Goal: Information Seeking & Learning: Learn about a topic

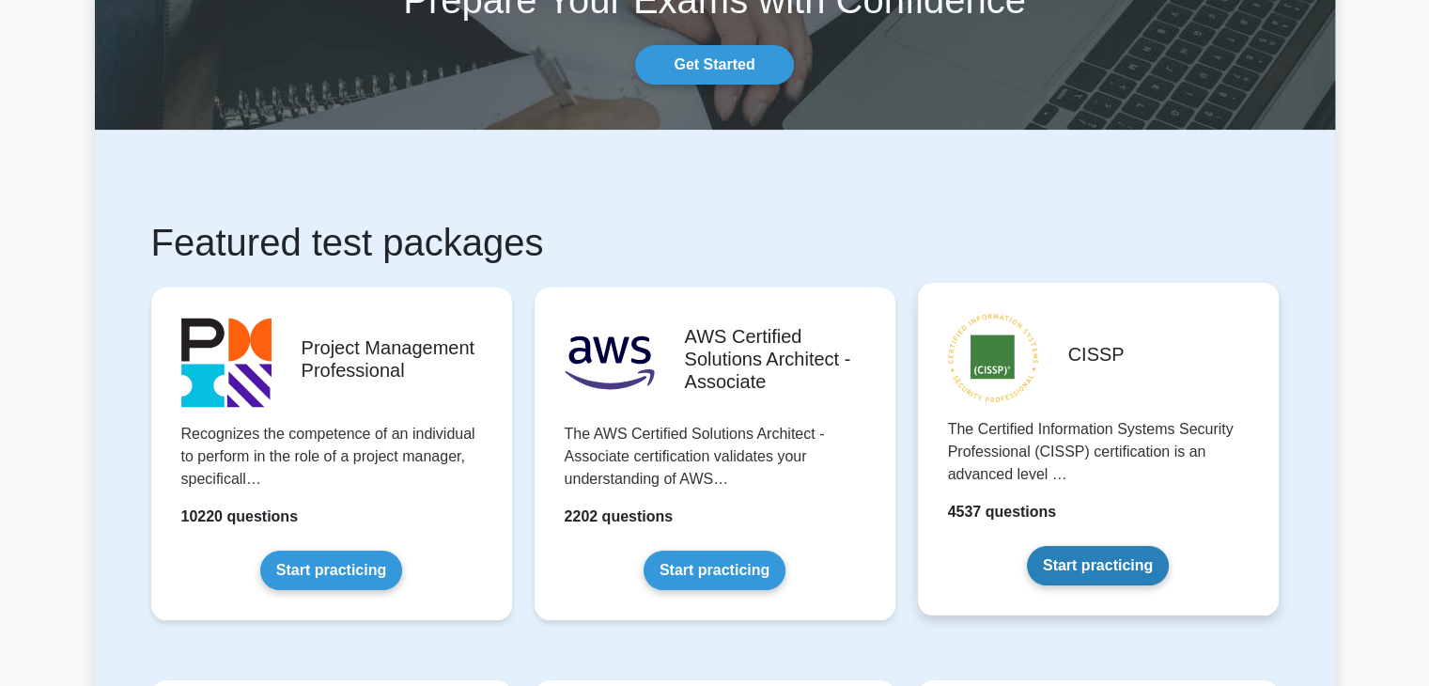
click at [1094, 566] on link "Start practicing" at bounding box center [1098, 565] width 142 height 39
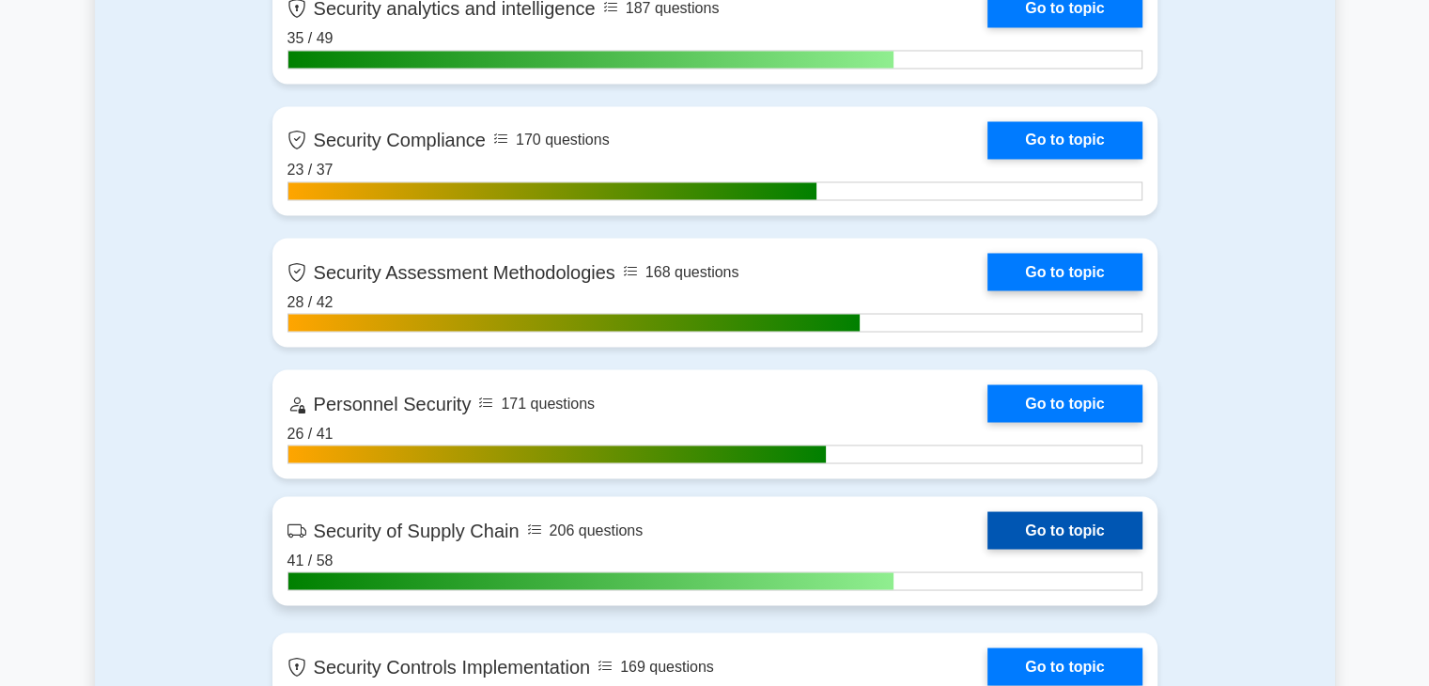
scroll to position [3307, 0]
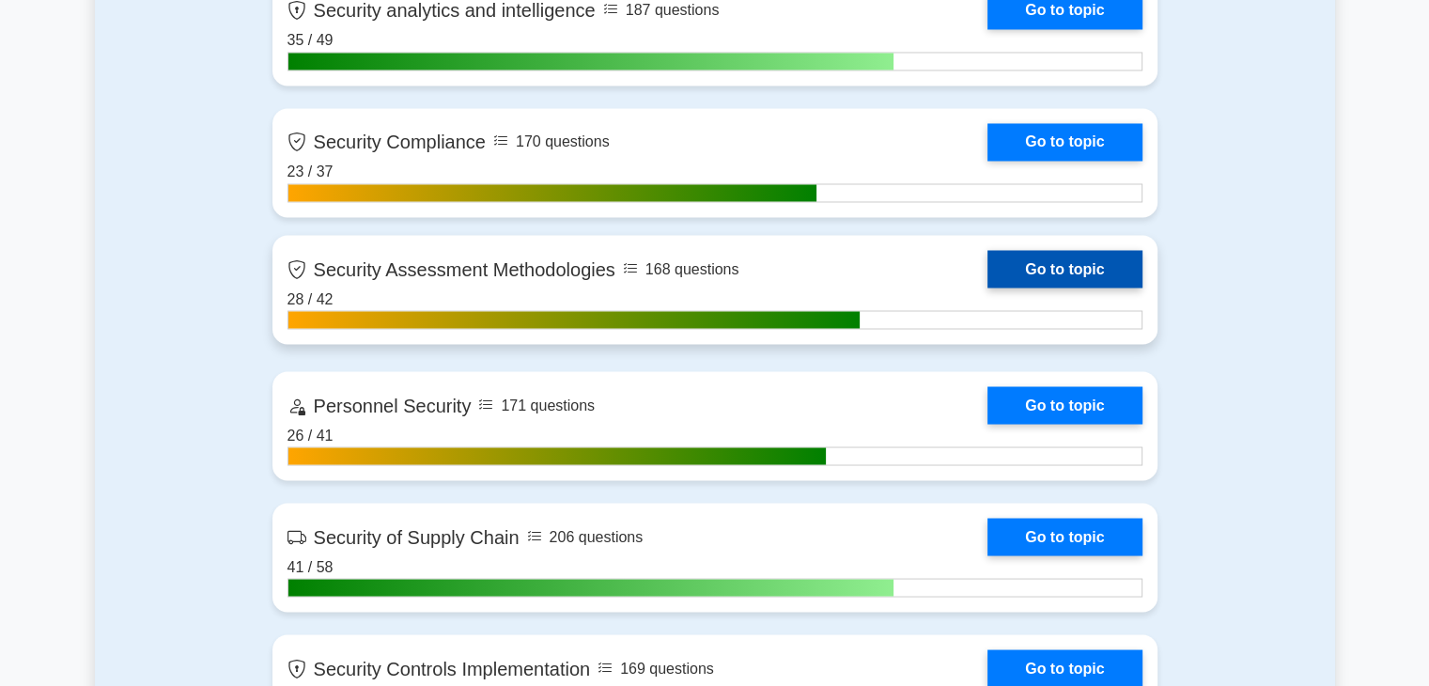
click at [1043, 266] on link "Go to topic" at bounding box center [1064, 269] width 154 height 38
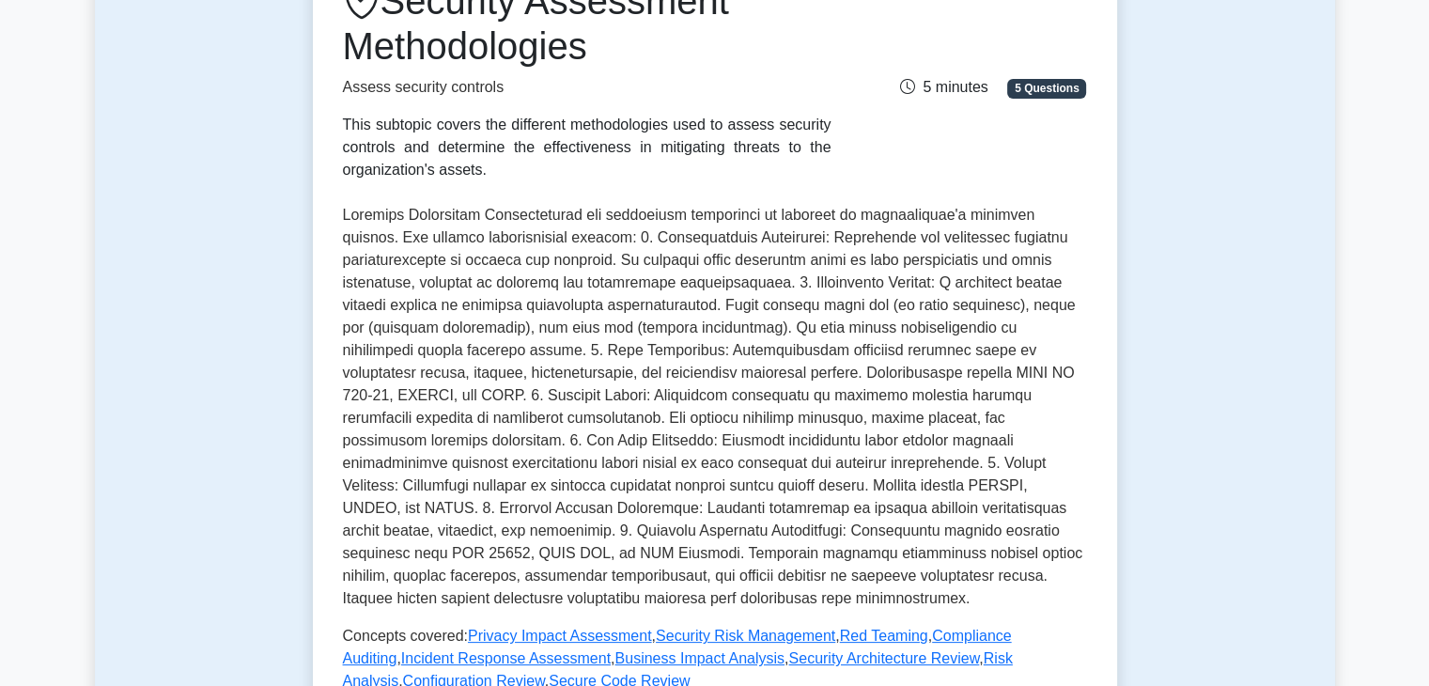
scroll to position [233, 0]
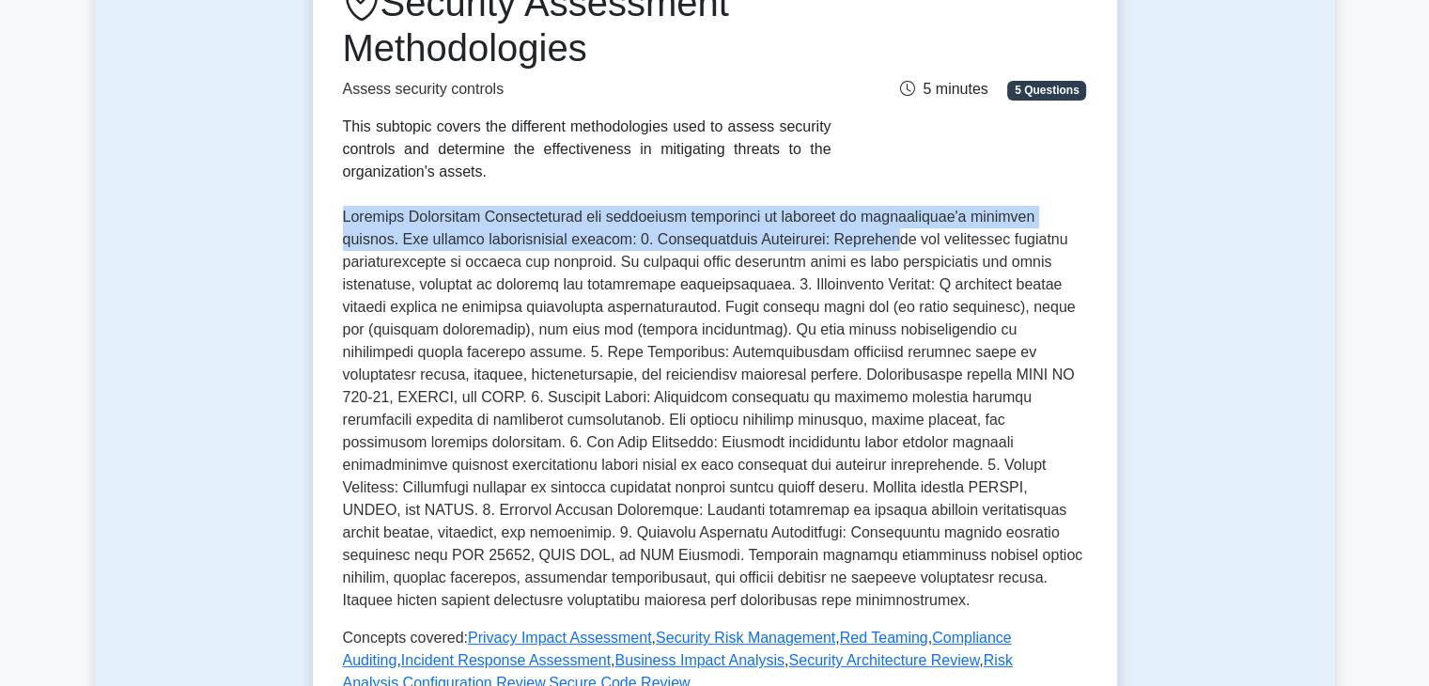
drag, startPoint x: 342, startPoint y: 220, endPoint x: 819, endPoint y: 241, distance: 477.8
click at [819, 241] on p at bounding box center [715, 409] width 744 height 406
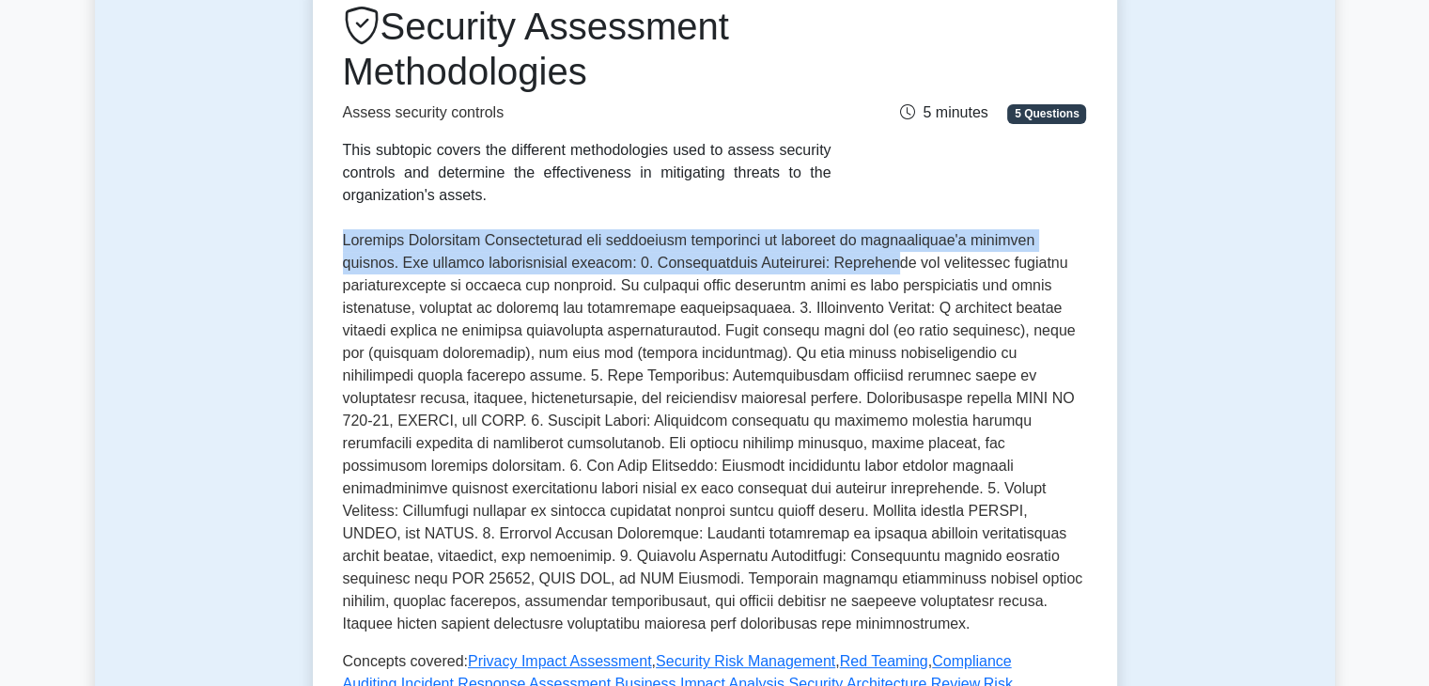
scroll to position [209, 0]
click at [448, 258] on p at bounding box center [715, 433] width 744 height 406
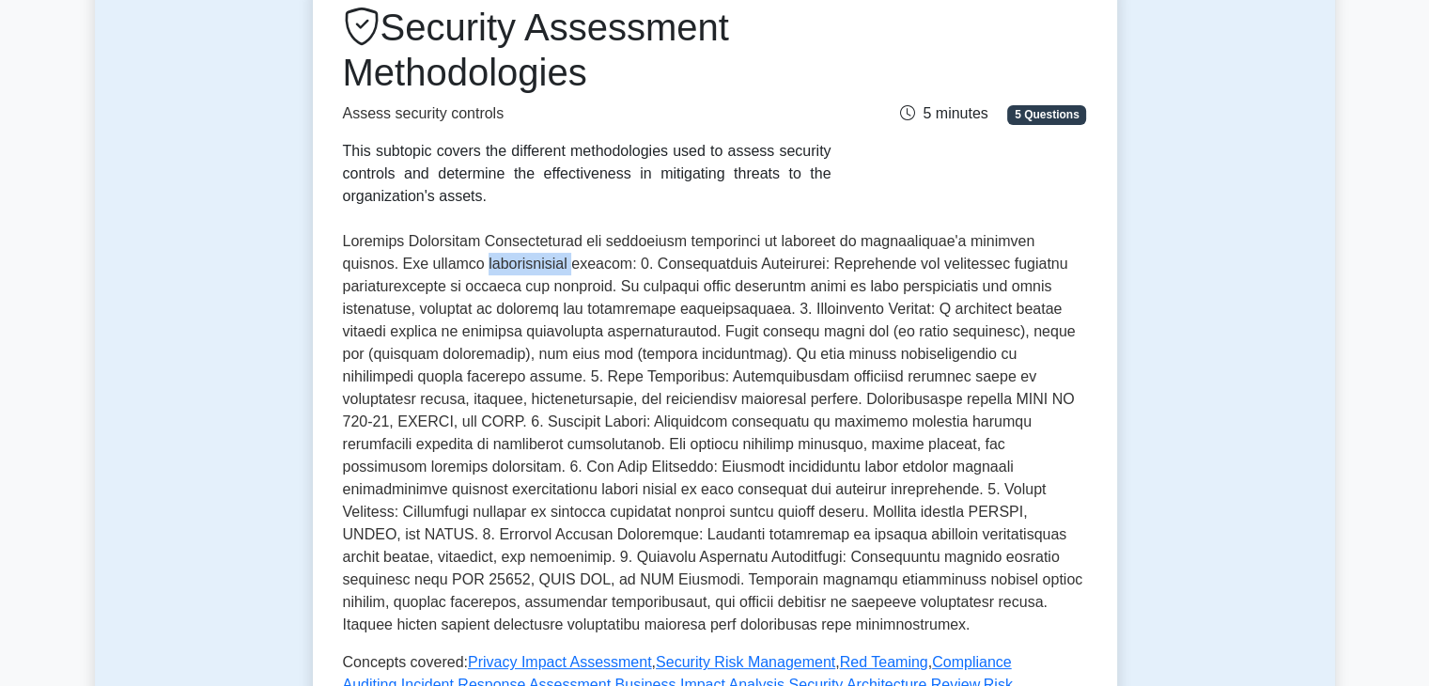
click at [448, 258] on p at bounding box center [715, 433] width 744 height 406
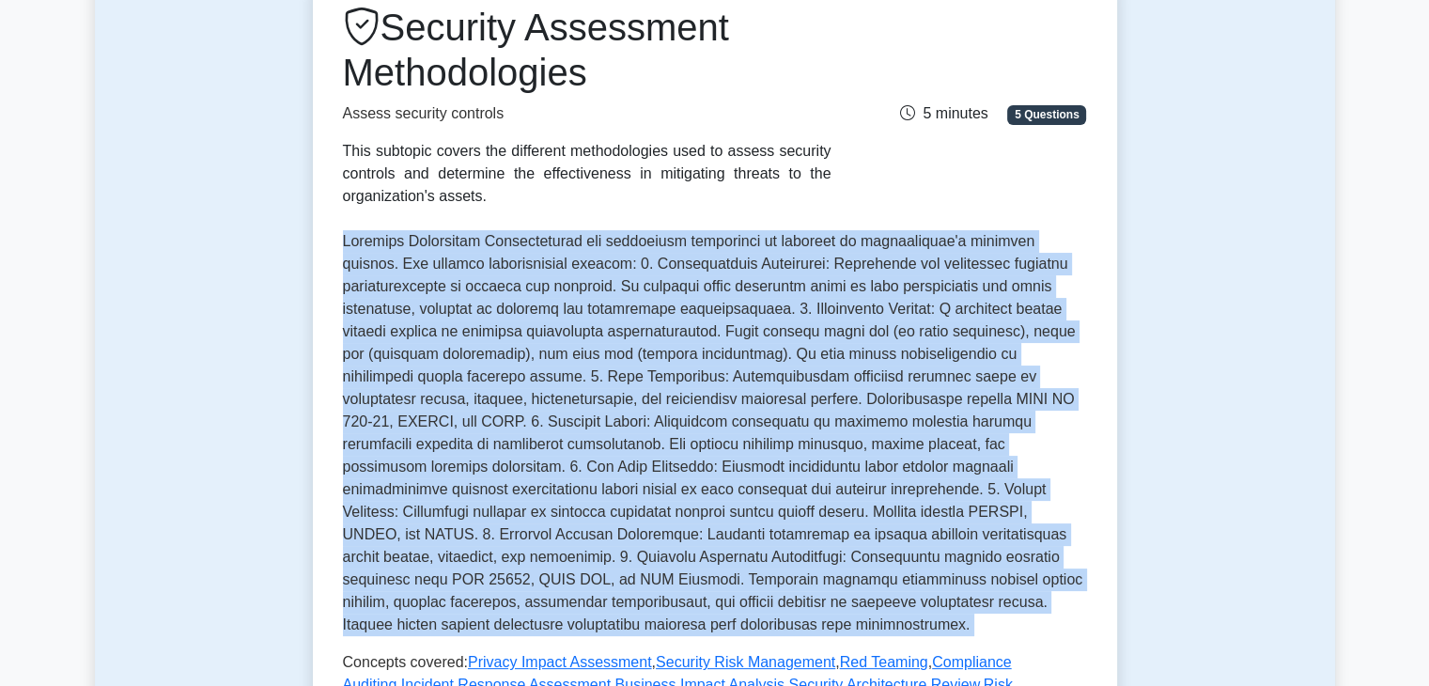
click at [448, 258] on p at bounding box center [715, 433] width 744 height 406
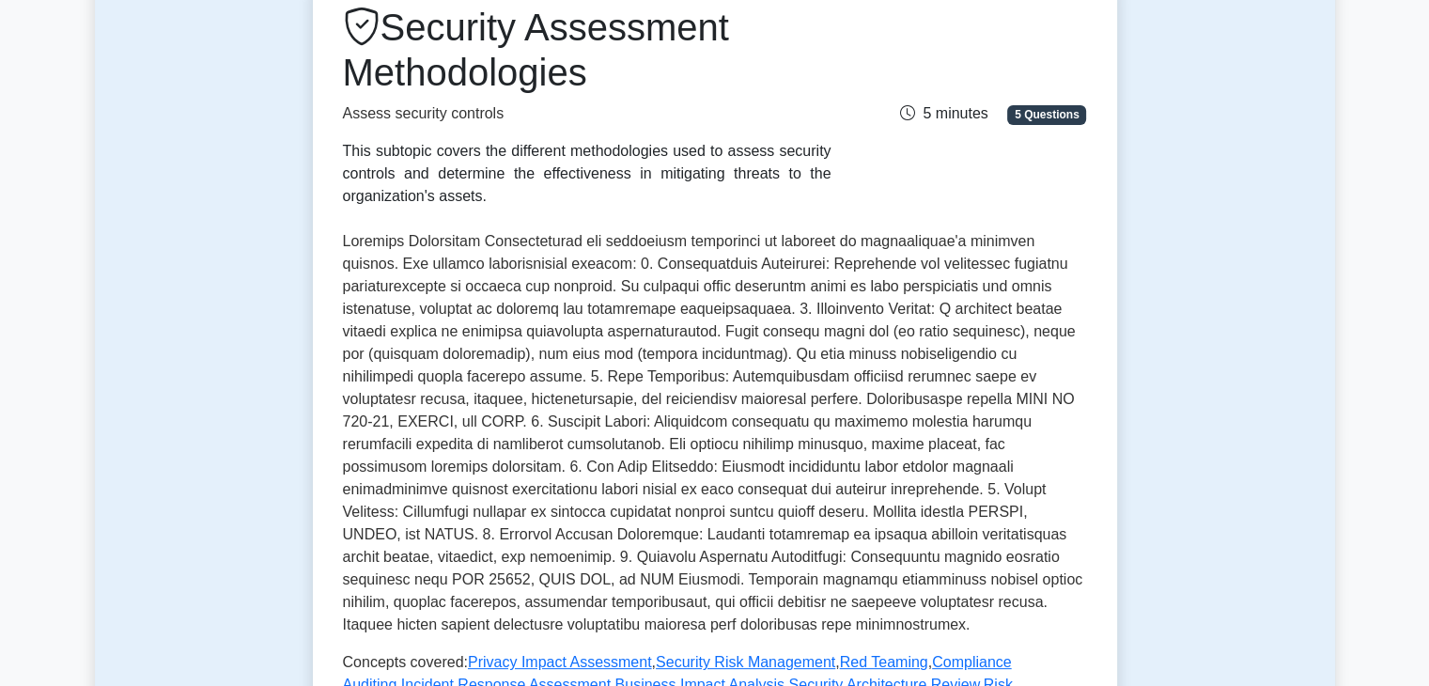
click at [458, 216] on div "Security Assessment Methodologies Assess security controls This subtopic covers…" at bounding box center [715, 362] width 744 height 714
drag, startPoint x: 338, startPoint y: 240, endPoint x: 766, endPoint y: 249, distance: 427.6
click at [766, 249] on div "Security Assessment Methodologies Assess security controls This subtopic covers…" at bounding box center [715, 440] width 804 height 930
click at [766, 249] on p at bounding box center [715, 433] width 744 height 406
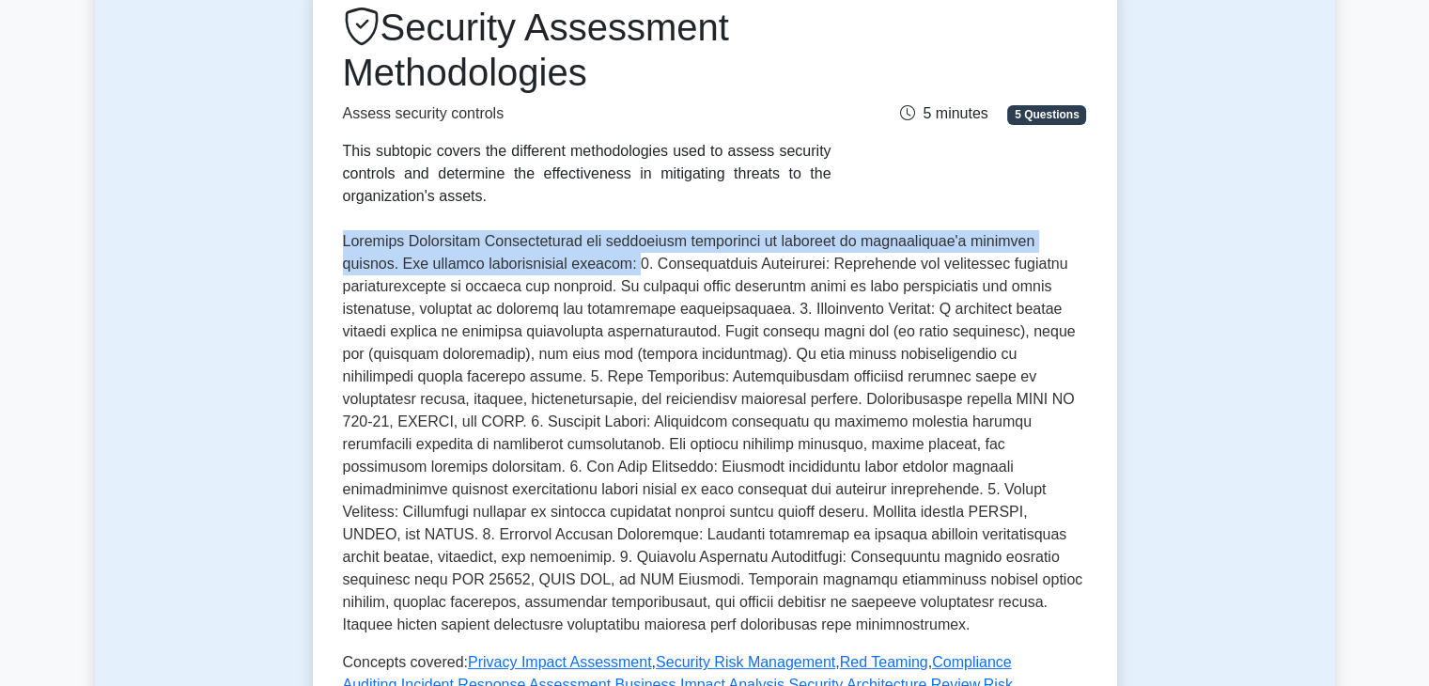
drag, startPoint x: 341, startPoint y: 250, endPoint x: 587, endPoint y: 269, distance: 246.9
click at [587, 269] on div "Security Assessment Methodologies Assess security controls This subtopic covers…" at bounding box center [715, 440] width 804 height 930
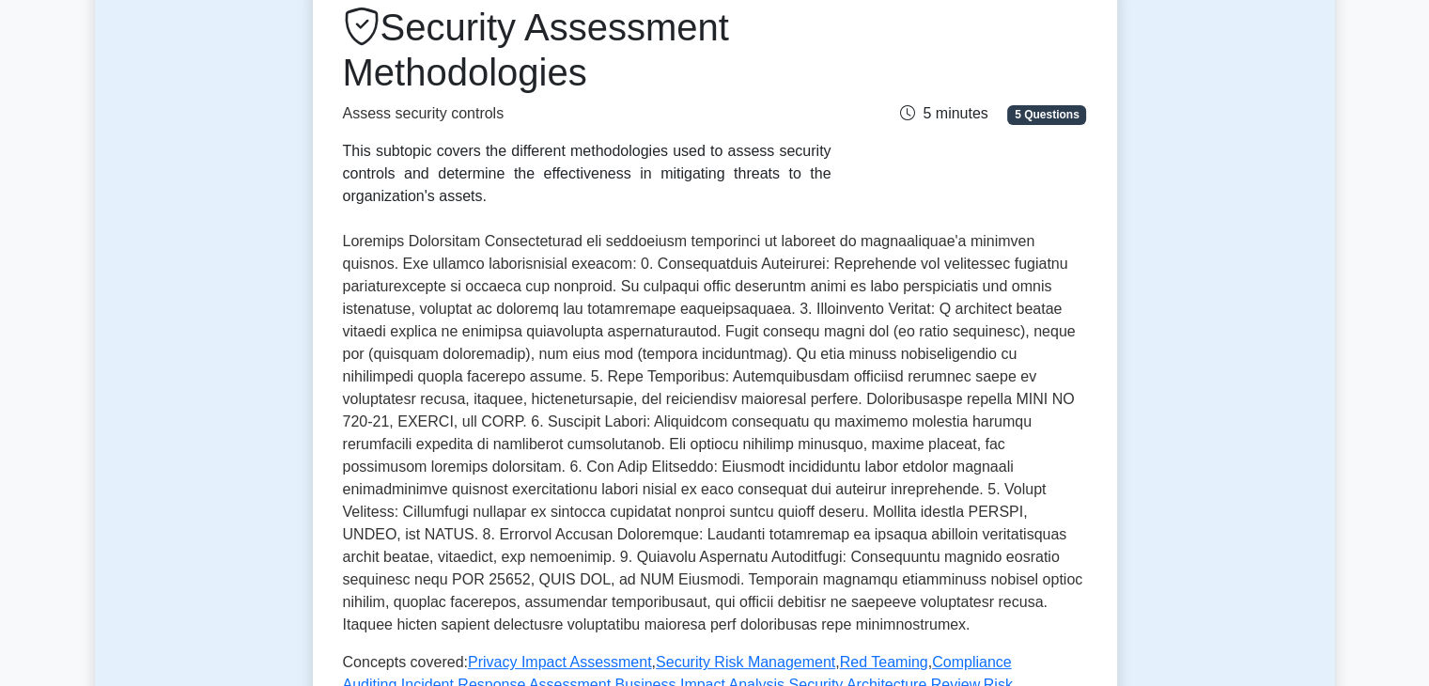
click at [587, 269] on p at bounding box center [715, 433] width 744 height 406
drag, startPoint x: 587, startPoint y: 269, endPoint x: 568, endPoint y: 268, distance: 18.8
click at [568, 268] on p at bounding box center [715, 433] width 744 height 406
drag, startPoint x: 568, startPoint y: 268, endPoint x: 346, endPoint y: 253, distance: 223.2
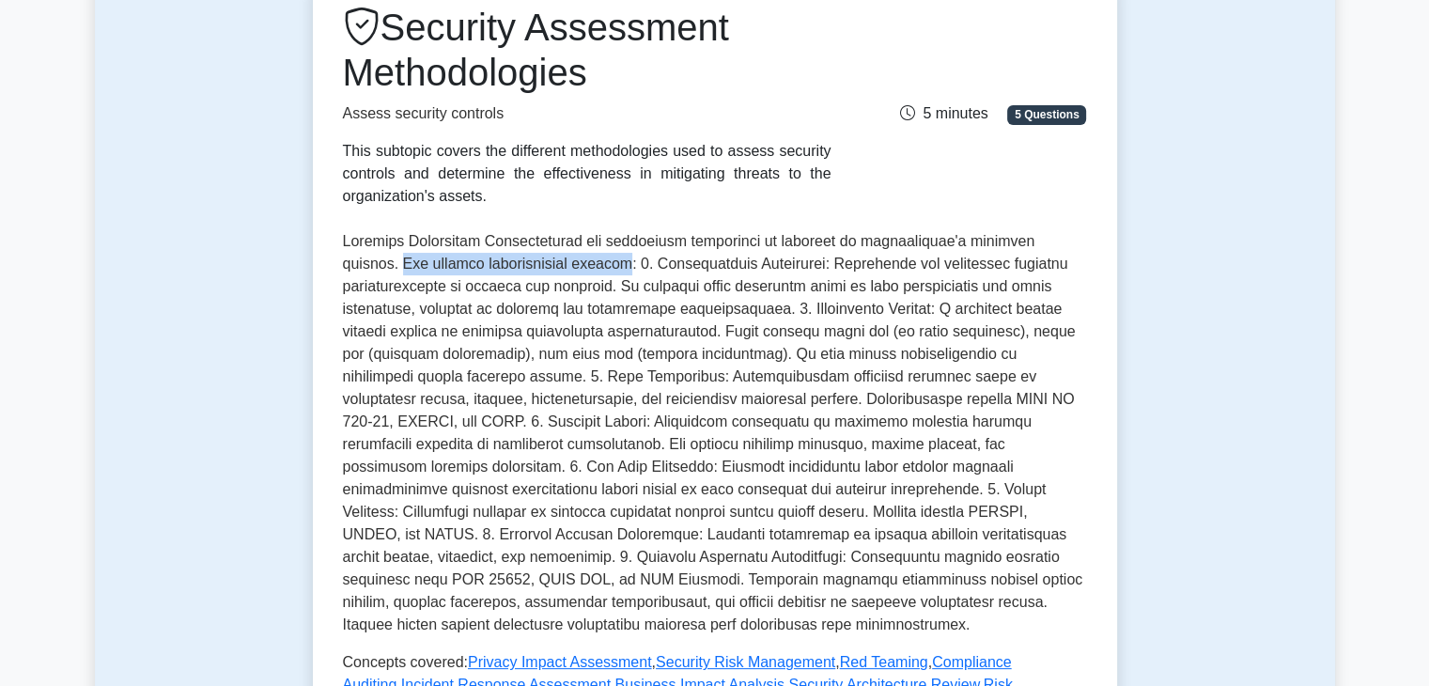
click at [346, 253] on p at bounding box center [715, 433] width 744 height 406
click at [343, 249] on p at bounding box center [715, 433] width 744 height 406
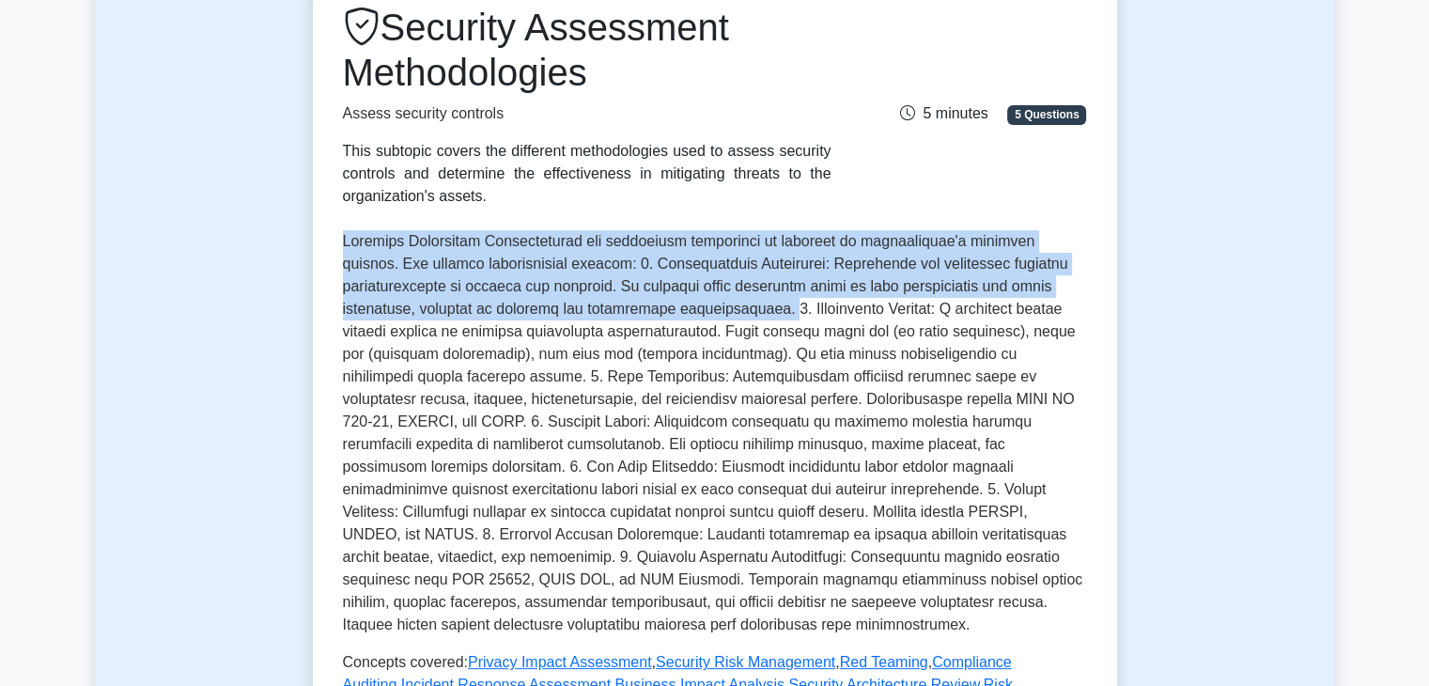
drag, startPoint x: 343, startPoint y: 249, endPoint x: 679, endPoint y: 313, distance: 342.4
click at [679, 313] on p at bounding box center [715, 433] width 744 height 406
drag, startPoint x: 679, startPoint y: 313, endPoint x: 339, endPoint y: 242, distance: 347.3
click at [339, 242] on div "Security Assessment Methodologies Assess security controls This subtopic covers…" at bounding box center [715, 440] width 804 height 930
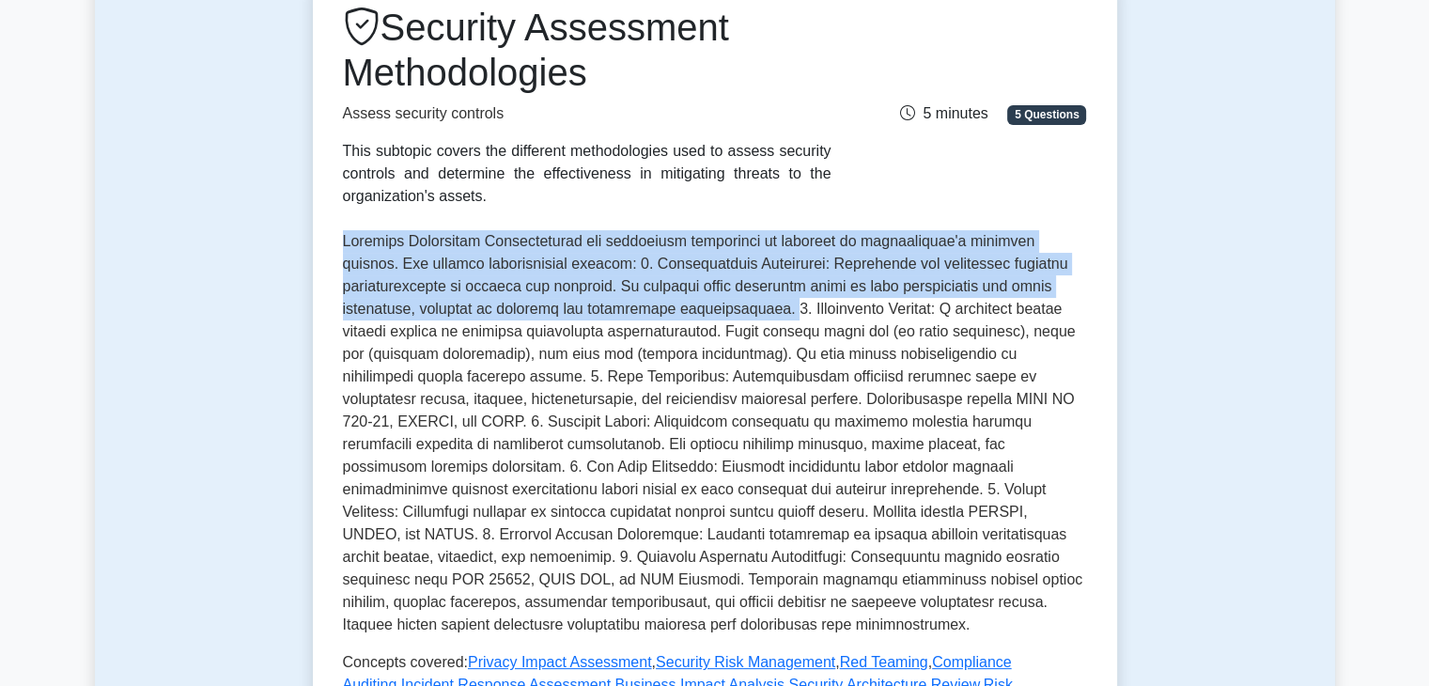
click at [339, 242] on div "Security Assessment Methodologies Assess security controls This subtopic covers…" at bounding box center [715, 440] width 804 height 930
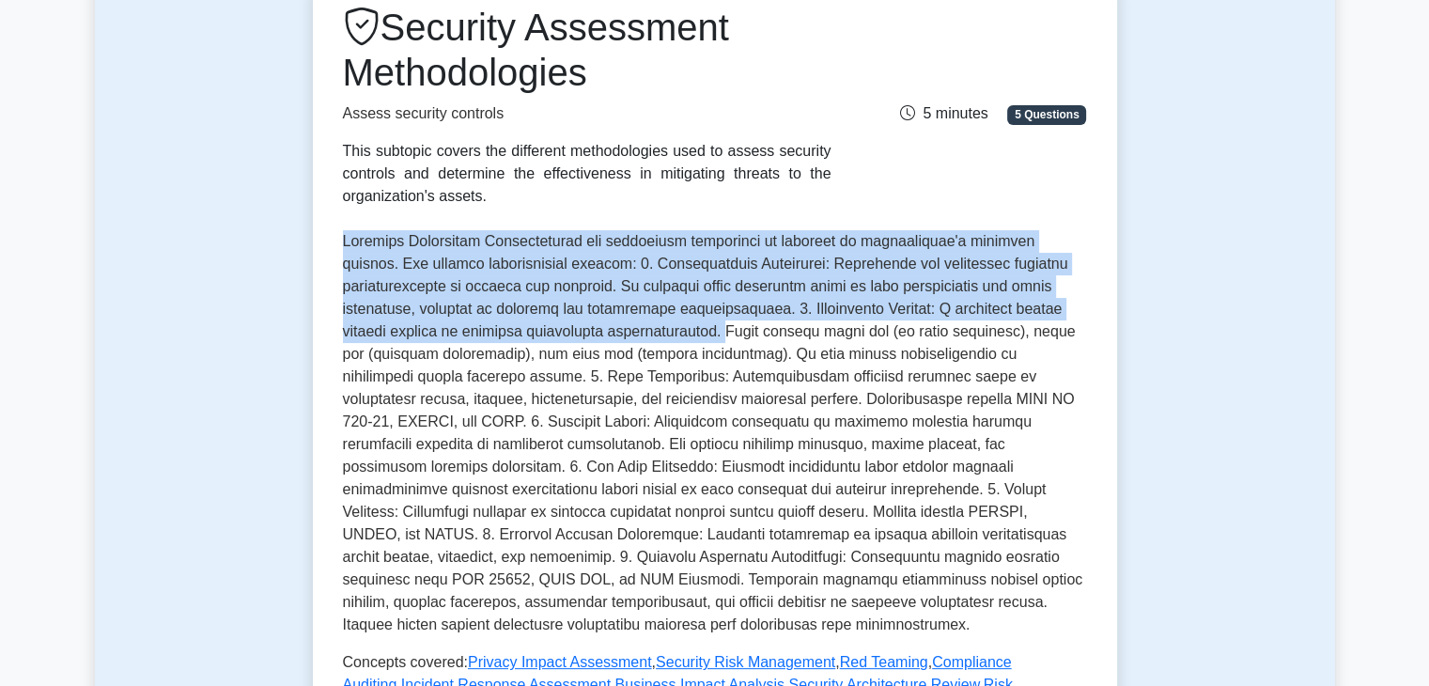
drag, startPoint x: 339, startPoint y: 242, endPoint x: 567, endPoint y: 332, distance: 245.1
click at [567, 332] on div "Security Assessment Methodologies Assess security controls This subtopic covers…" at bounding box center [715, 440] width 804 height 930
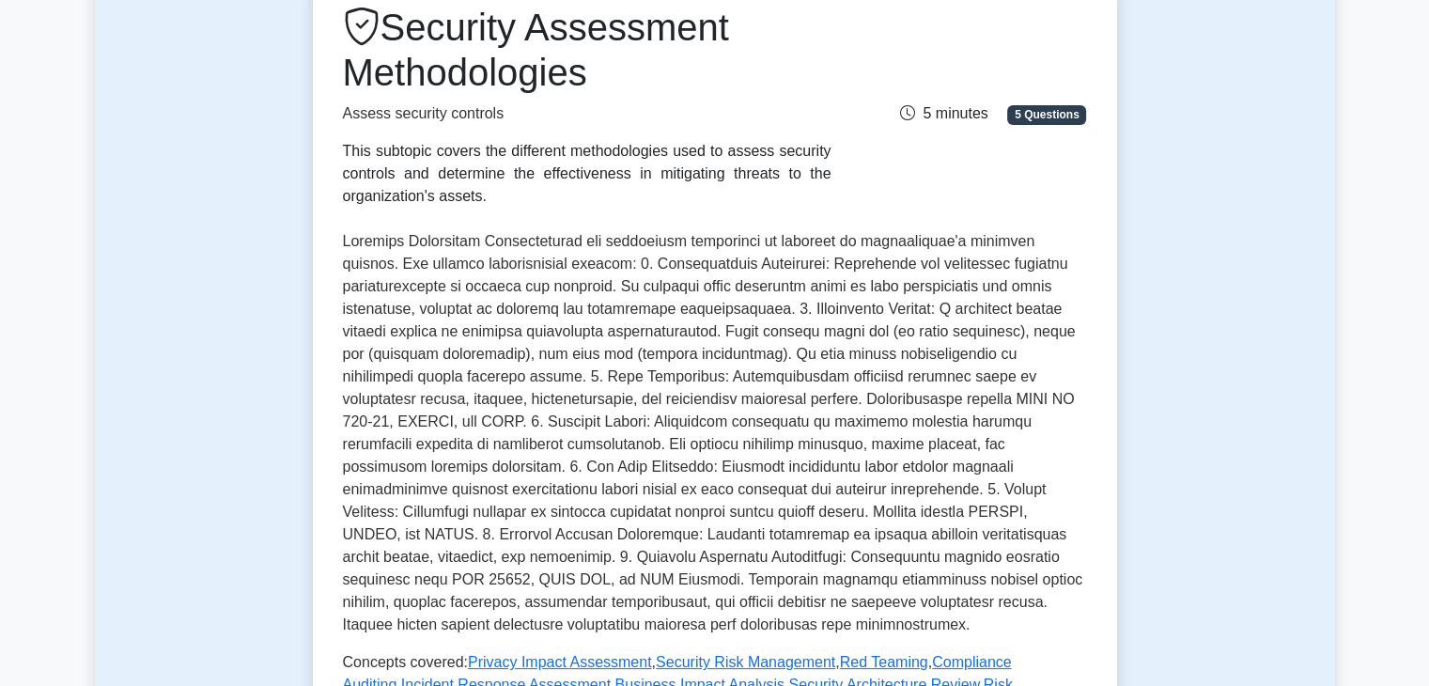
click at [500, 374] on p at bounding box center [715, 433] width 744 height 406
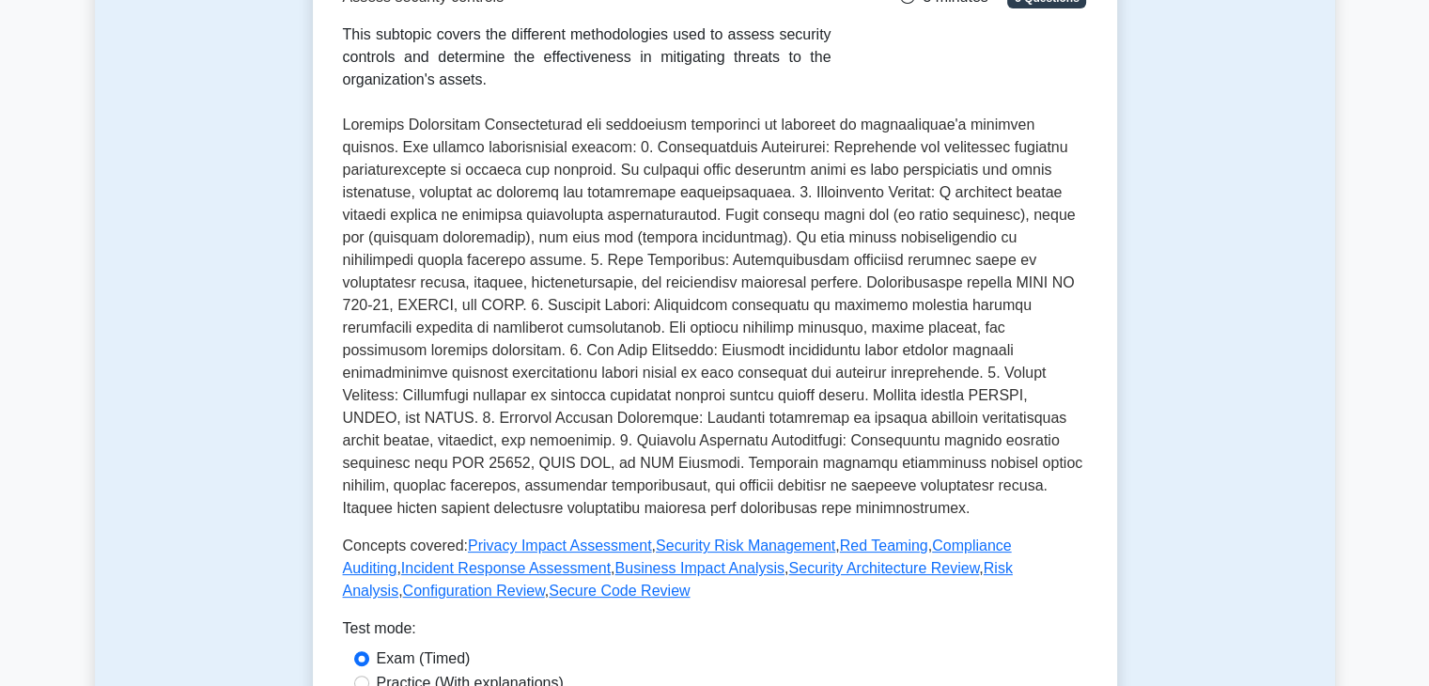
scroll to position [326, 0]
click at [497, 293] on p at bounding box center [715, 316] width 744 height 406
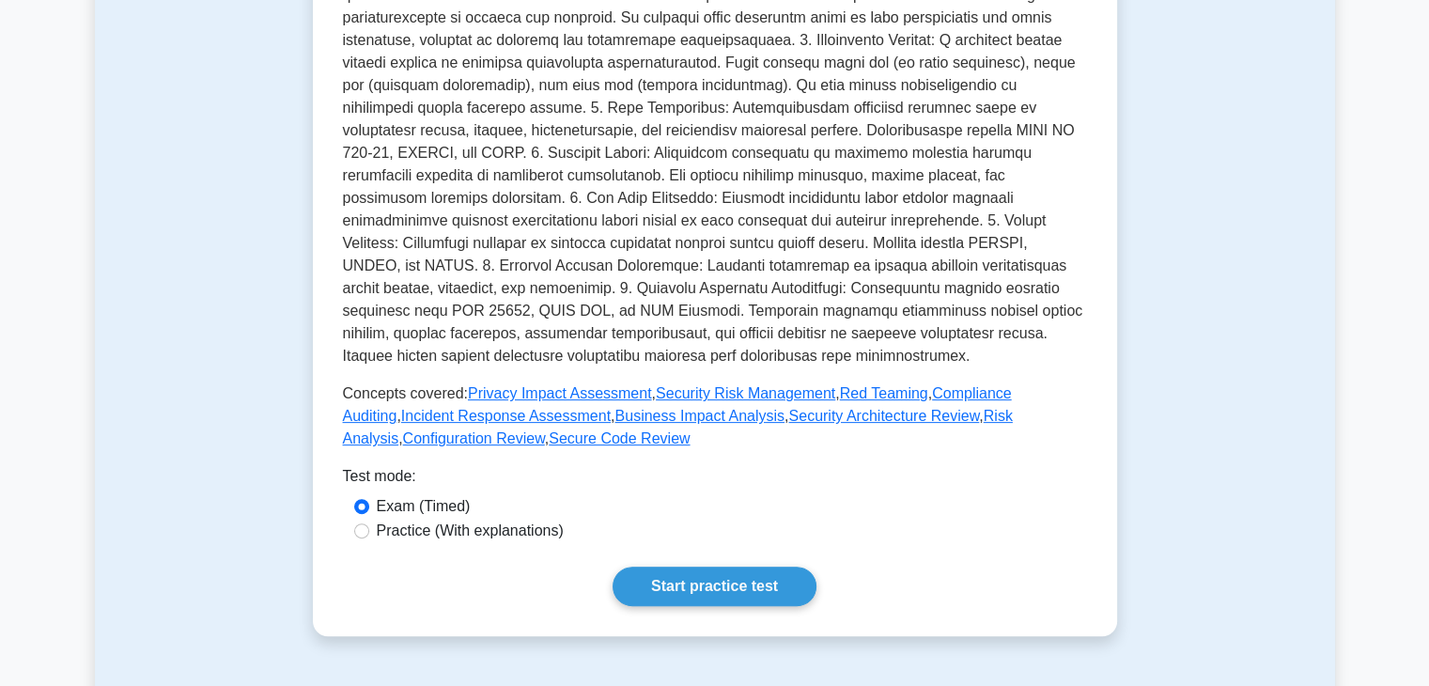
scroll to position [477, 0]
click at [741, 568] on link "Start practice test" at bounding box center [715, 586] width 204 height 39
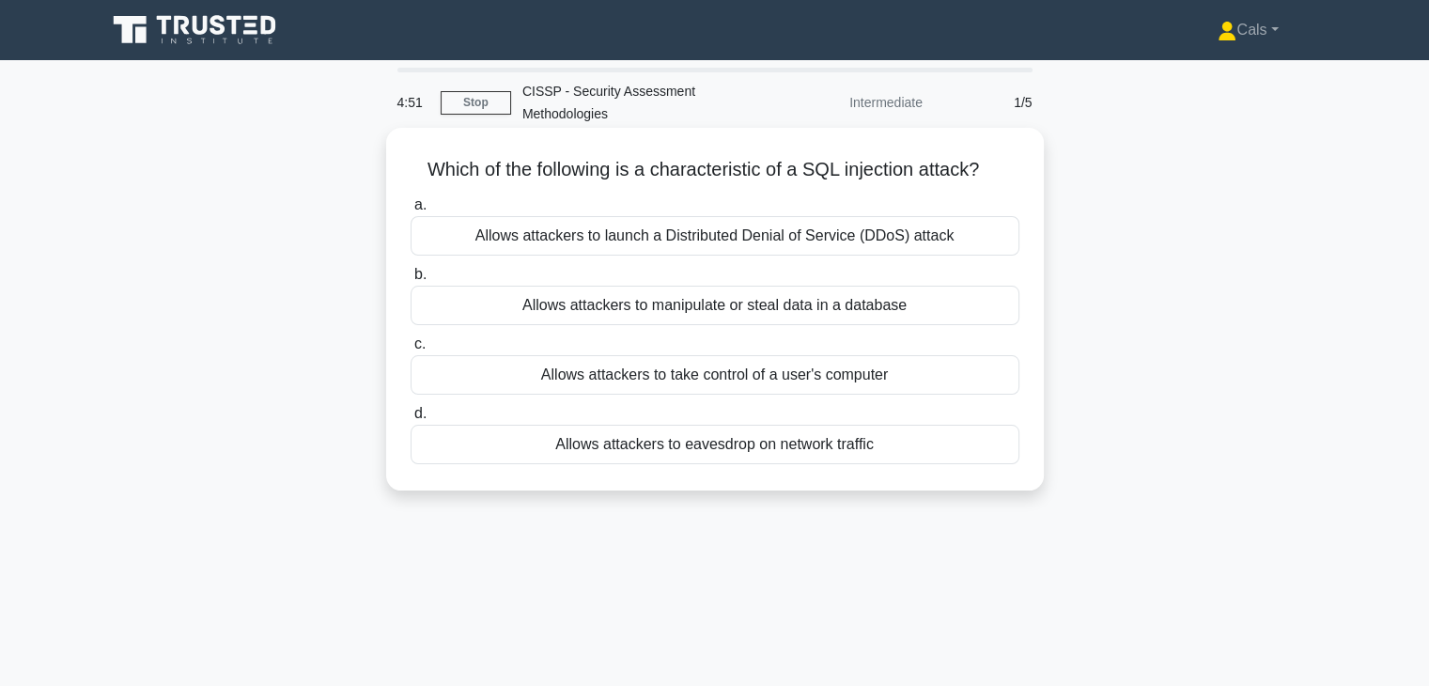
click at [849, 318] on div "Allows attackers to manipulate or steal data in a database" at bounding box center [715, 305] width 609 height 39
click at [411, 281] on input "b. Allows attackers to manipulate or steal data in a database" at bounding box center [411, 275] width 0 height 12
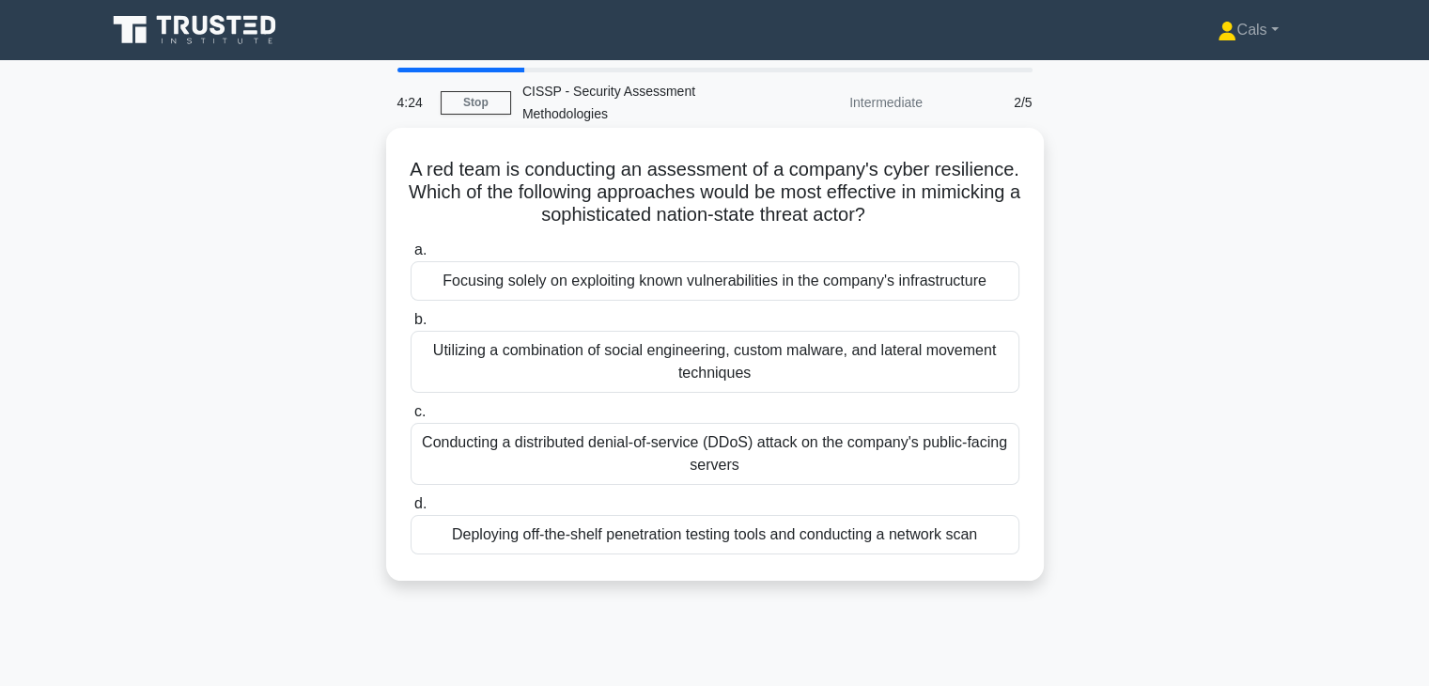
click at [774, 353] on div "Utilizing a combination of social engineering, custom malware, and lateral move…" at bounding box center [715, 362] width 609 height 62
click at [411, 326] on input "b. Utilizing a combination of social engineering, custom malware, and lateral m…" at bounding box center [411, 320] width 0 height 12
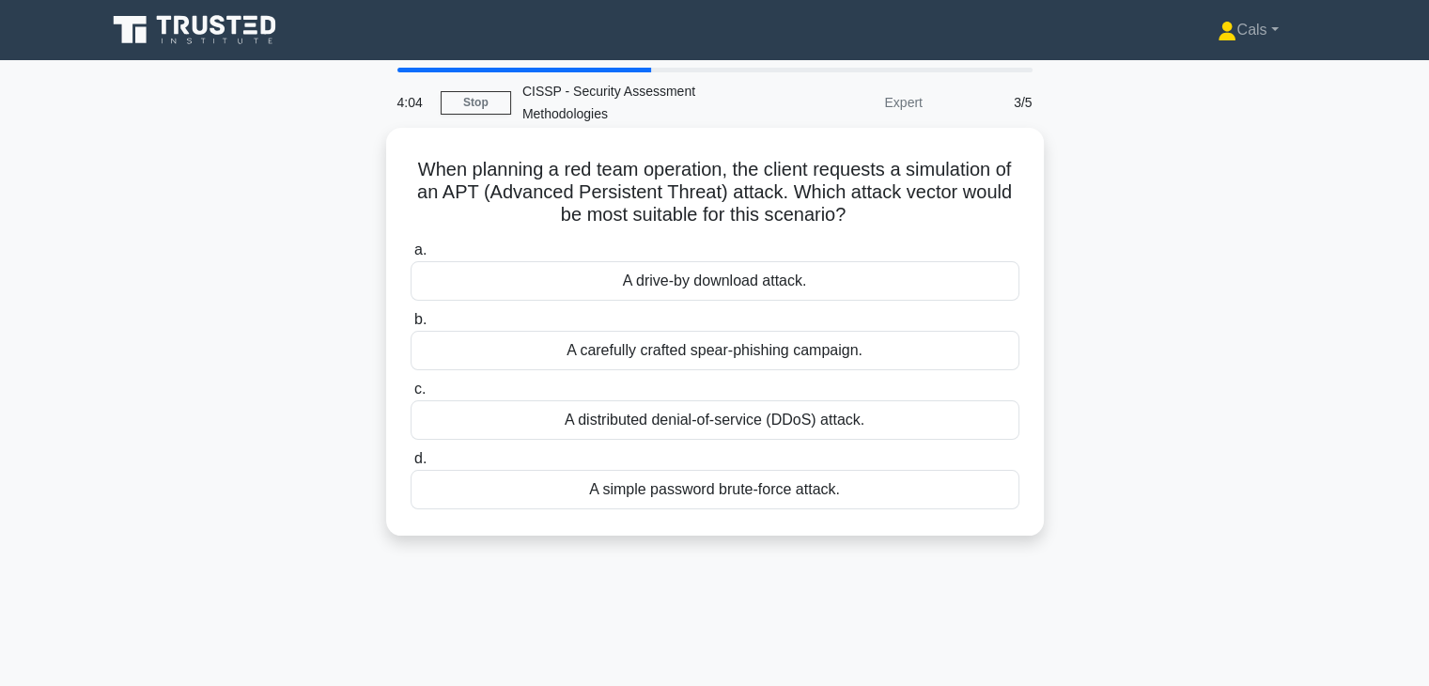
click at [782, 358] on div "A carefully crafted spear-phishing campaign." at bounding box center [715, 350] width 609 height 39
click at [411, 326] on input "b. A carefully crafted spear-phishing campaign." at bounding box center [411, 320] width 0 height 12
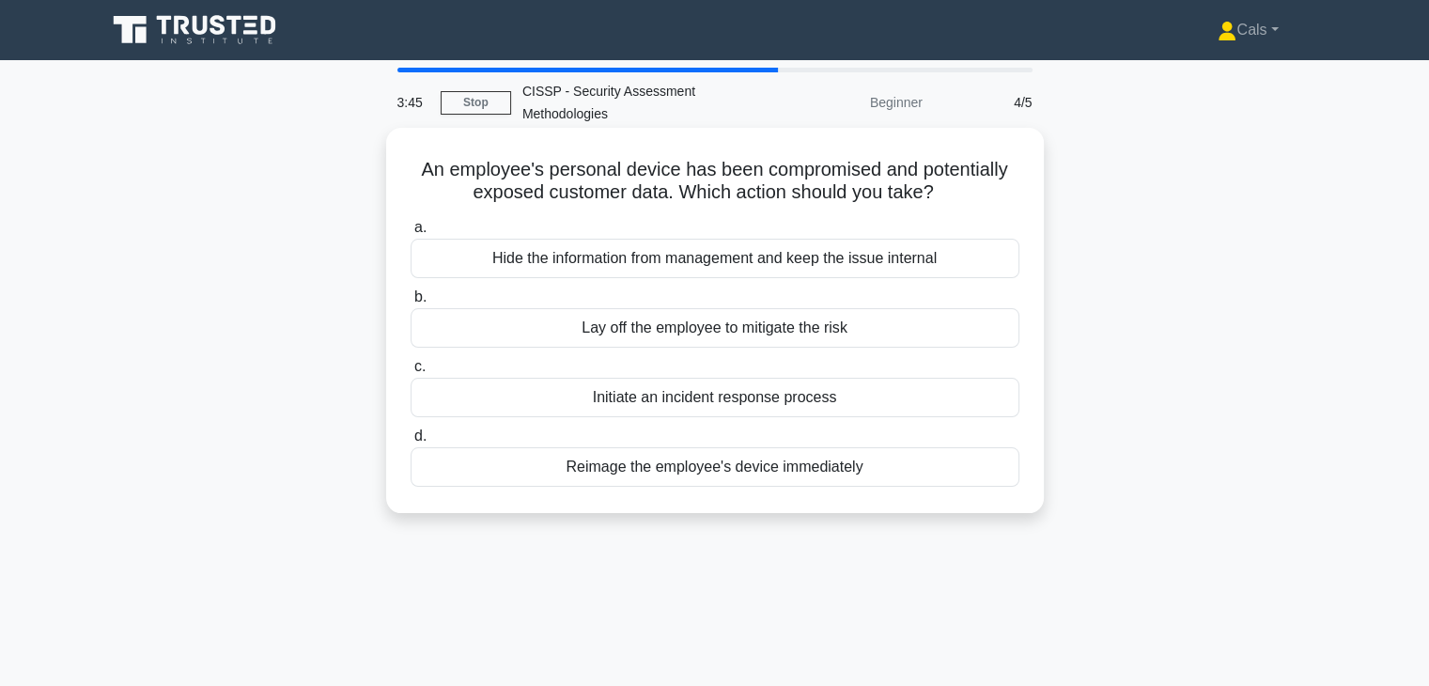
click at [808, 403] on div "Initiate an incident response process" at bounding box center [715, 397] width 609 height 39
click at [411, 373] on input "c. Initiate an incident response process" at bounding box center [411, 367] width 0 height 12
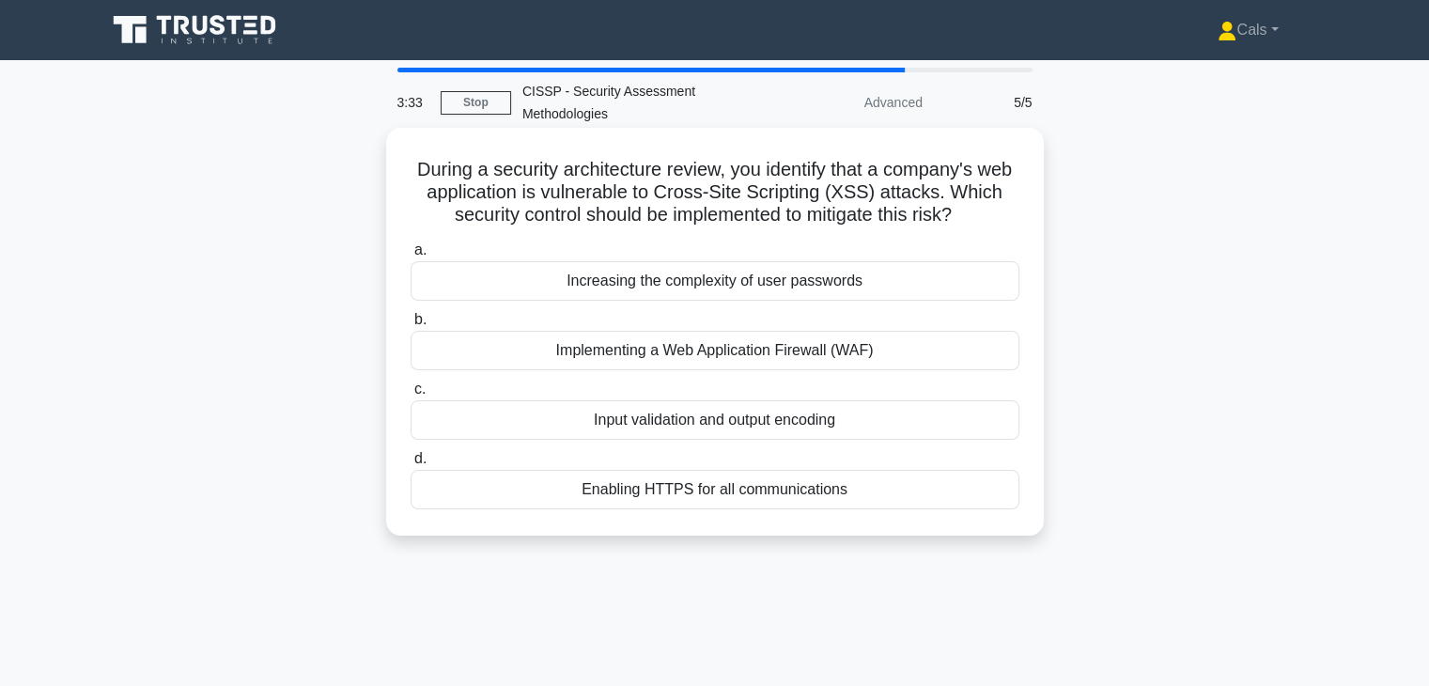
click at [809, 430] on div "Input validation and output encoding" at bounding box center [715, 419] width 609 height 39
click at [411, 396] on input "c. Input validation and output encoding" at bounding box center [411, 389] width 0 height 12
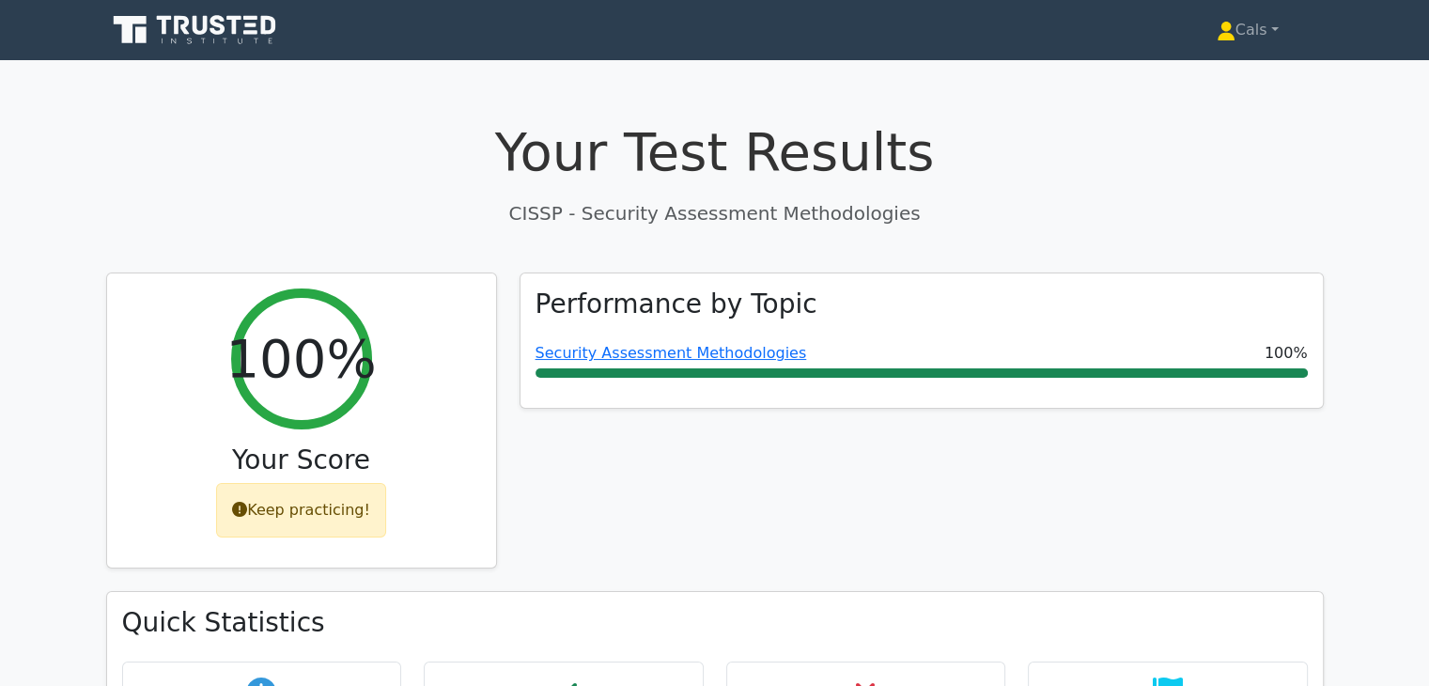
click at [262, 37] on icon at bounding box center [196, 30] width 180 height 36
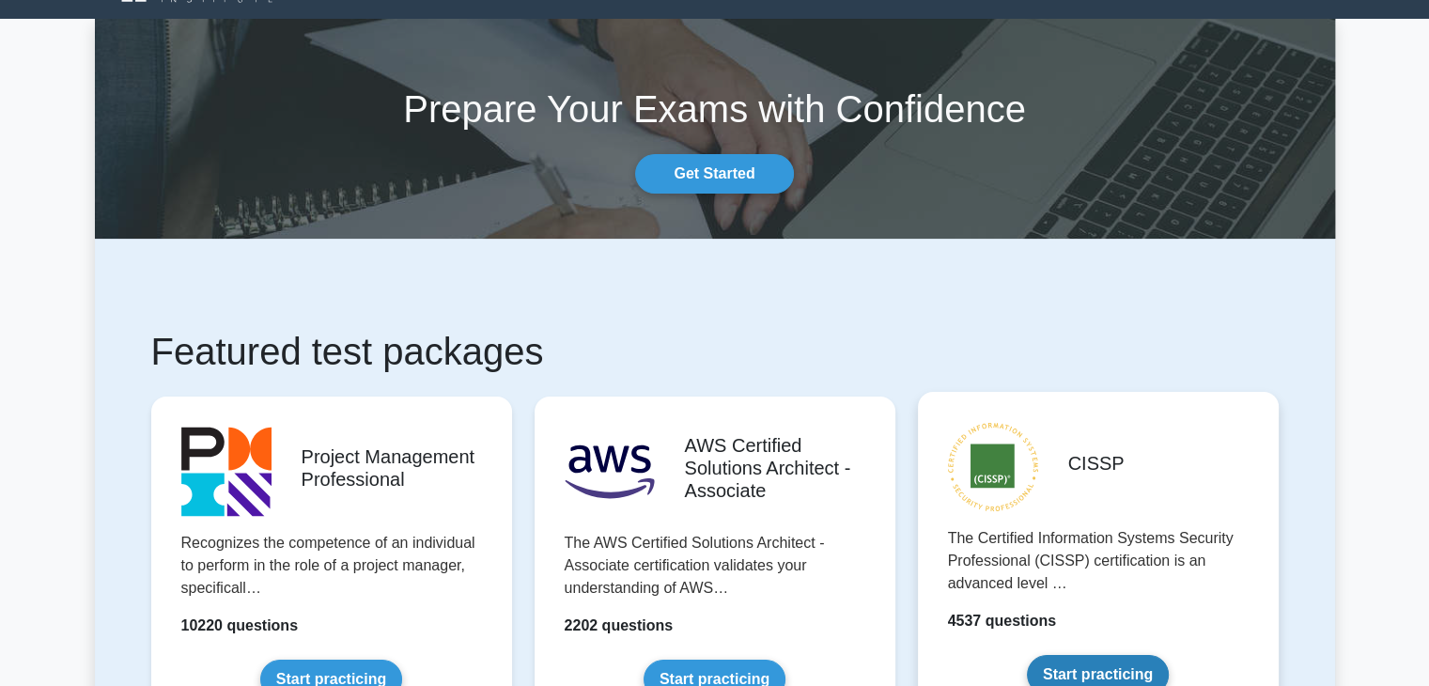
scroll to position [94, 0]
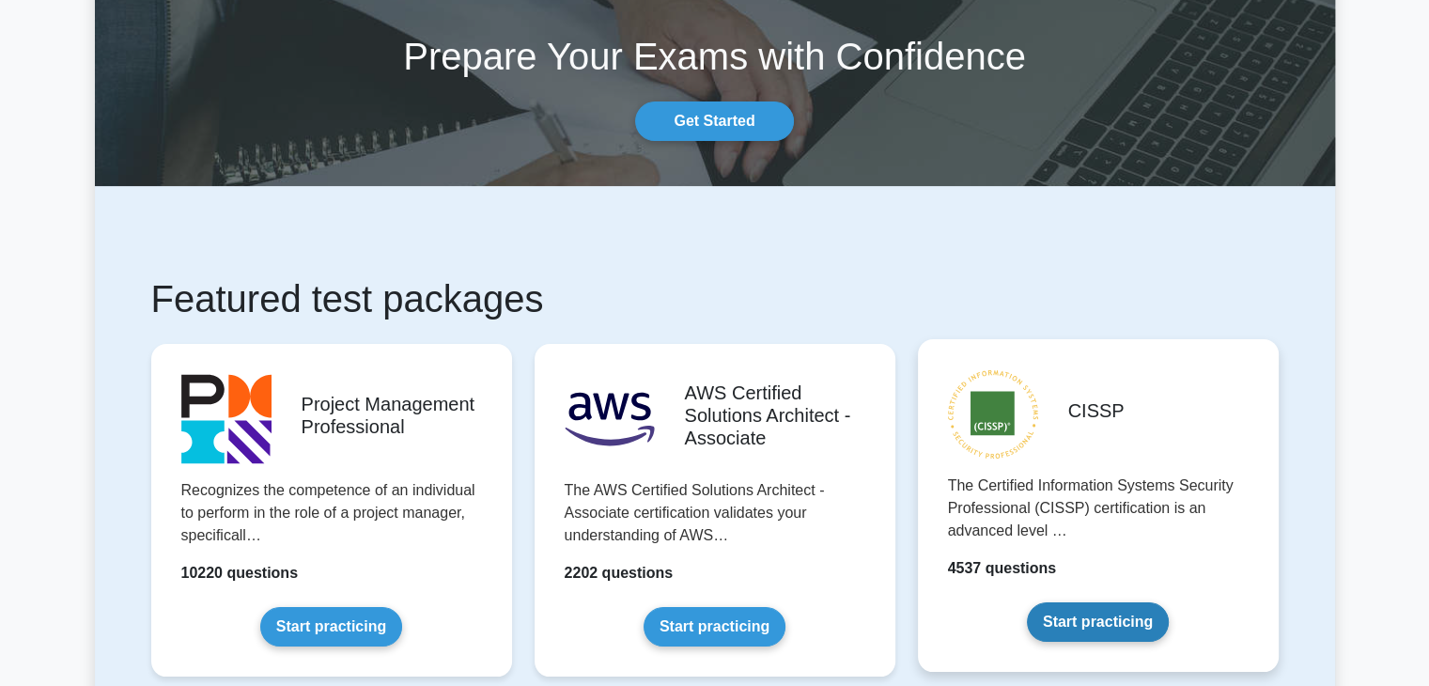
click at [1034, 602] on link "Start practicing" at bounding box center [1098, 621] width 142 height 39
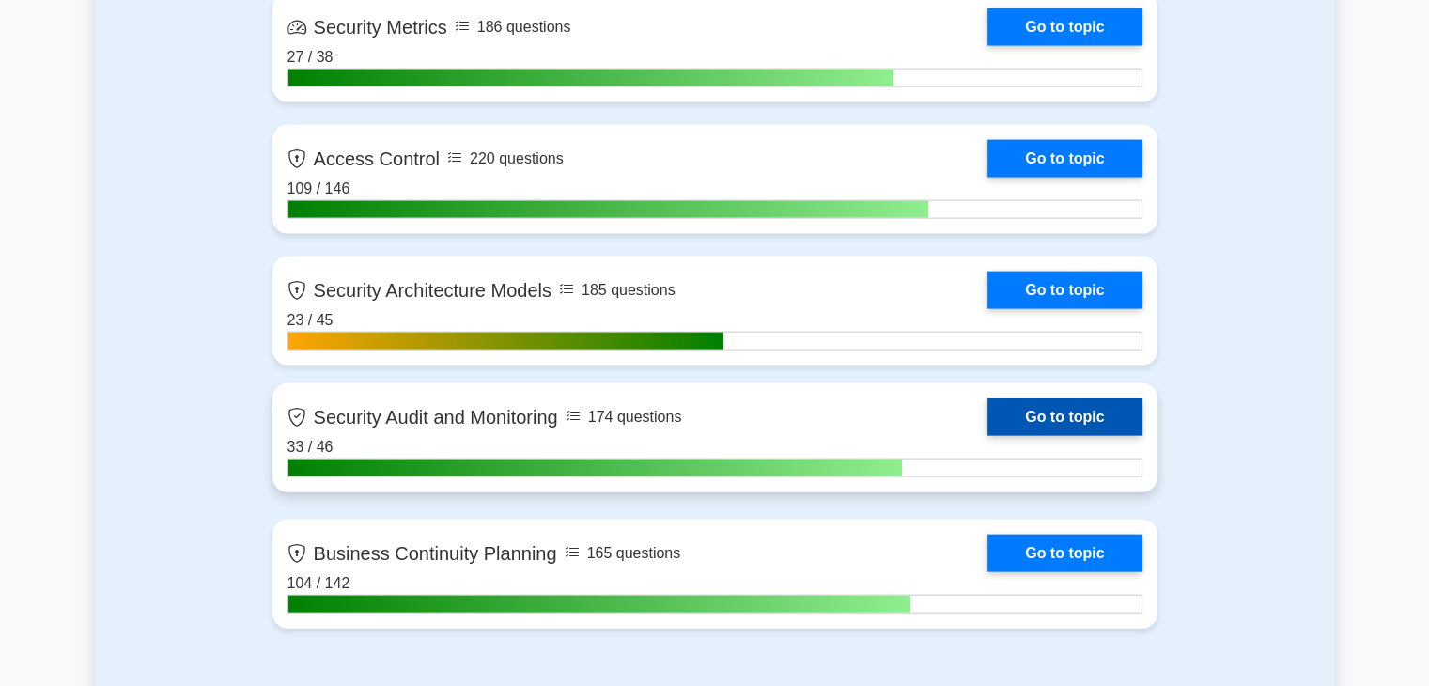
scroll to position [4228, 0]
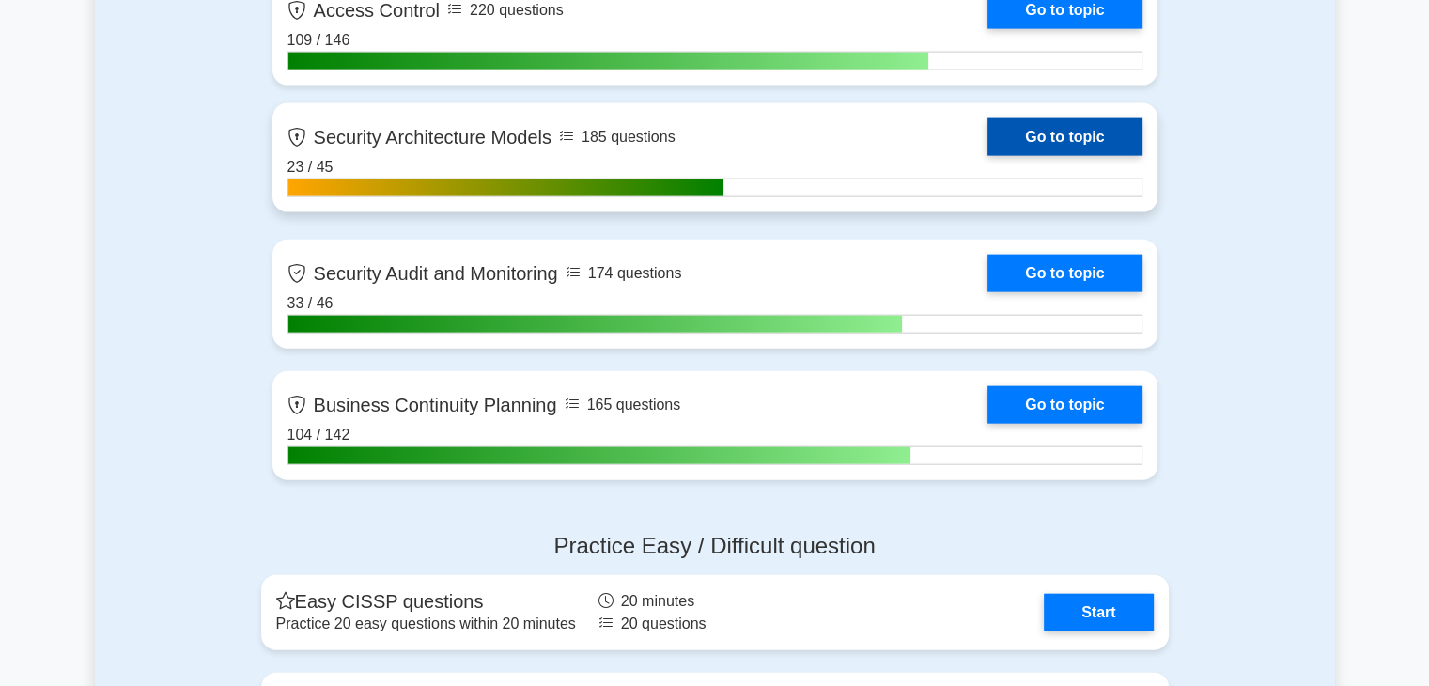
click at [1055, 144] on link "Go to topic" at bounding box center [1064, 137] width 154 height 38
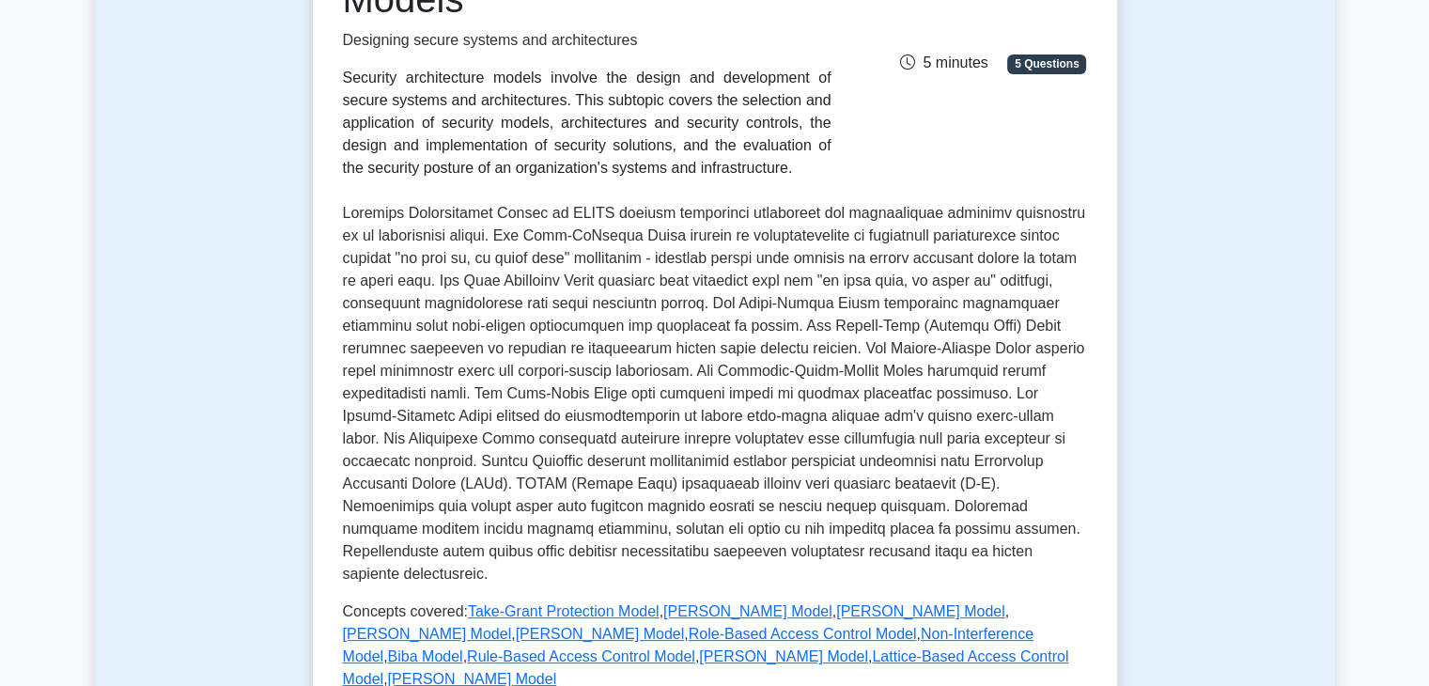
scroll to position [282, 0]
click at [720, 221] on p at bounding box center [715, 393] width 744 height 383
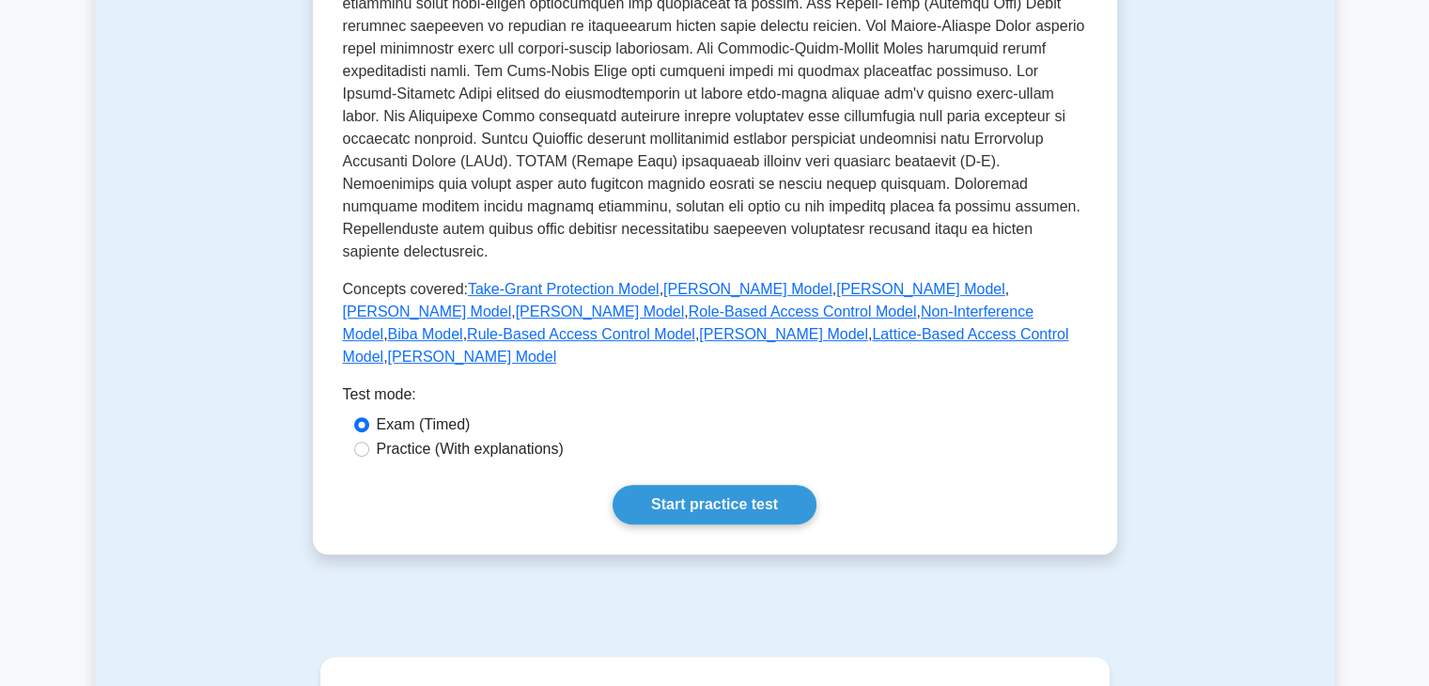
scroll to position [603, 0]
click at [766, 486] on link "Start practice test" at bounding box center [715, 505] width 204 height 39
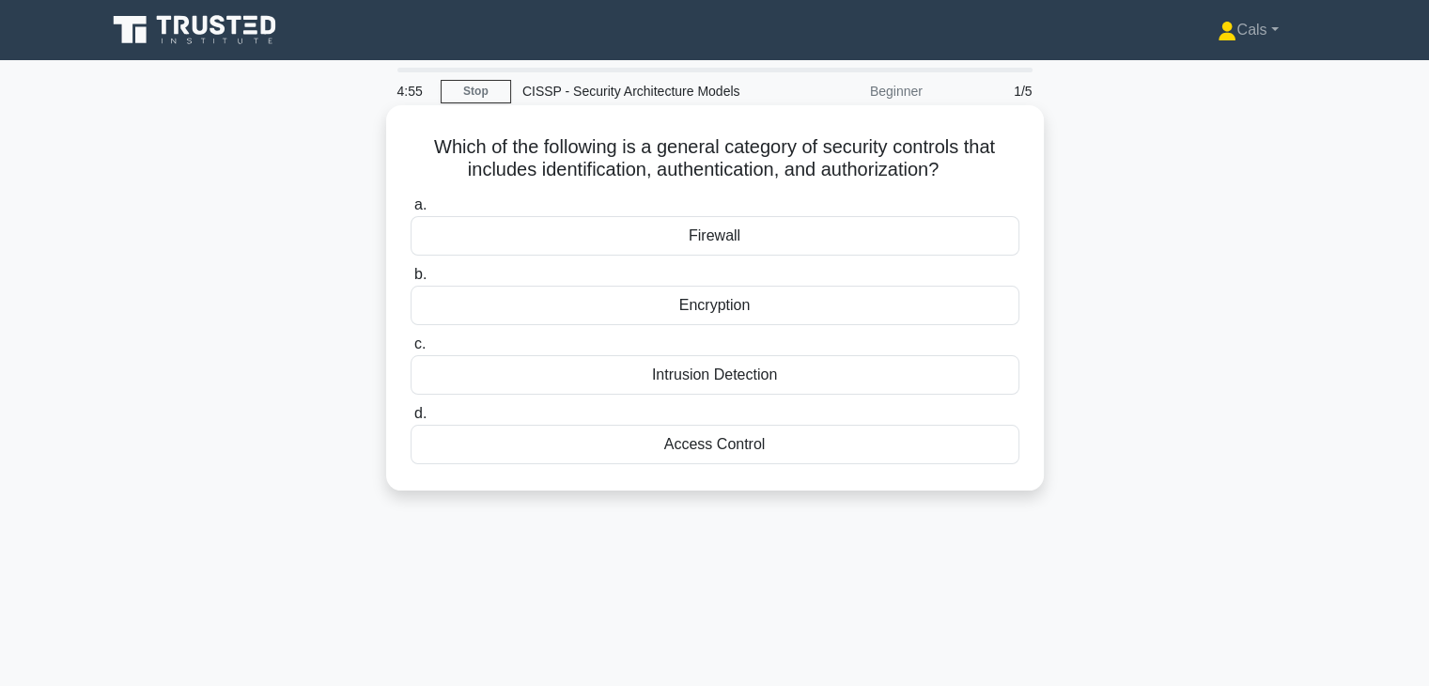
click at [733, 437] on div "Access Control" at bounding box center [715, 444] width 609 height 39
click at [411, 420] on input "d. Access Control" at bounding box center [411, 414] width 0 height 12
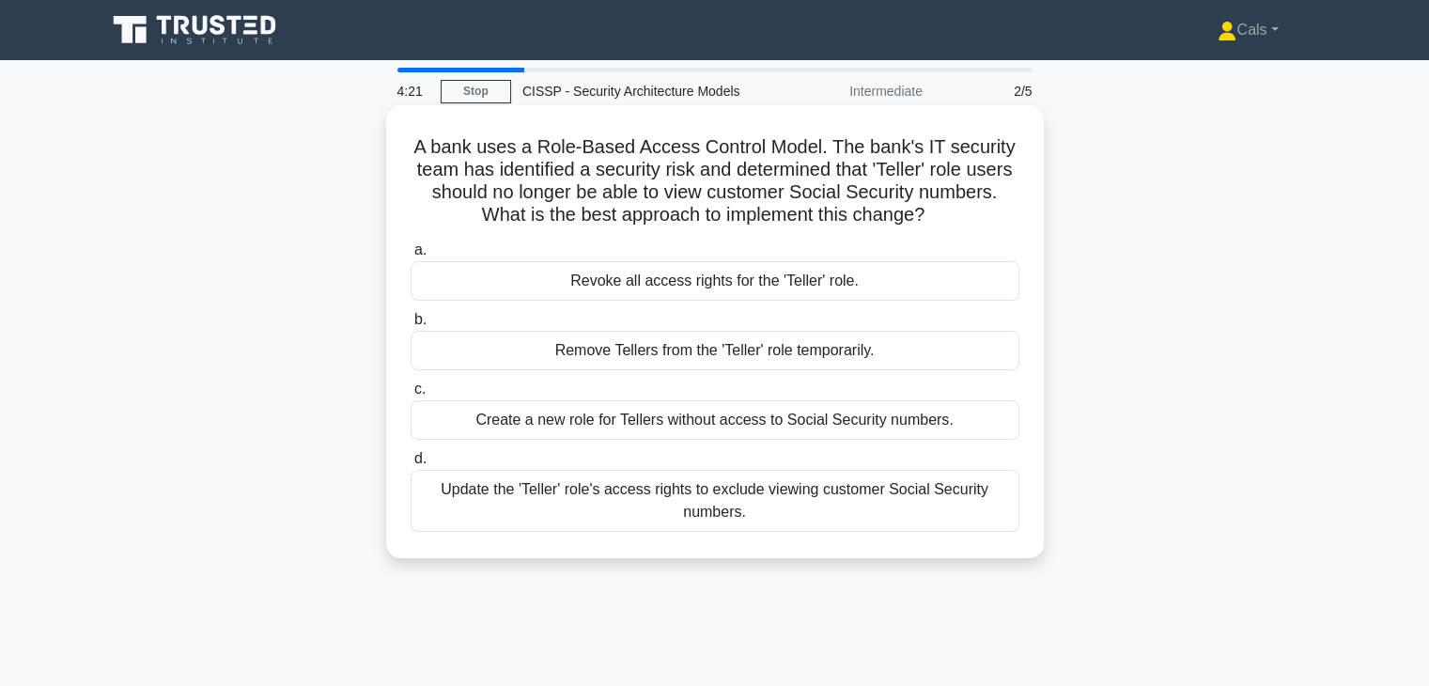
click at [765, 494] on div "Update the 'Teller' role's access rights to exclude viewing customer Social Sec…" at bounding box center [715, 501] width 609 height 62
click at [411, 465] on input "d. Update the 'Teller' role's access rights to exclude viewing customer Social …" at bounding box center [411, 459] width 0 height 12
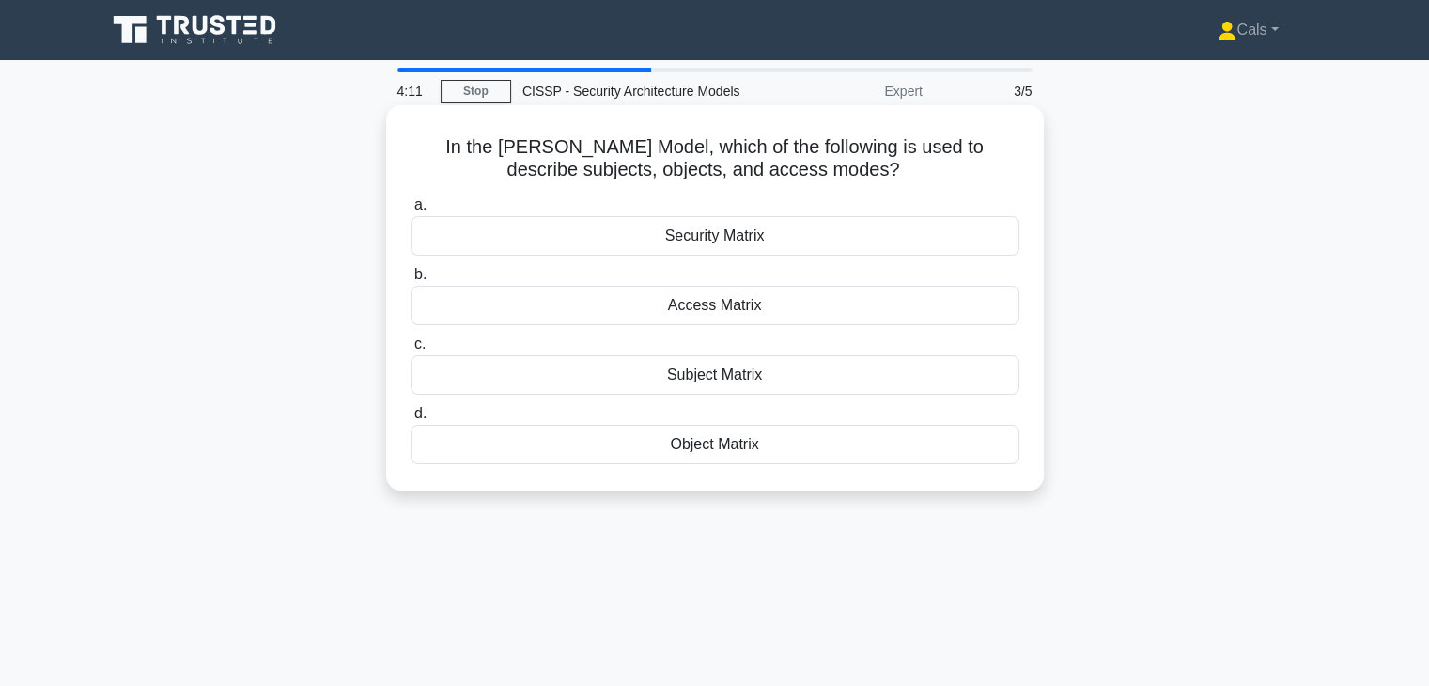
click at [801, 314] on div "Access Matrix" at bounding box center [715, 305] width 609 height 39
click at [411, 281] on input "b. Access Matrix" at bounding box center [411, 275] width 0 height 12
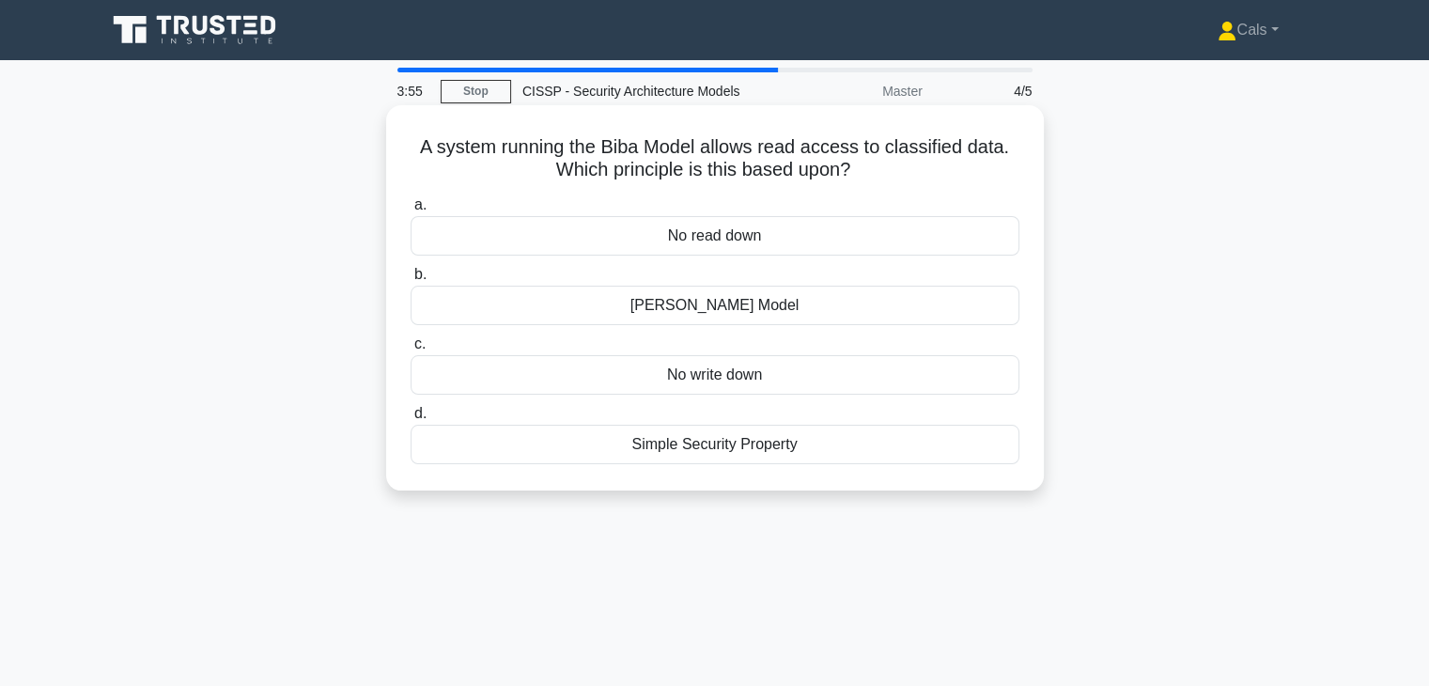
click at [833, 245] on div "No read down" at bounding box center [715, 235] width 609 height 39
click at [411, 211] on input "a. No read down" at bounding box center [411, 205] width 0 height 12
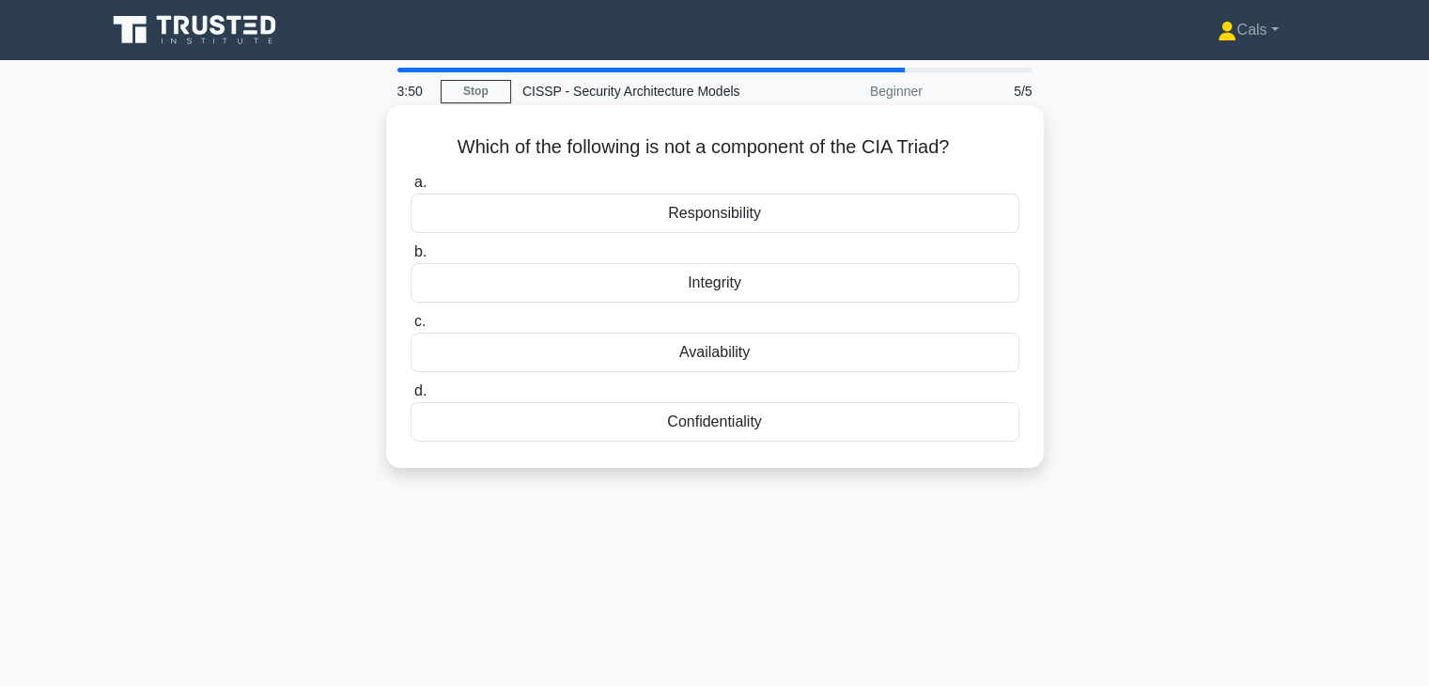
click at [774, 212] on div "Responsibility" at bounding box center [715, 213] width 609 height 39
click at [411, 189] on input "a. Responsibility" at bounding box center [411, 183] width 0 height 12
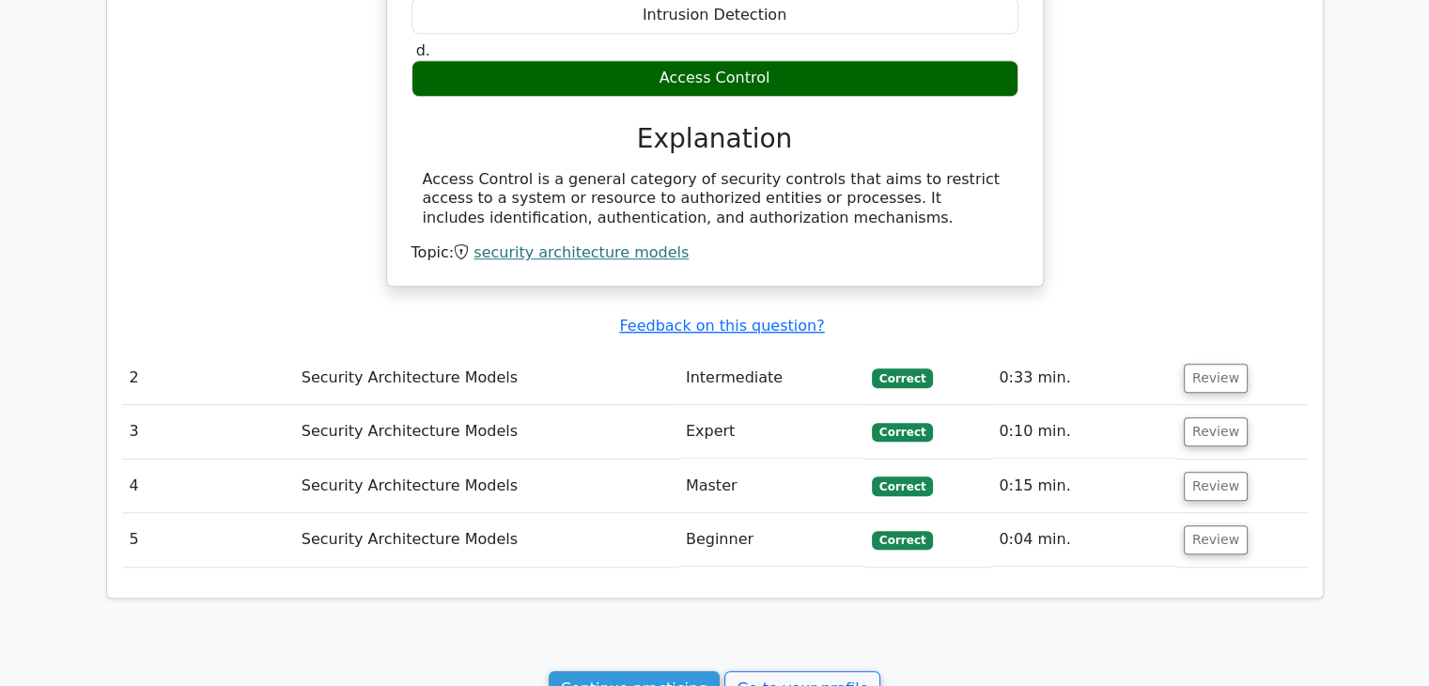
scroll to position [1503, 0]
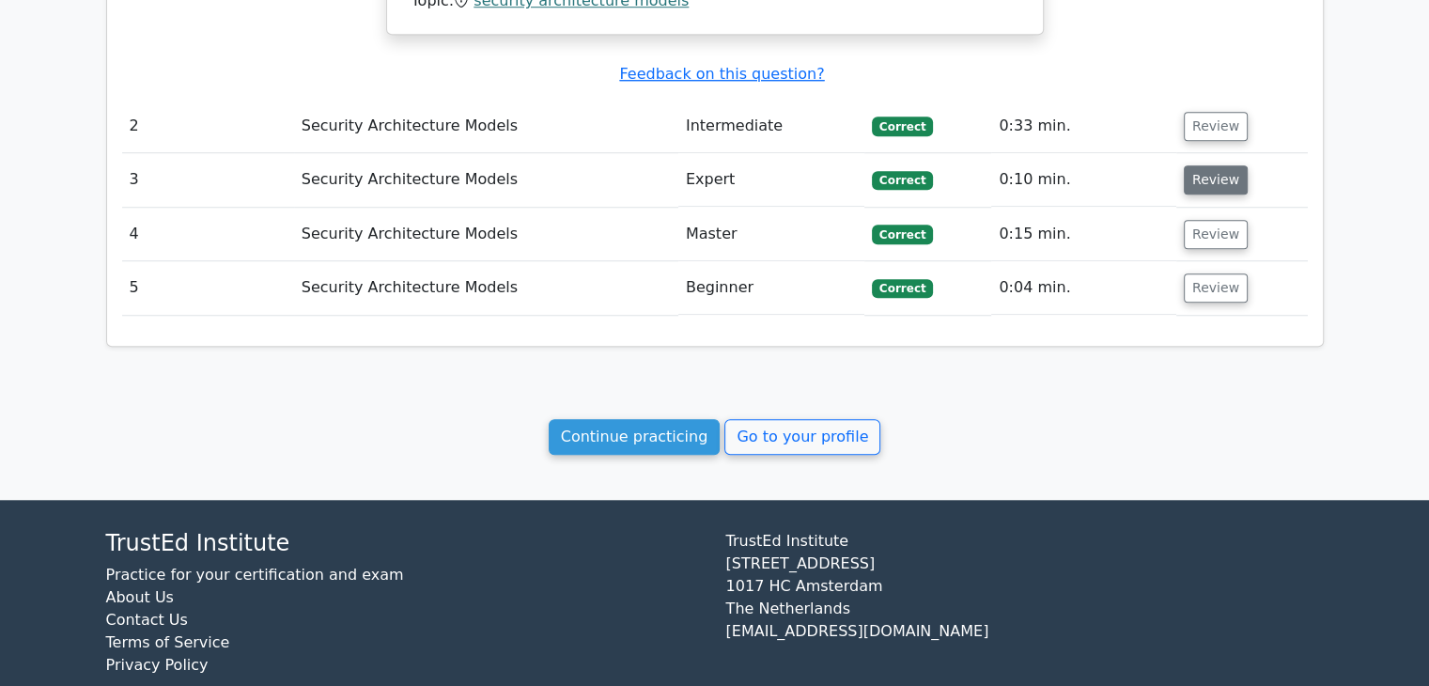
click at [1236, 177] on td "Review" at bounding box center [1242, 180] width 132 height 54
click at [1231, 180] on button "Review" at bounding box center [1216, 179] width 64 height 29
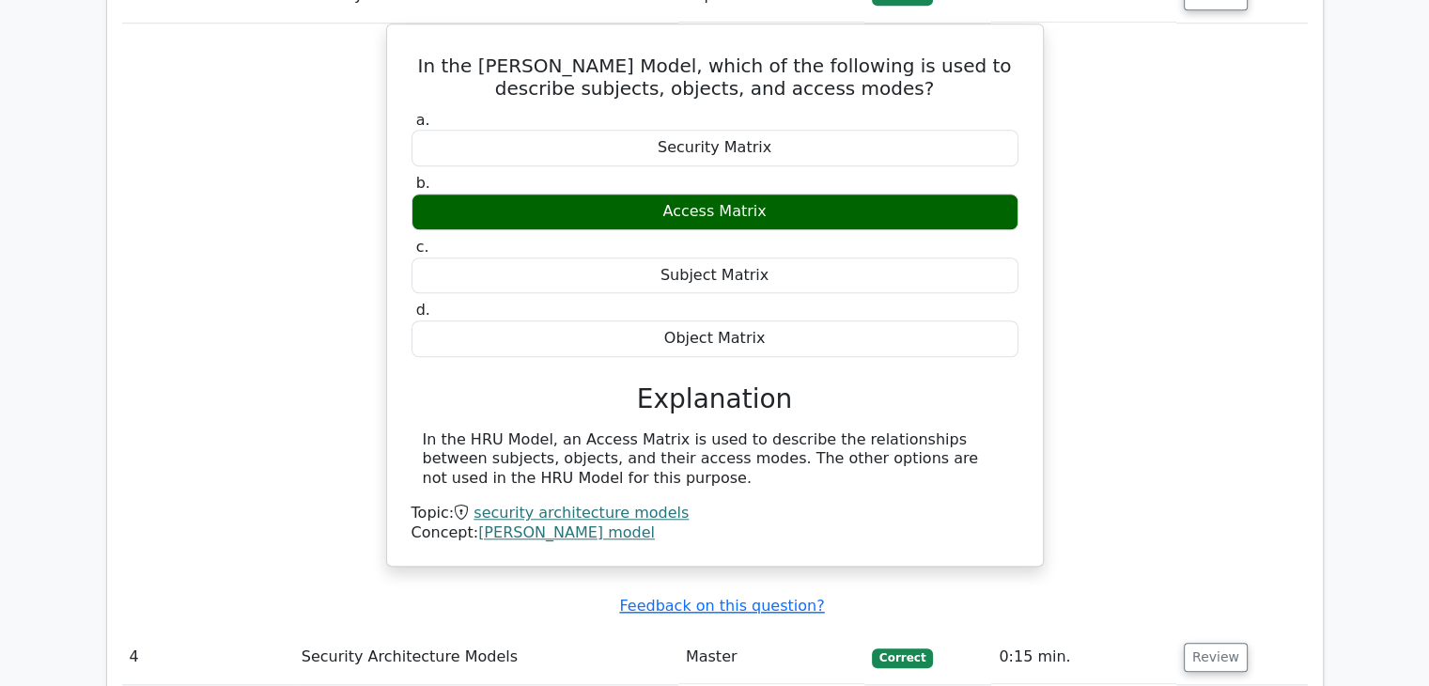
scroll to position [1785, 0]
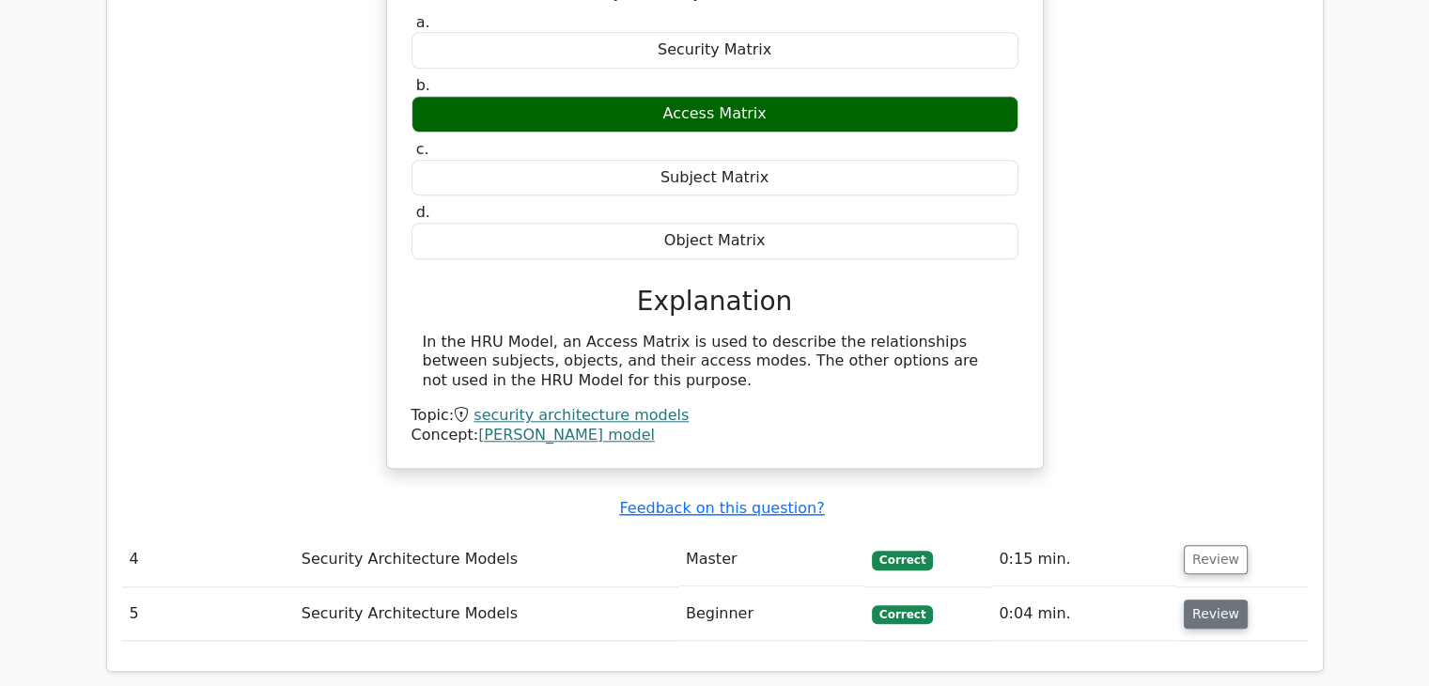
click at [1222, 621] on button "Review" at bounding box center [1216, 613] width 64 height 29
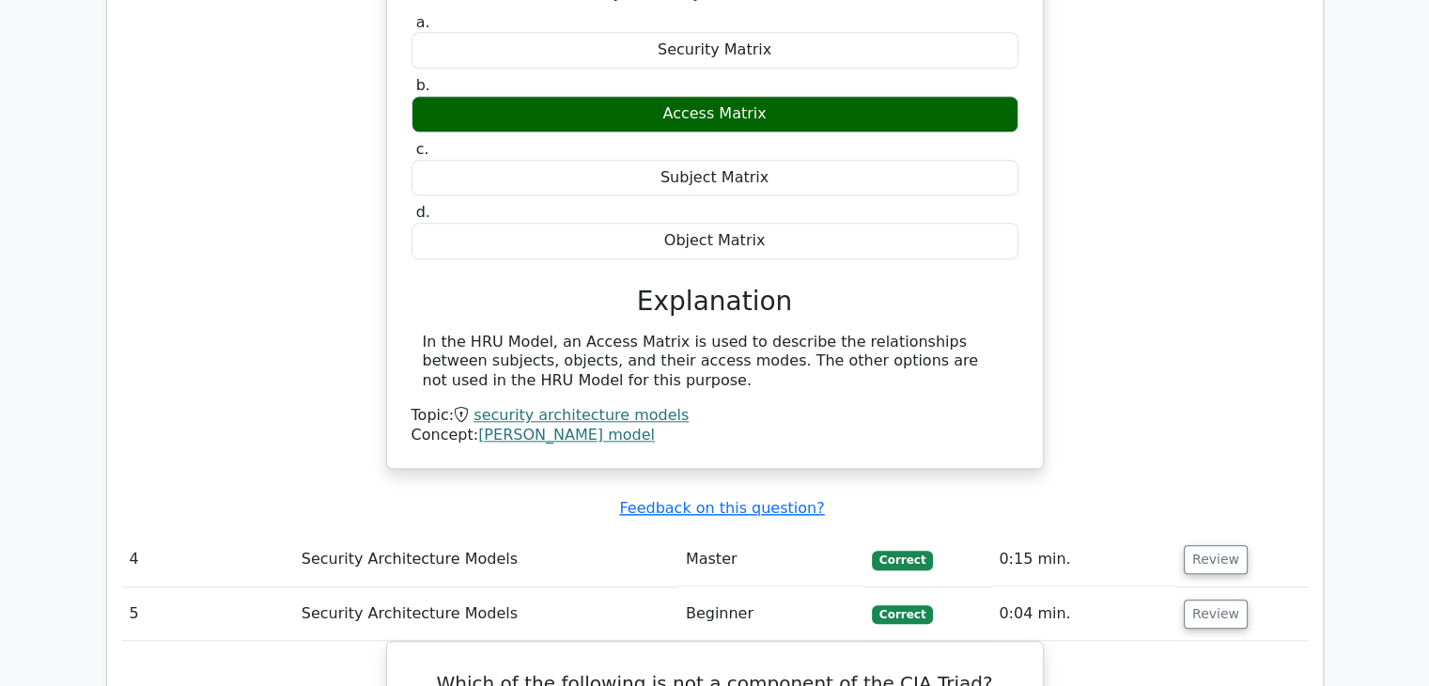
click at [1238, 553] on td "Review" at bounding box center [1242, 560] width 132 height 54
click at [1211, 553] on button "Review" at bounding box center [1216, 559] width 64 height 29
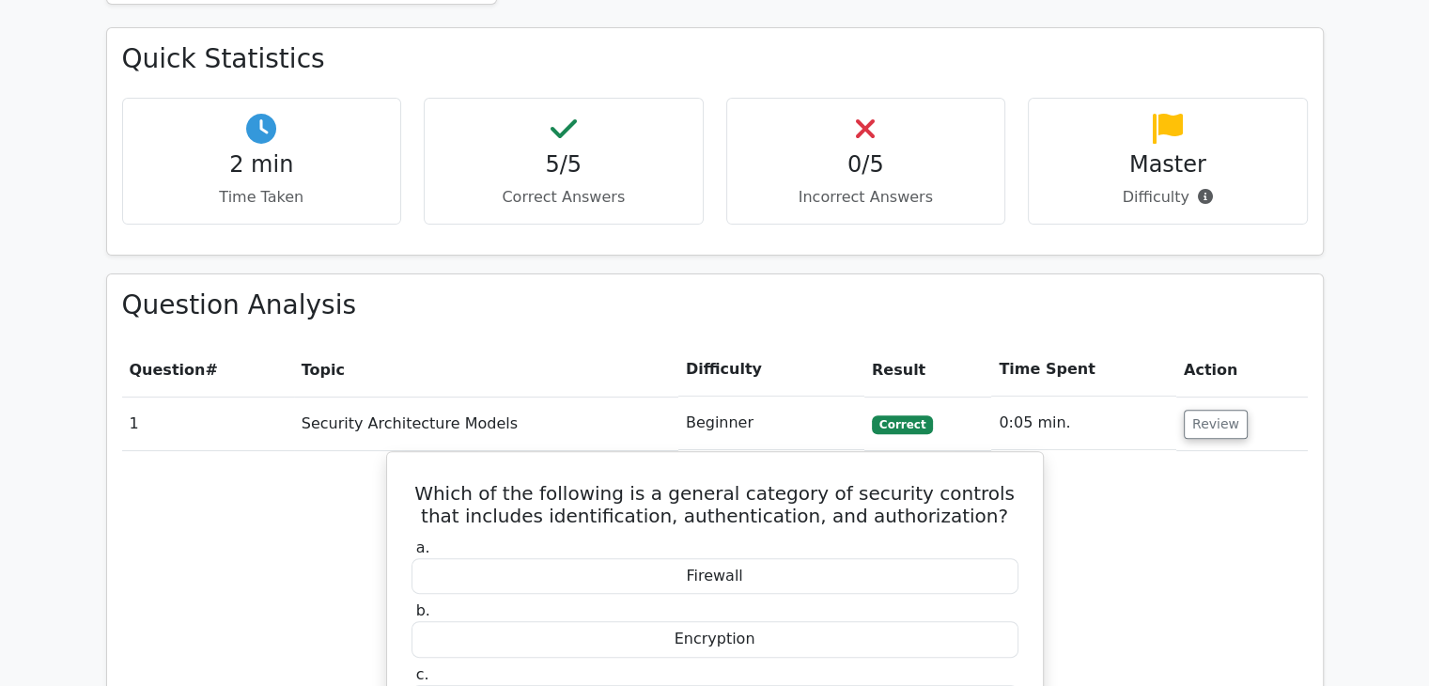
scroll to position [0, 0]
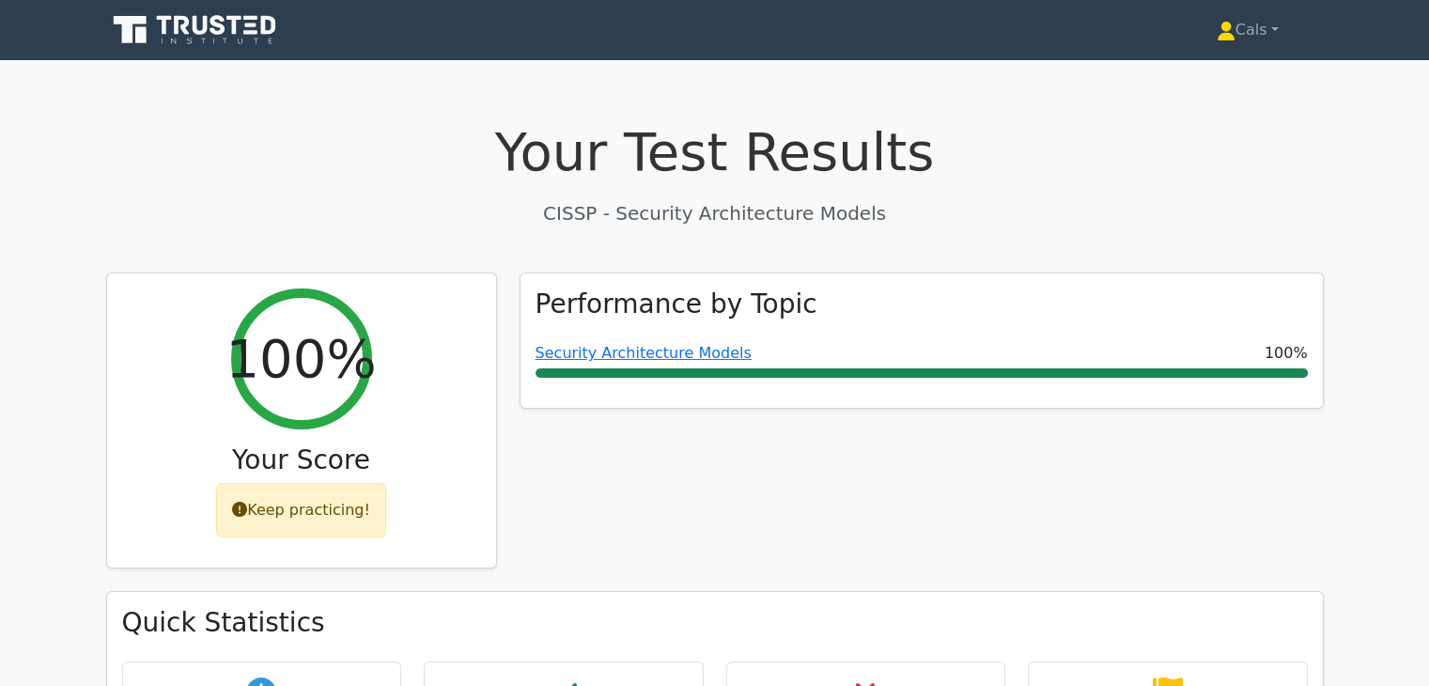
click at [180, 38] on icon at bounding box center [196, 30] width 180 height 36
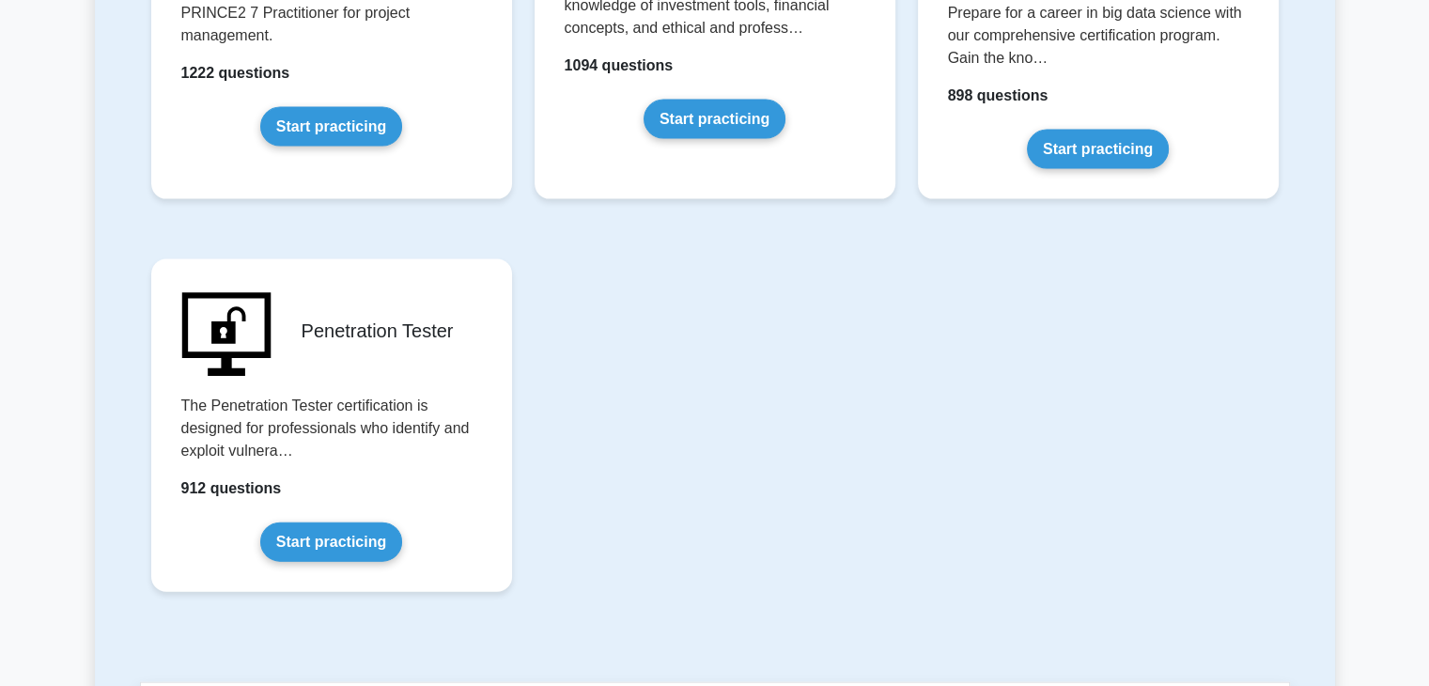
scroll to position [4134, 0]
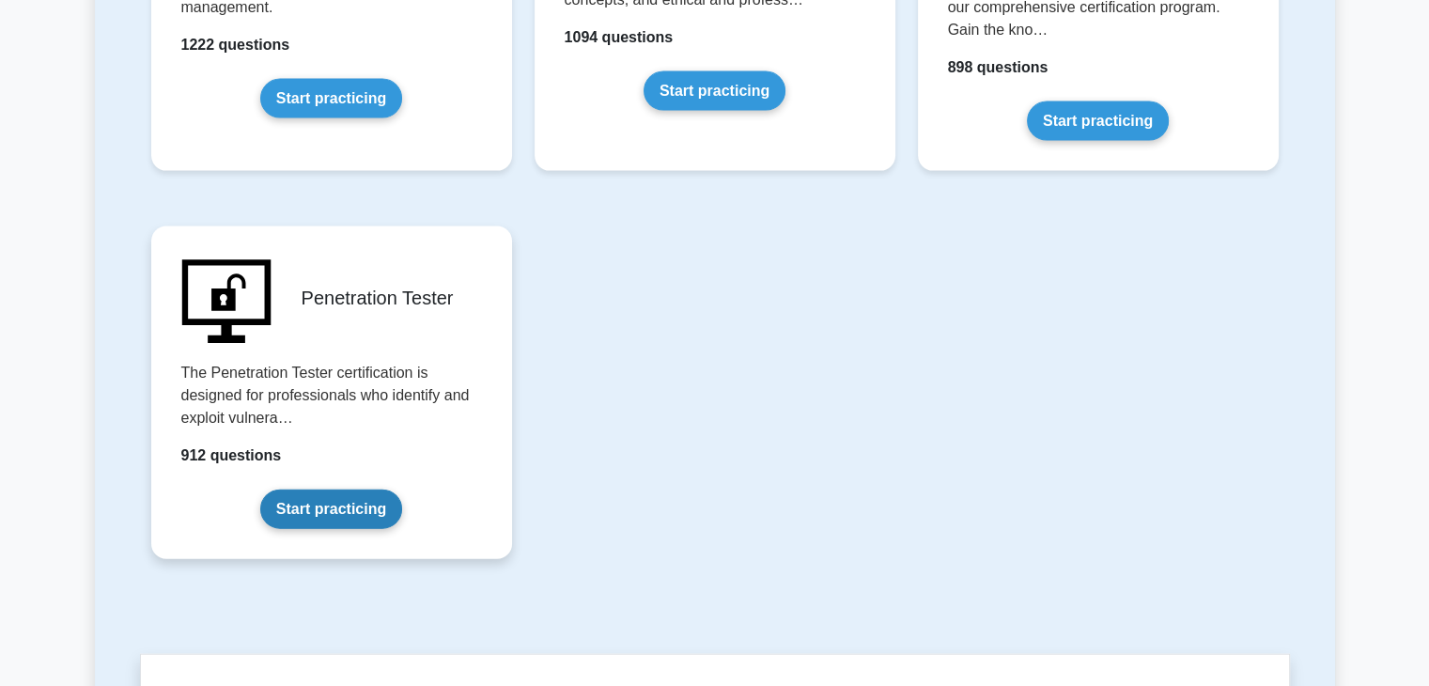
click at [379, 499] on link "Start practicing" at bounding box center [331, 508] width 142 height 39
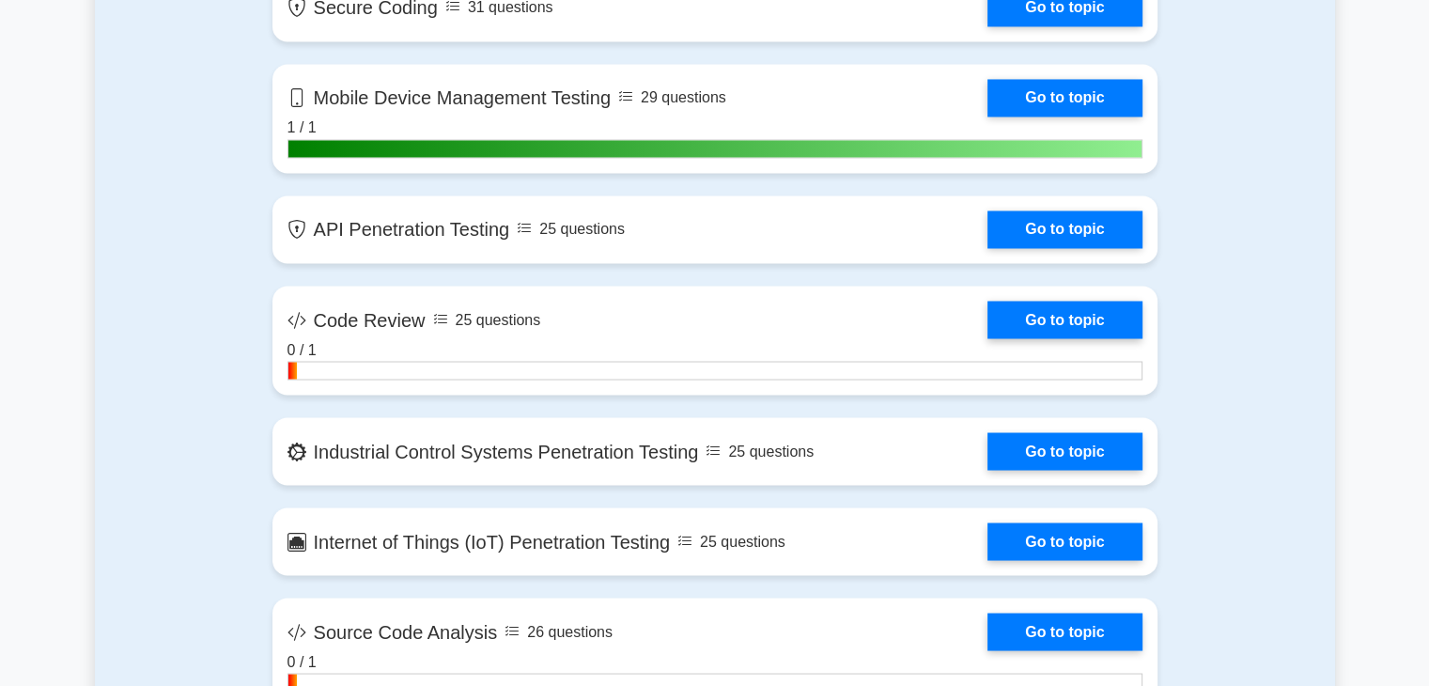
scroll to position [3664, 0]
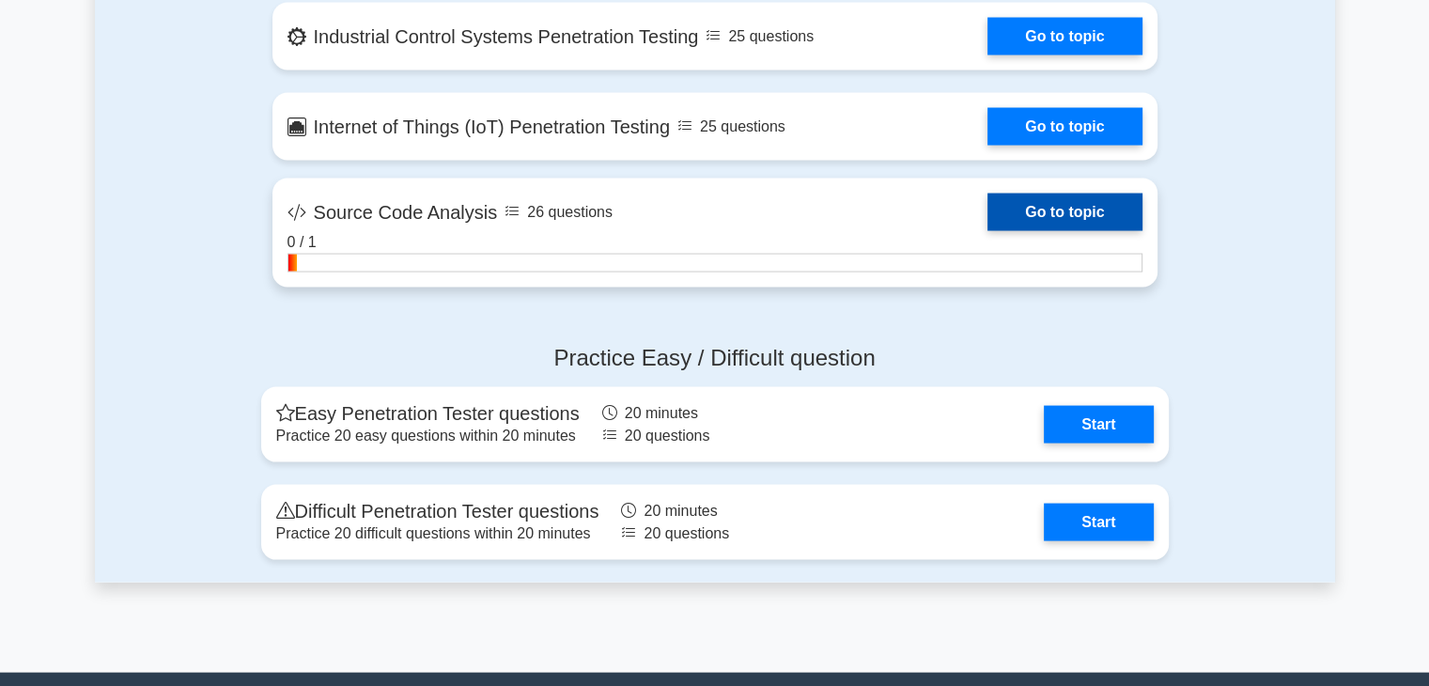
click at [1045, 209] on link "Go to topic" at bounding box center [1064, 213] width 154 height 38
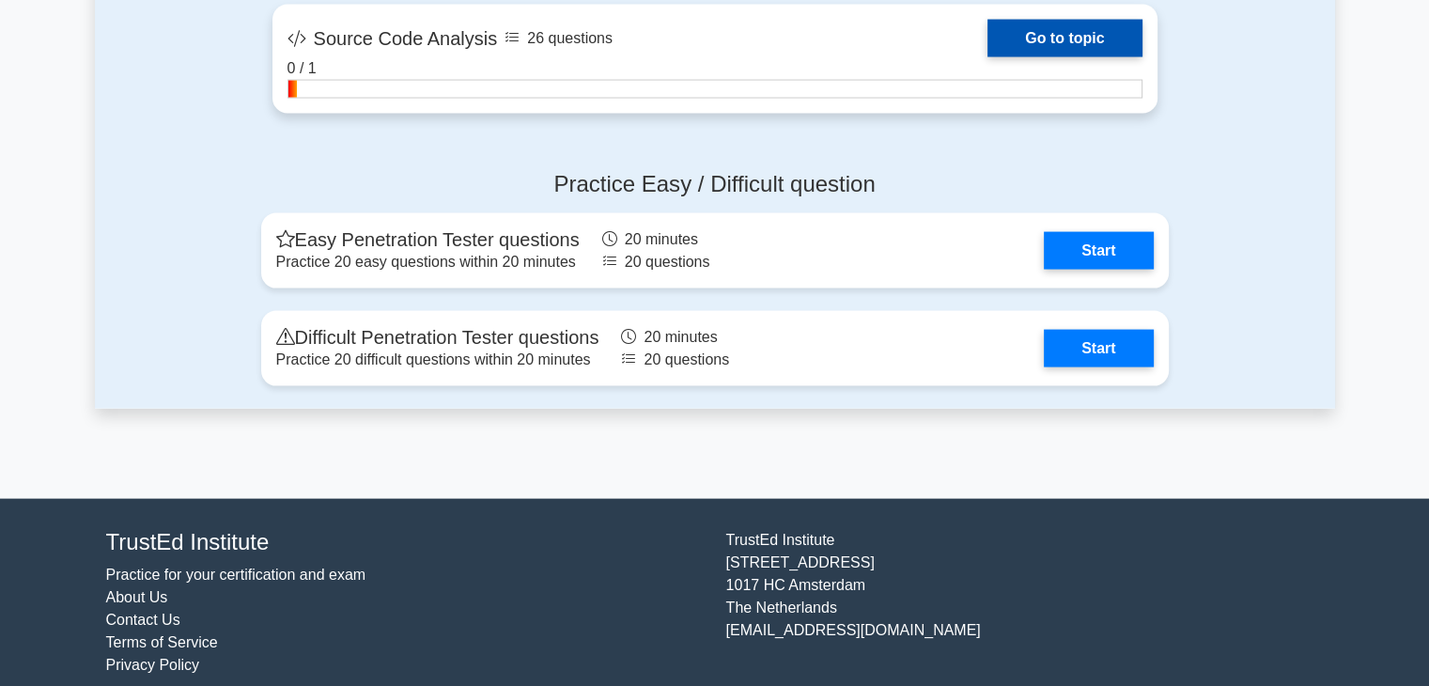
scroll to position [3855, 0]
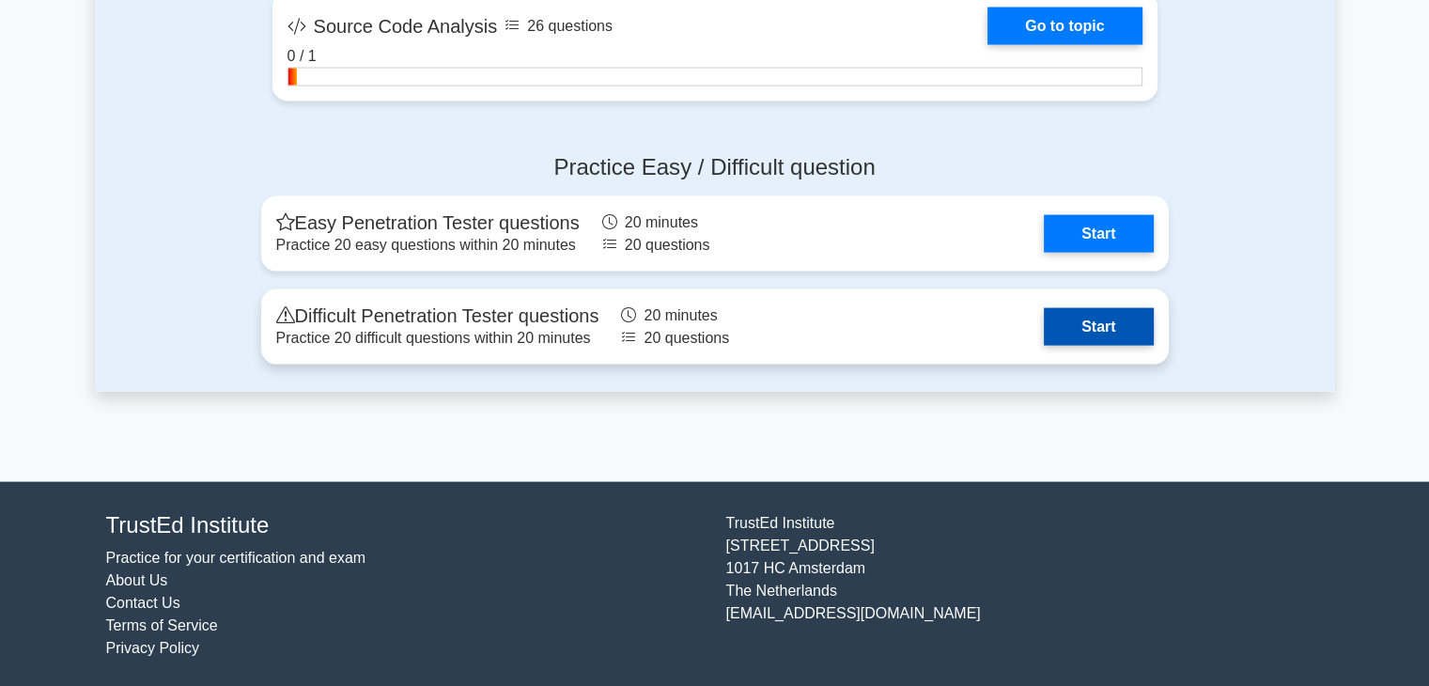
click at [1086, 329] on link "Start" at bounding box center [1098, 327] width 109 height 38
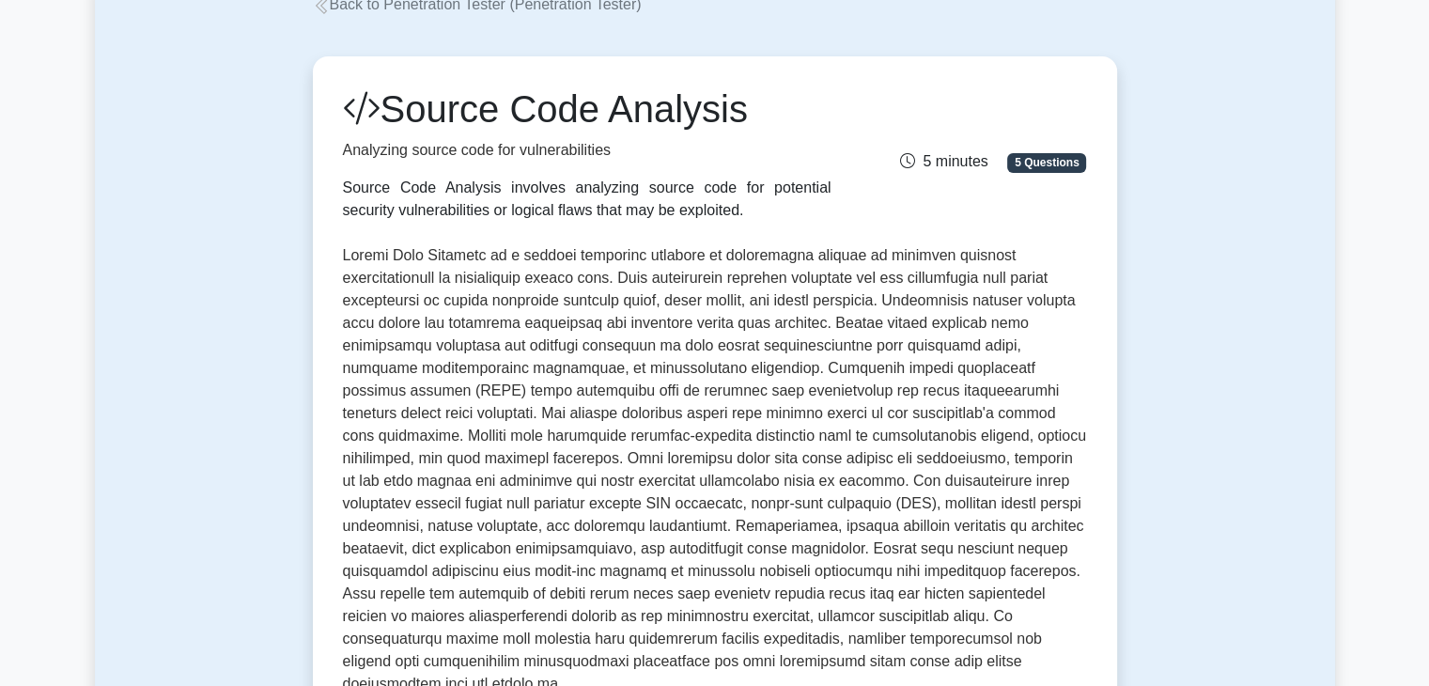
scroll to position [94, 0]
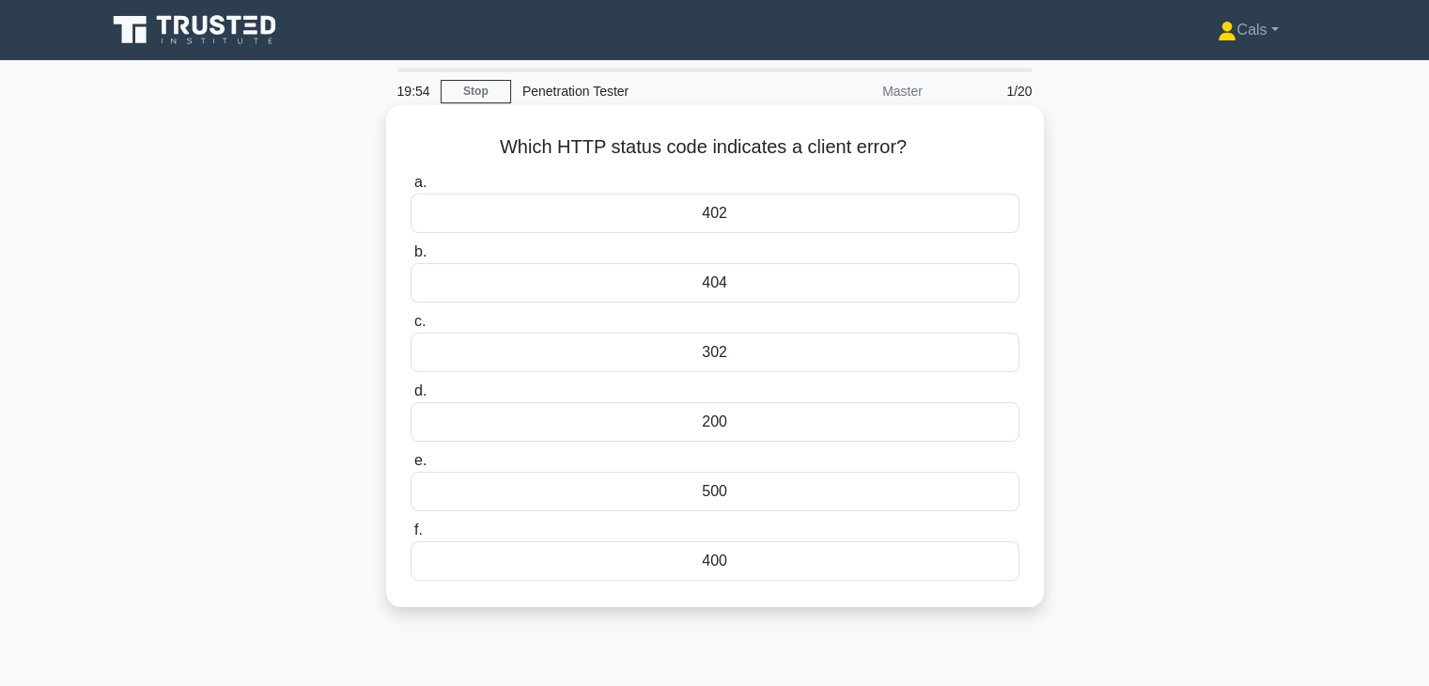
click at [764, 289] on div "404" at bounding box center [715, 282] width 609 height 39
click at [411, 258] on input "b. 404" at bounding box center [411, 252] width 0 height 12
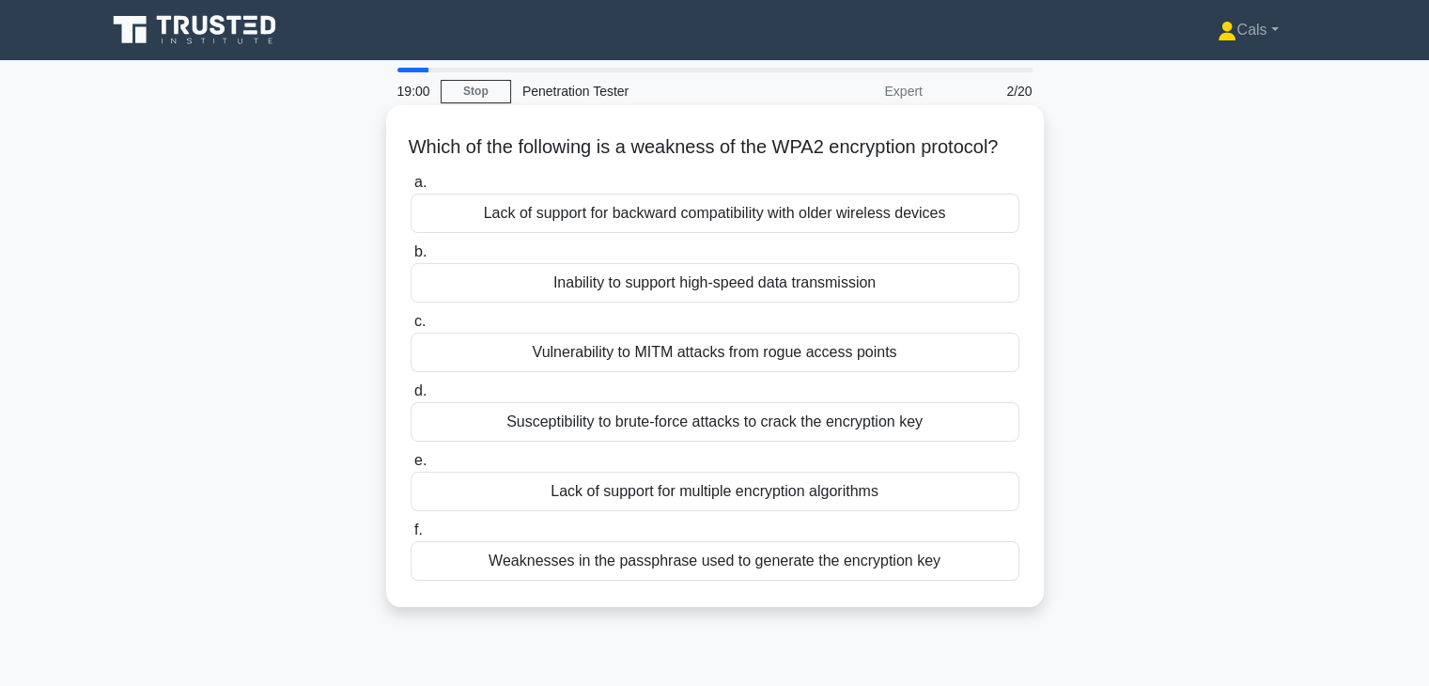
click at [661, 511] on div "Lack of support for multiple encryption algorithms" at bounding box center [715, 491] width 609 height 39
click at [411, 467] on input "e. Lack of support for multiple encryption algorithms" at bounding box center [411, 461] width 0 height 12
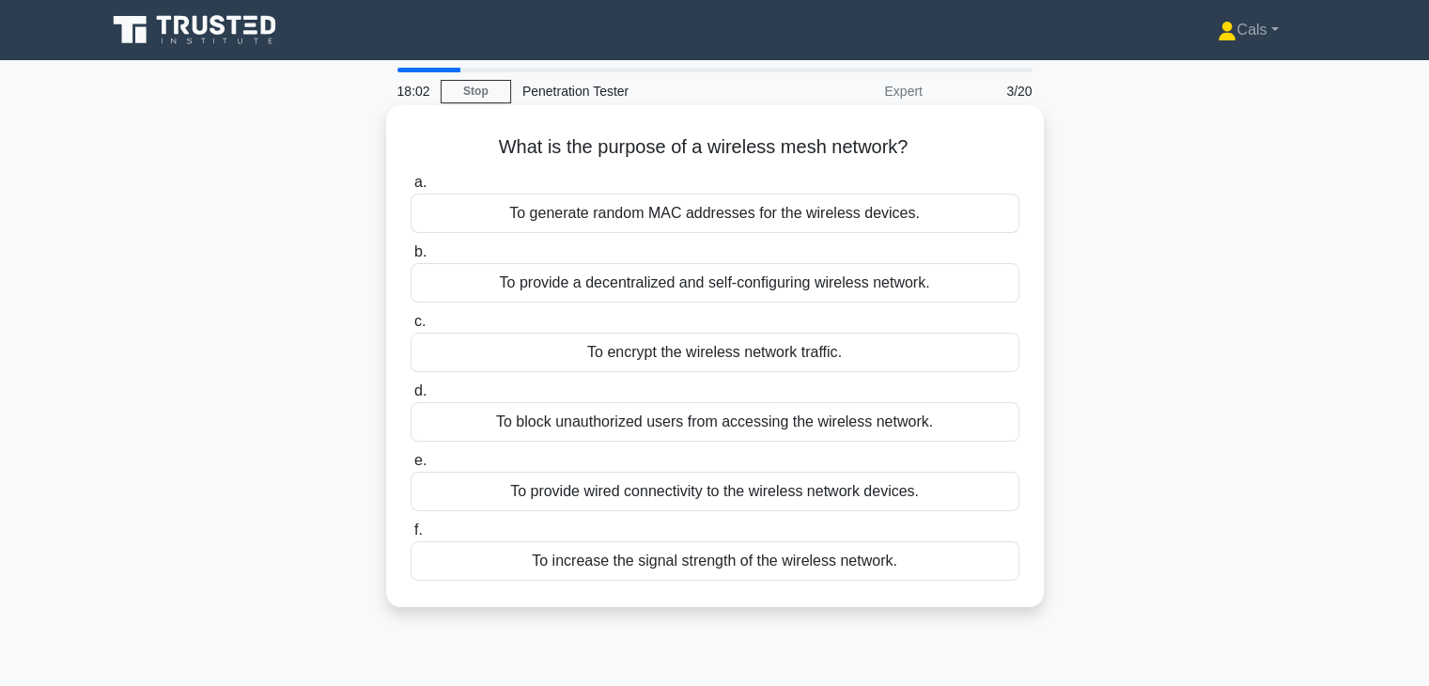
click at [792, 299] on div "To provide a decentralized and self-configuring wireless network." at bounding box center [715, 282] width 609 height 39
click at [411, 258] on input "b. To provide a decentralized and self-configuring wireless network." at bounding box center [411, 252] width 0 height 12
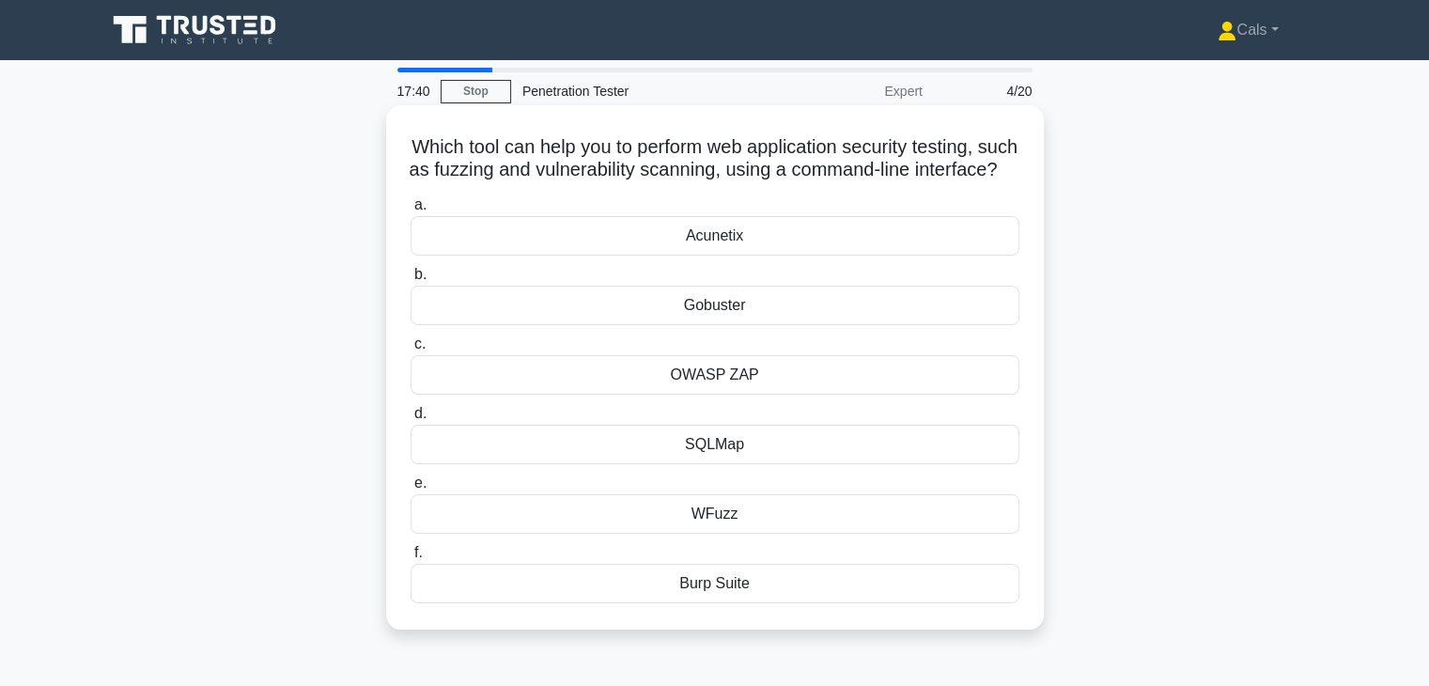
click at [785, 510] on label "e. WFuzz" at bounding box center [715, 503] width 609 height 62
click at [411, 489] on input "e. WFuzz" at bounding box center [411, 483] width 0 height 12
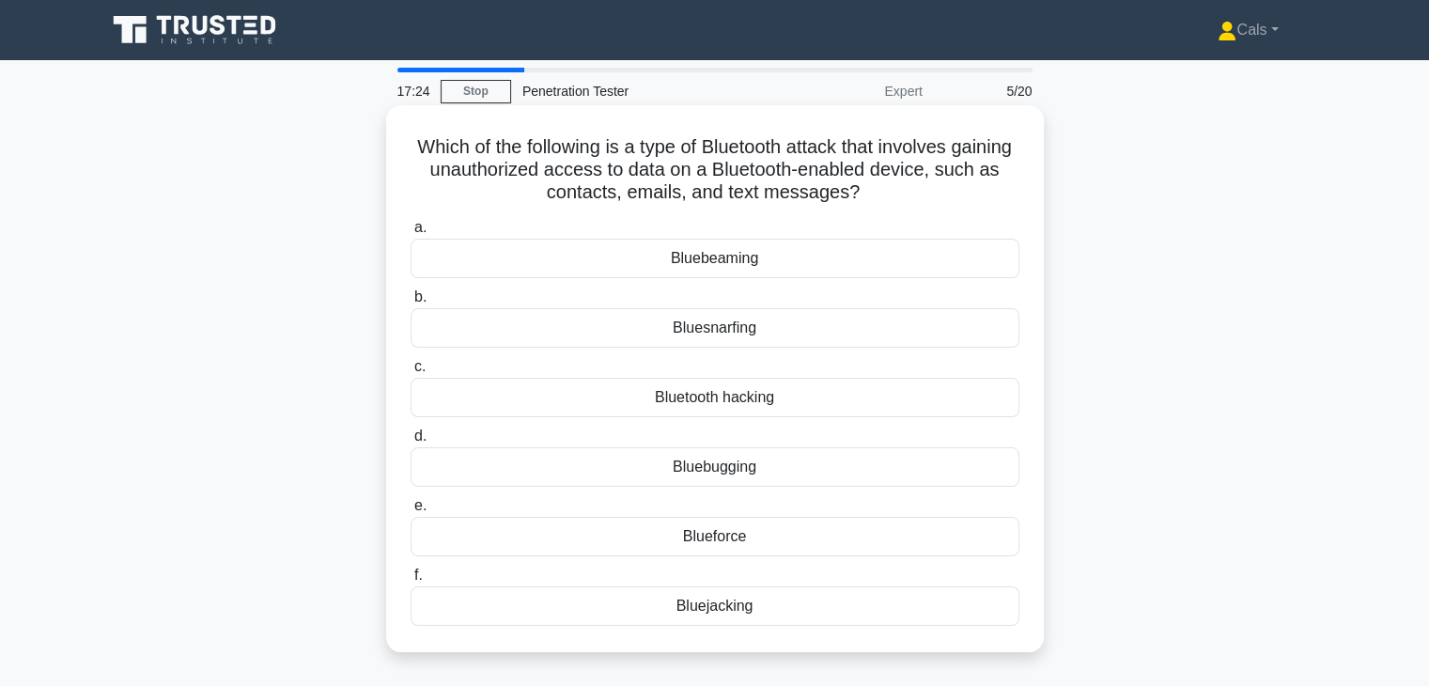
click at [740, 614] on div "Bluejacking" at bounding box center [715, 605] width 609 height 39
click at [411, 582] on input "f. Bluejacking" at bounding box center [411, 575] width 0 height 12
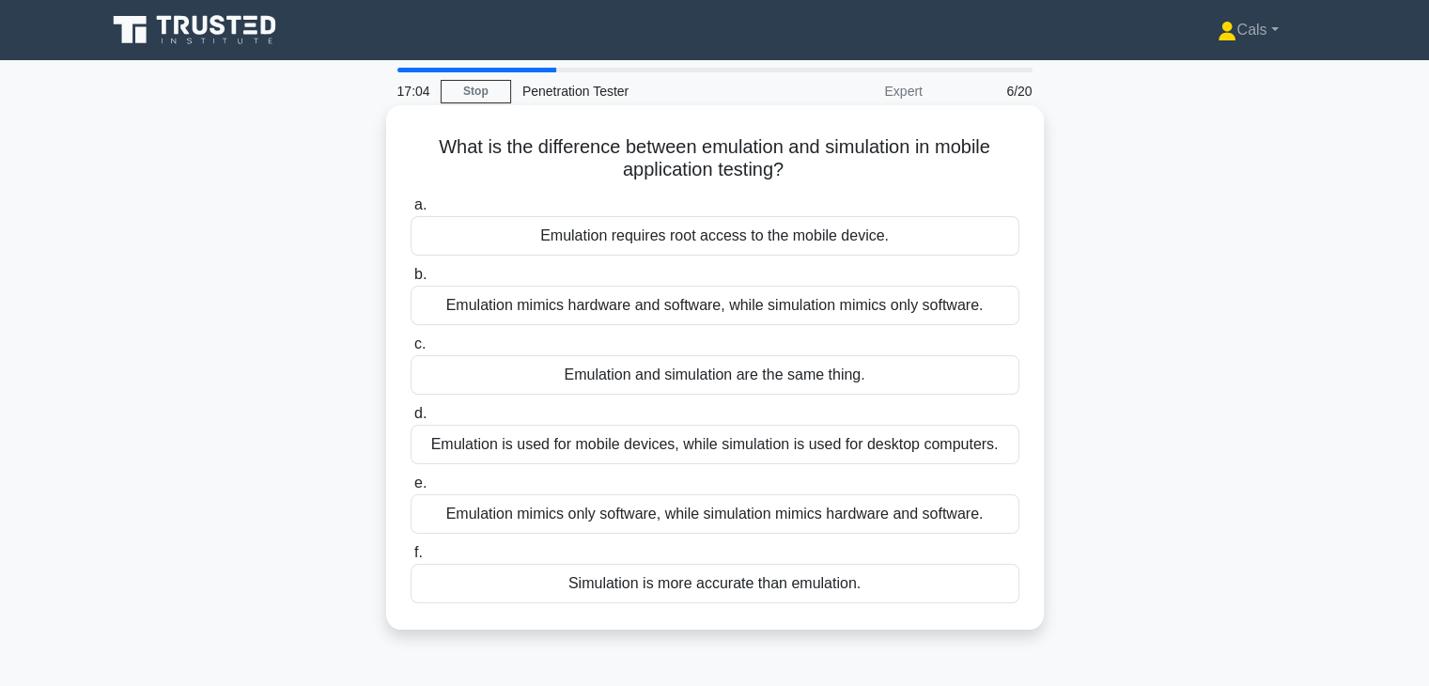
click at [757, 317] on div "Emulation mimics hardware and software, while simulation mimics only software." at bounding box center [715, 305] width 609 height 39
click at [411, 281] on input "b. Emulation mimics hardware and software, while simulation mimics only softwar…" at bounding box center [411, 275] width 0 height 12
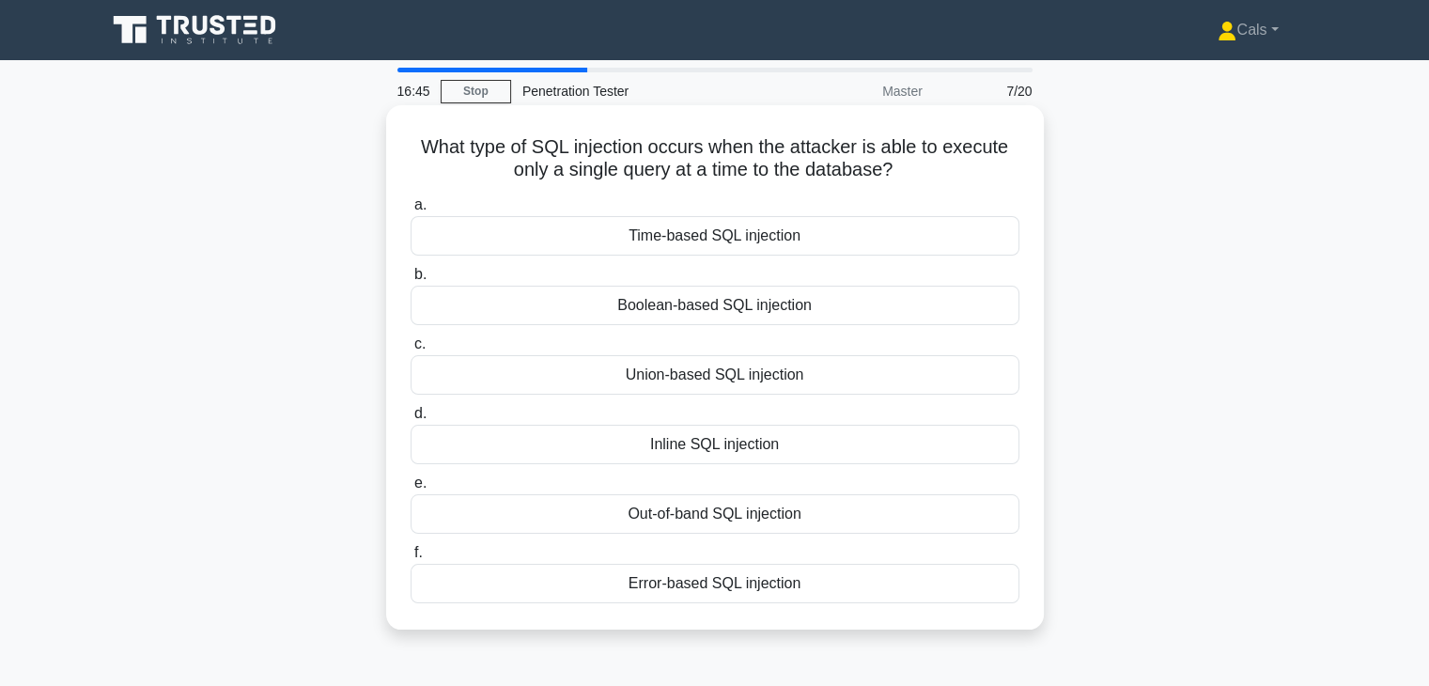
click at [757, 242] on div "Time-based SQL injection" at bounding box center [715, 235] width 609 height 39
click at [411, 211] on input "a. Time-based SQL injection" at bounding box center [411, 205] width 0 height 12
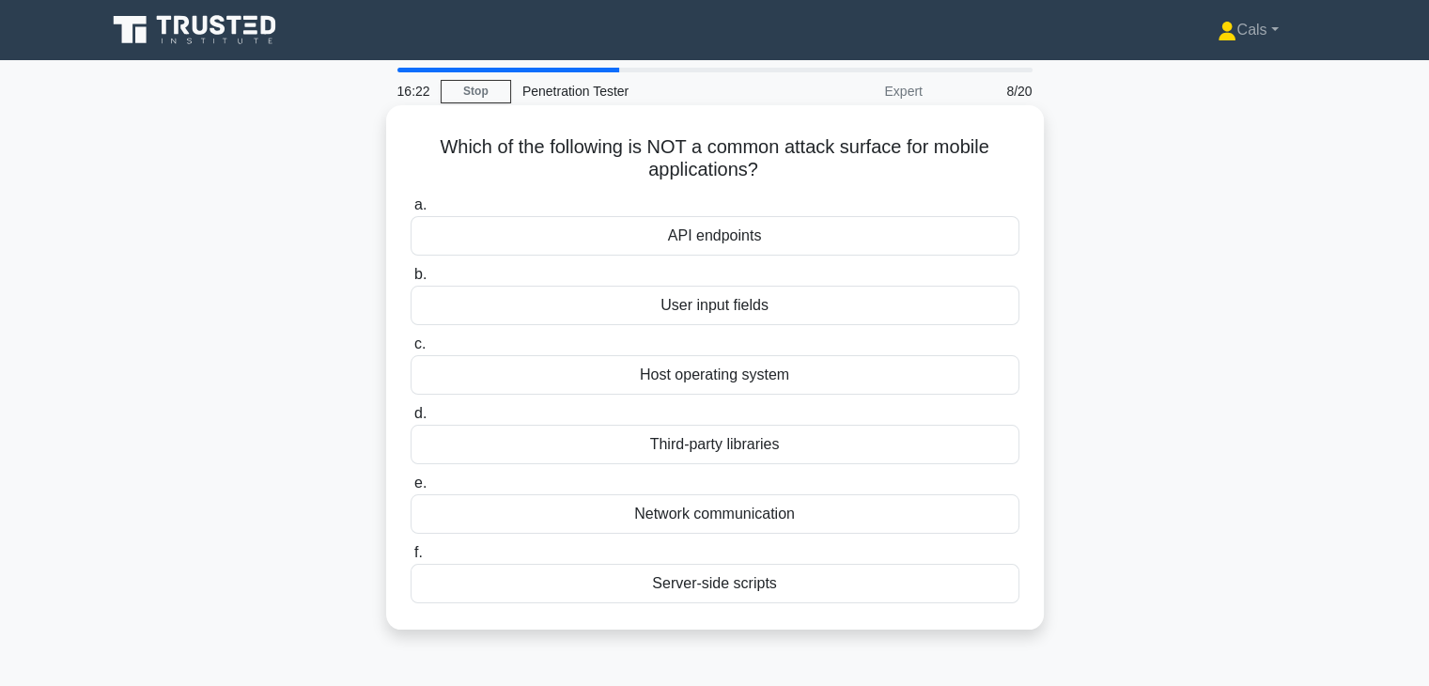
click at [782, 385] on div "Host operating system" at bounding box center [715, 374] width 609 height 39
click at [411, 350] on input "c. Host operating system" at bounding box center [411, 344] width 0 height 12
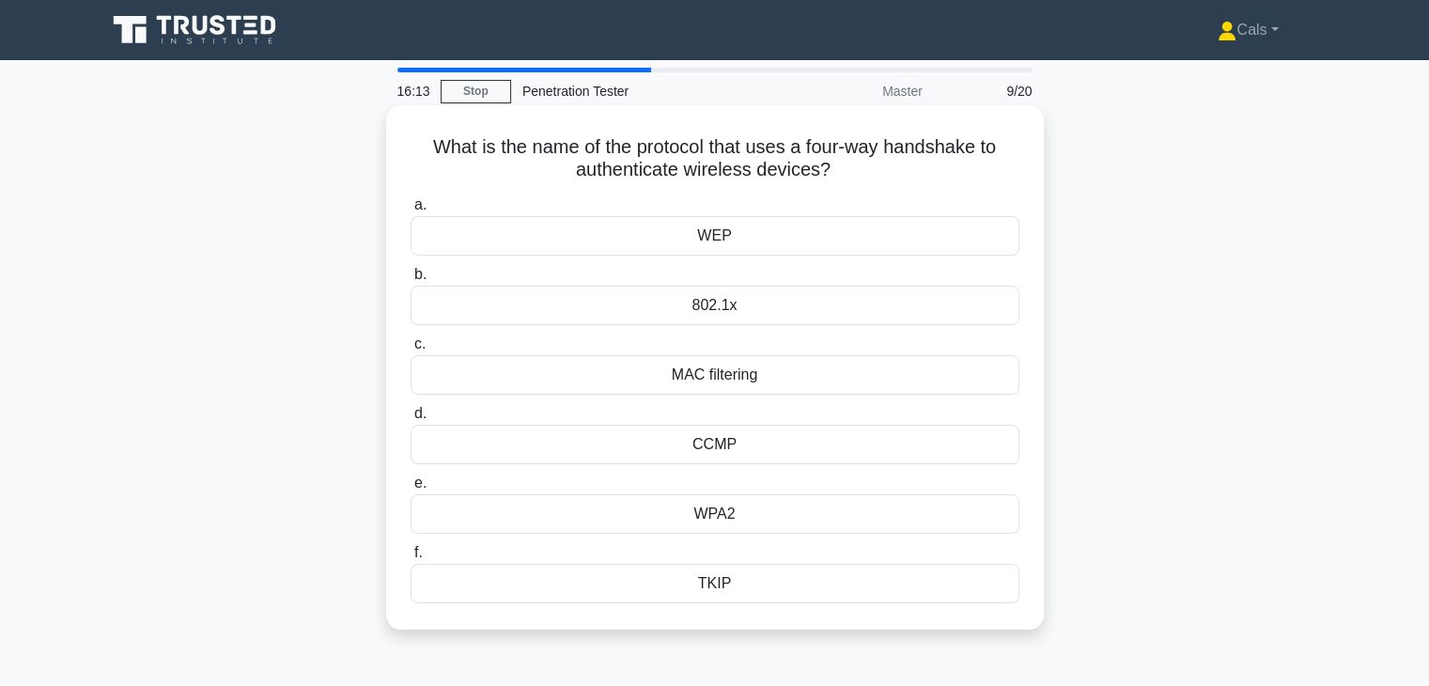
click at [785, 585] on div "TKIP" at bounding box center [715, 583] width 609 height 39
click at [411, 559] on input "f. TKIP" at bounding box center [411, 553] width 0 height 12
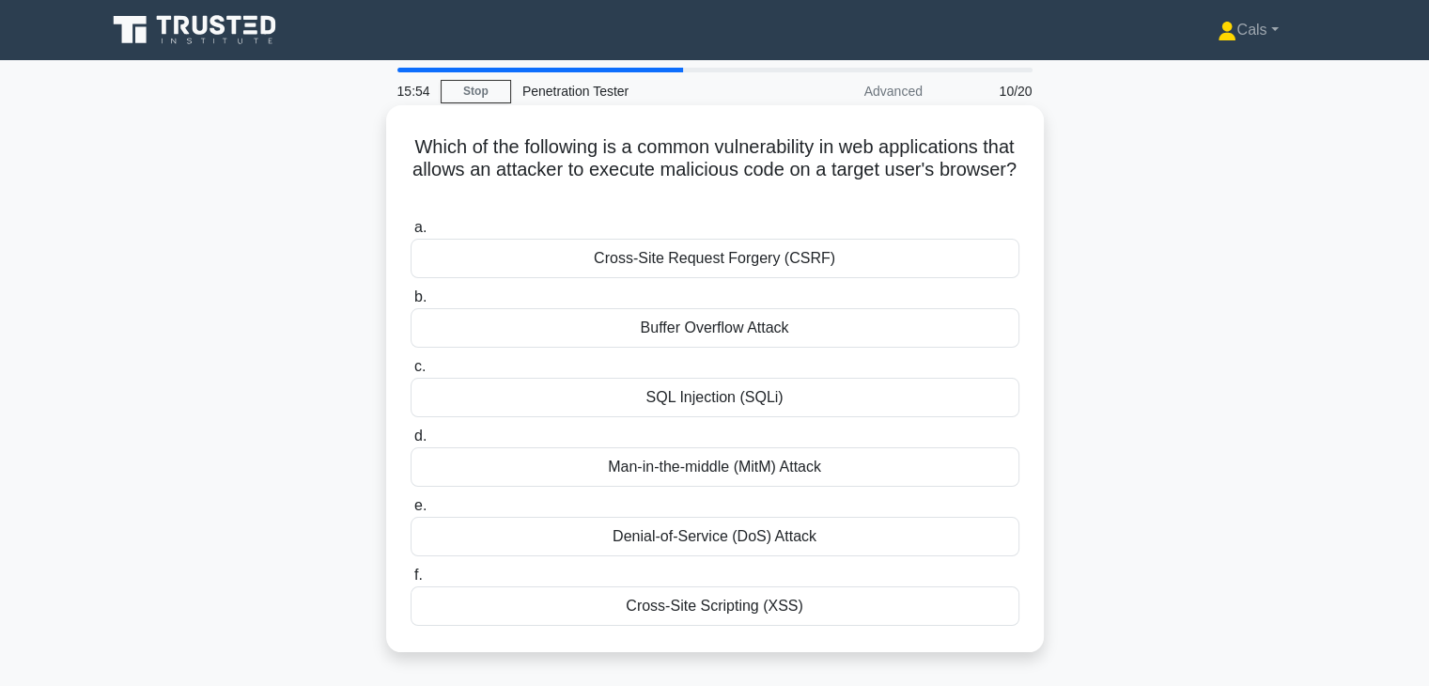
click at [755, 608] on div "Cross-Site Scripting (XSS)" at bounding box center [715, 605] width 609 height 39
click at [411, 582] on input "f. Cross-Site Scripting (XSS)" at bounding box center [411, 575] width 0 height 12
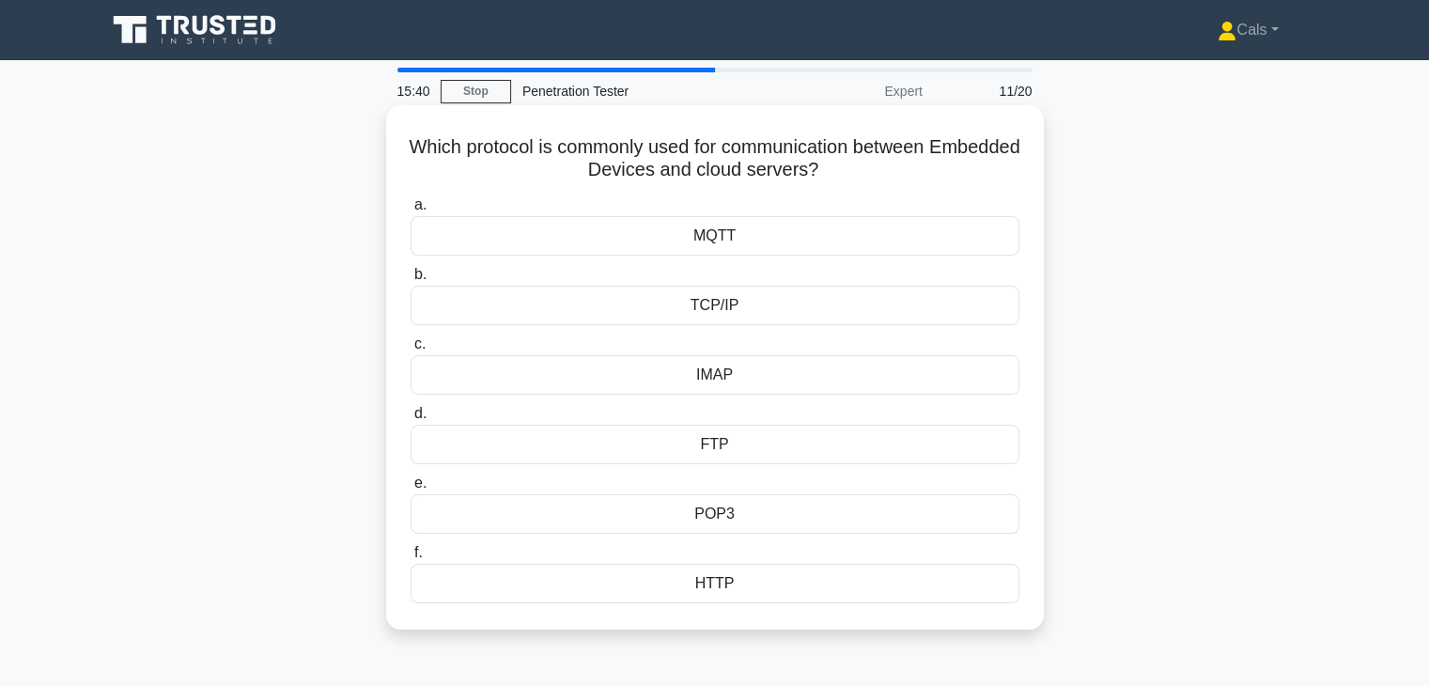
click at [743, 241] on div "MQTT" at bounding box center [715, 235] width 609 height 39
click at [411, 211] on input "a. MQTT" at bounding box center [411, 205] width 0 height 12
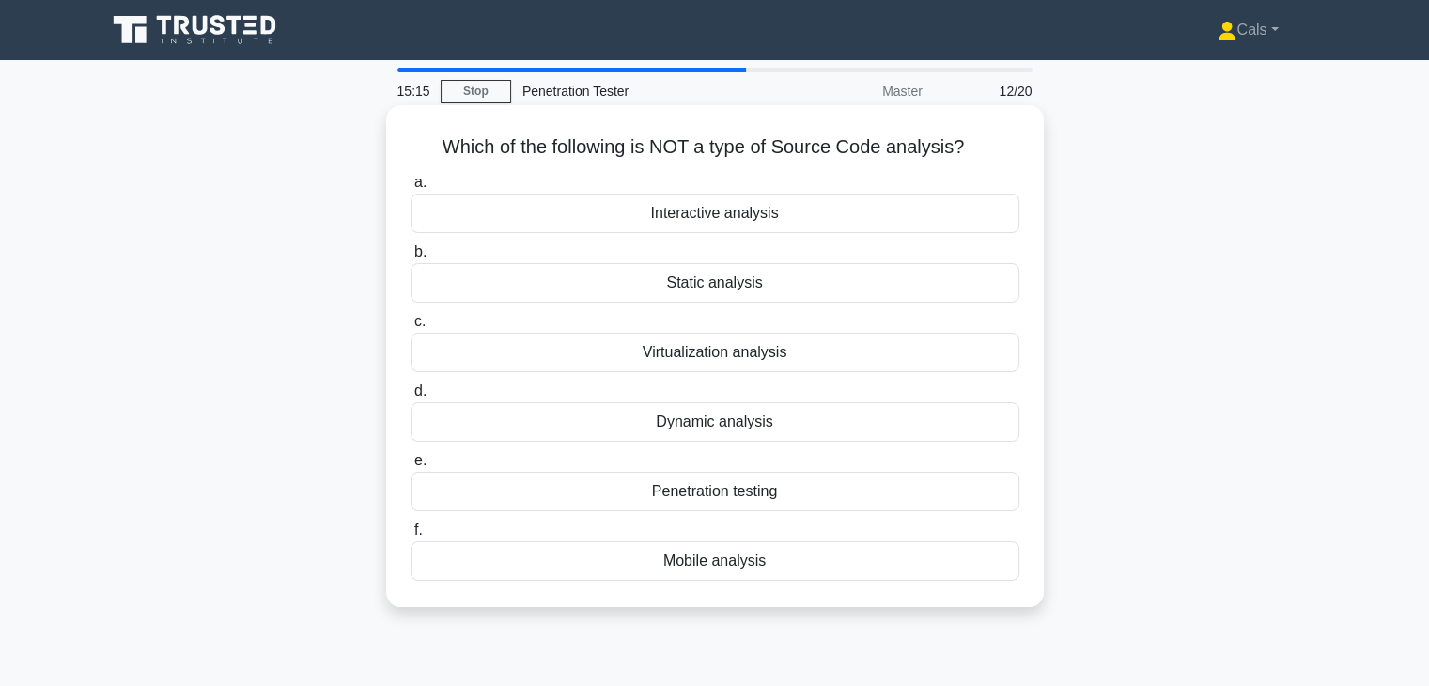
click at [707, 489] on div "Penetration testing" at bounding box center [715, 491] width 609 height 39
click at [411, 467] on input "e. Penetration testing" at bounding box center [411, 461] width 0 height 12
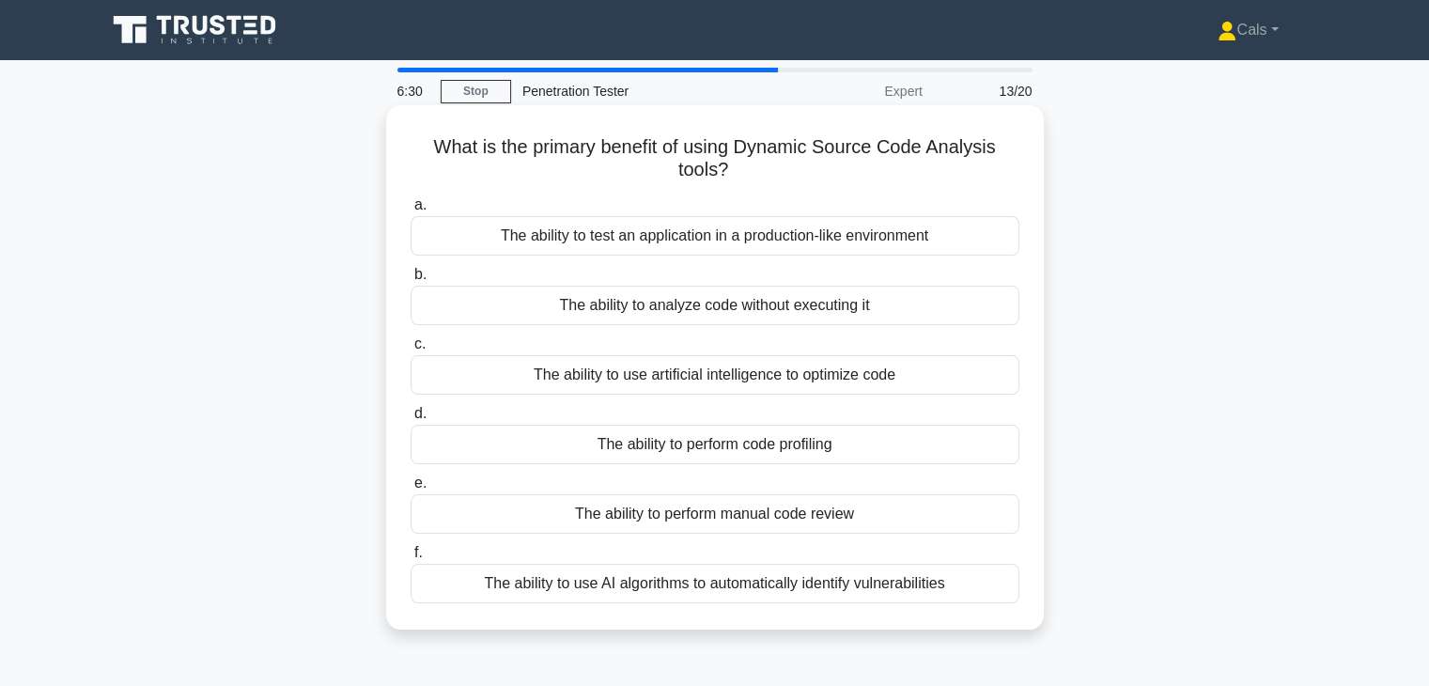
click at [735, 595] on div "The ability to use AI algorithms to automatically identify vulnerabilities" at bounding box center [715, 583] width 609 height 39
click at [411, 559] on input "f. The ability to use AI algorithms to automatically identify vulnerabilities" at bounding box center [411, 553] width 0 height 12
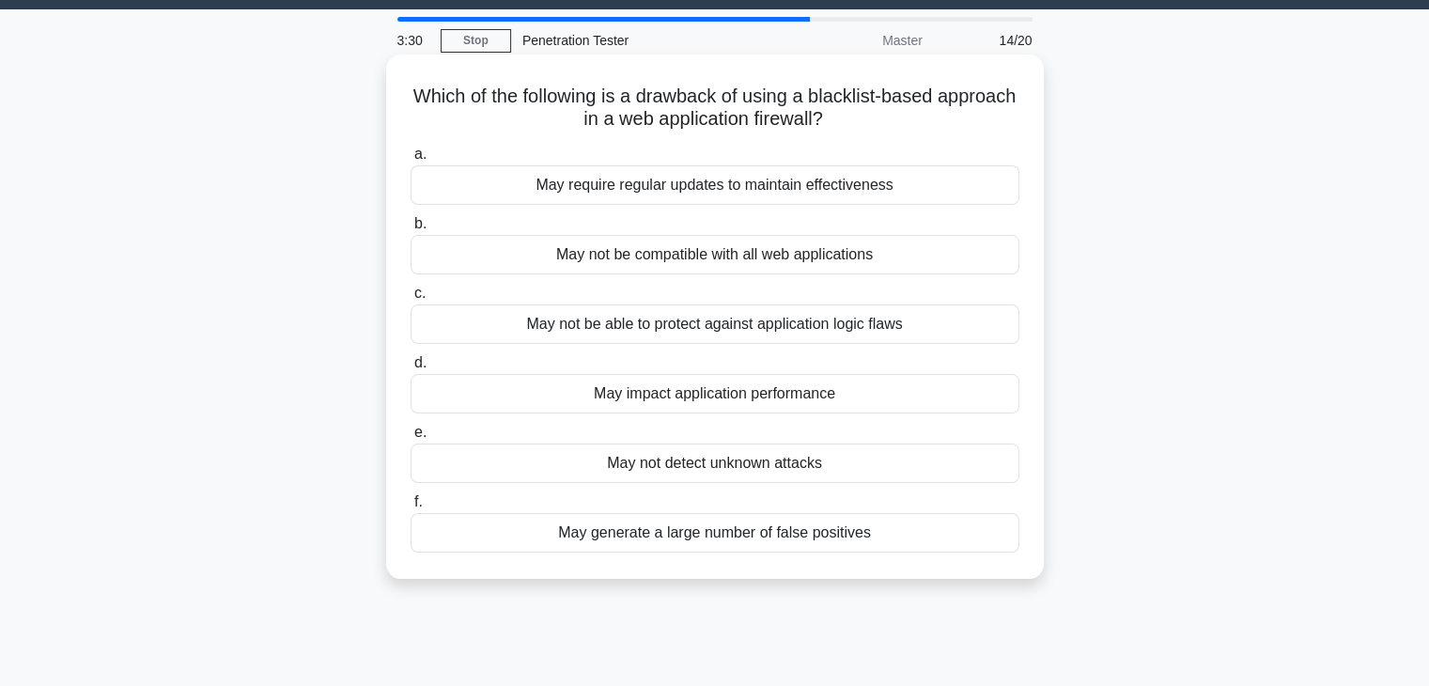
scroll to position [52, 0]
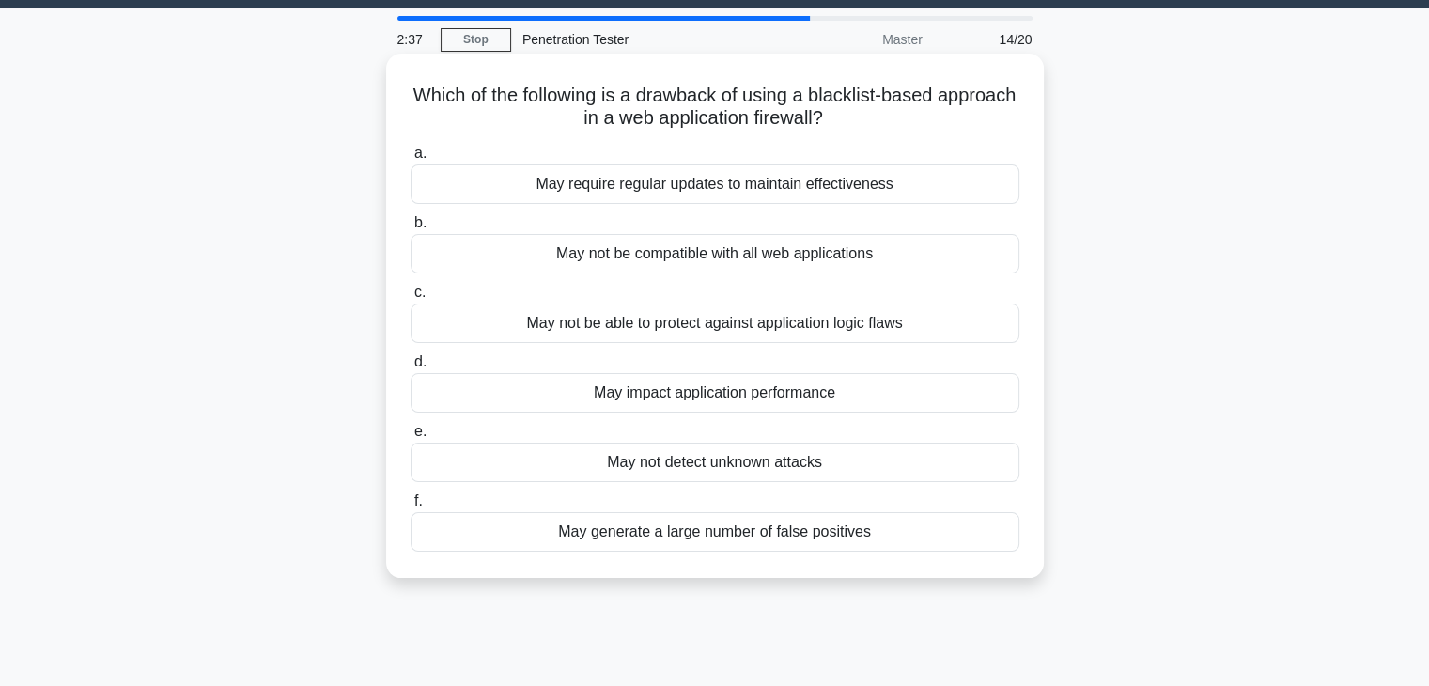
click at [801, 403] on div "May impact application performance" at bounding box center [715, 392] width 609 height 39
click at [411, 368] on input "d. May impact application performance" at bounding box center [411, 362] width 0 height 12
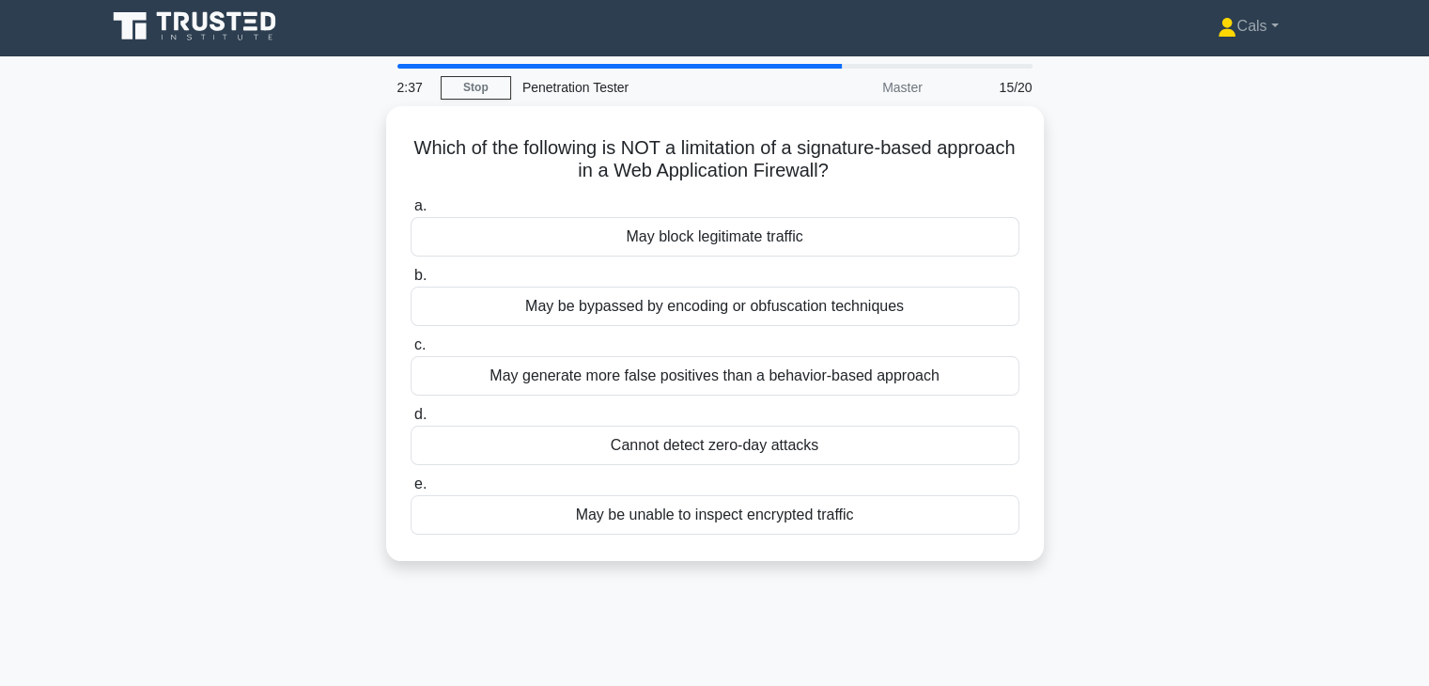
scroll to position [0, 0]
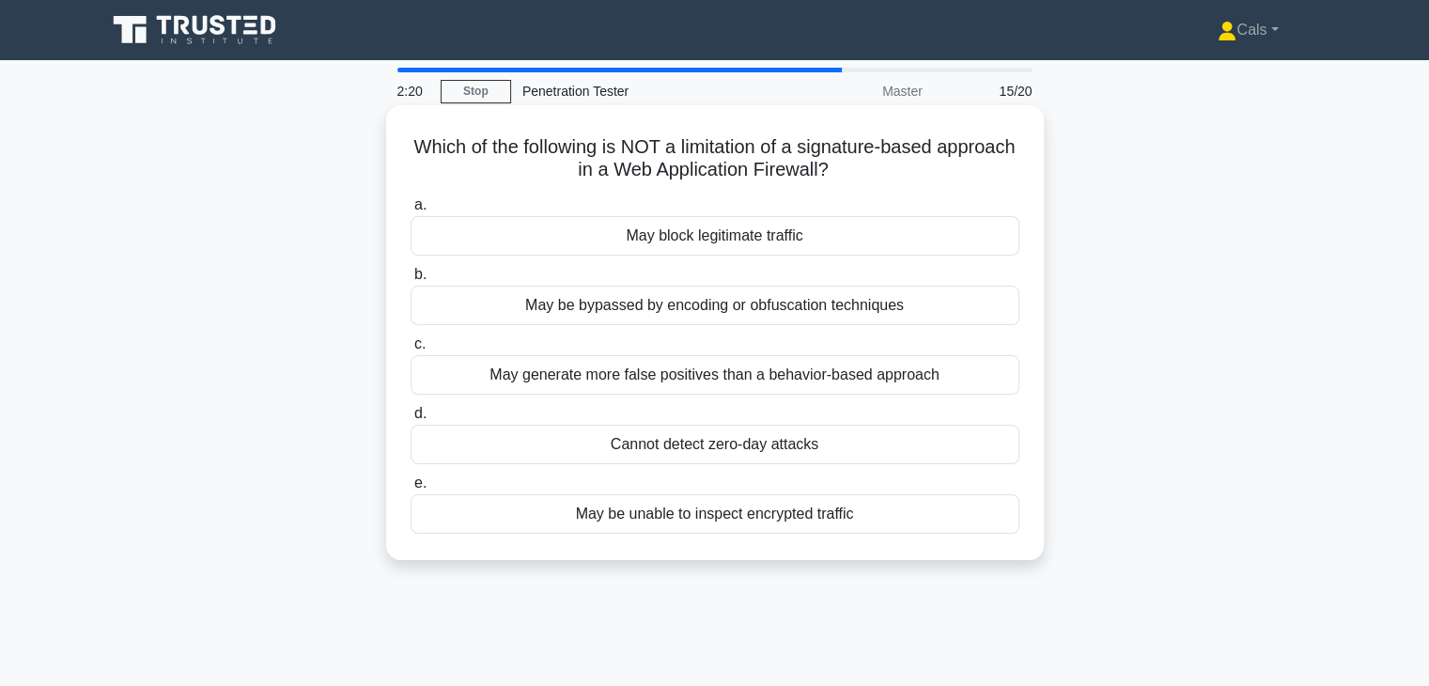
click at [781, 306] on div "May be bypassed by encoding or obfuscation techniques" at bounding box center [715, 305] width 609 height 39
click at [411, 281] on input "b. May be bypassed by encoding or obfuscation techniques" at bounding box center [411, 275] width 0 height 12
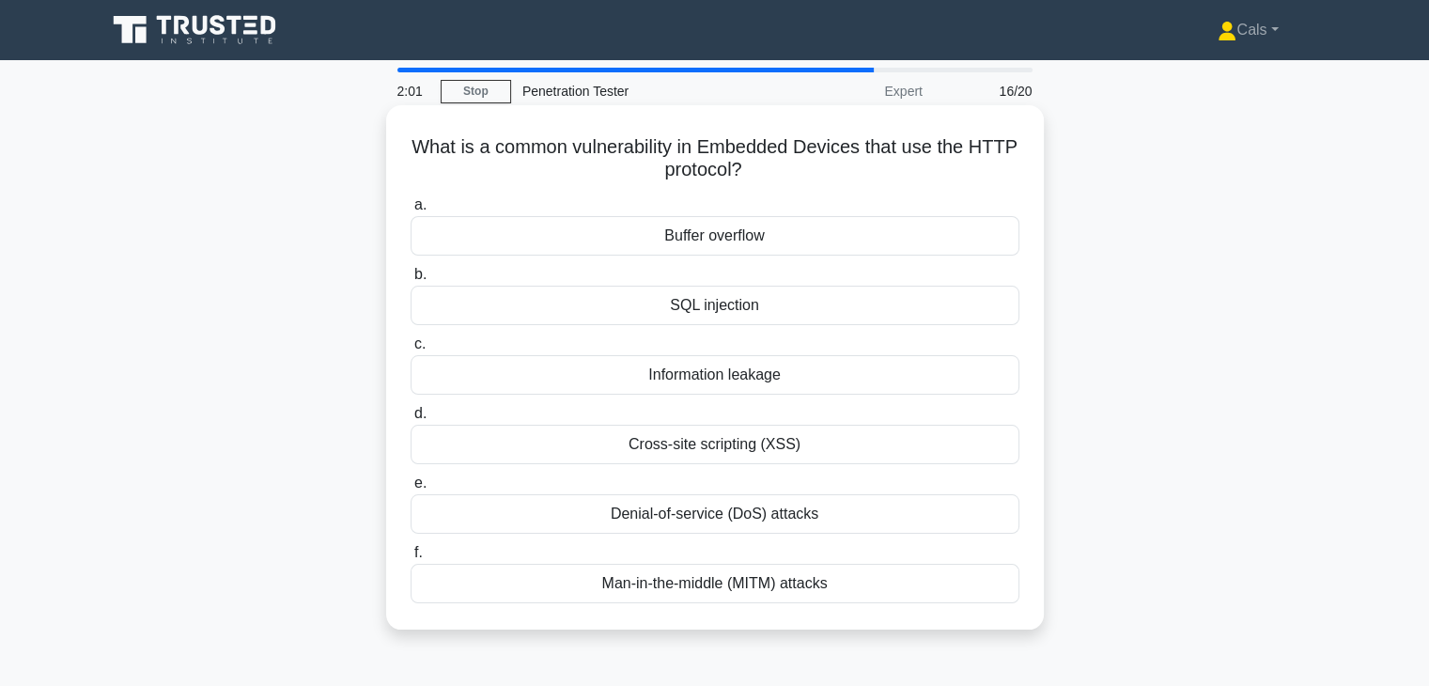
click at [791, 391] on div "Information leakage" at bounding box center [715, 374] width 609 height 39
click at [411, 350] on input "c. Information leakage" at bounding box center [411, 344] width 0 height 12
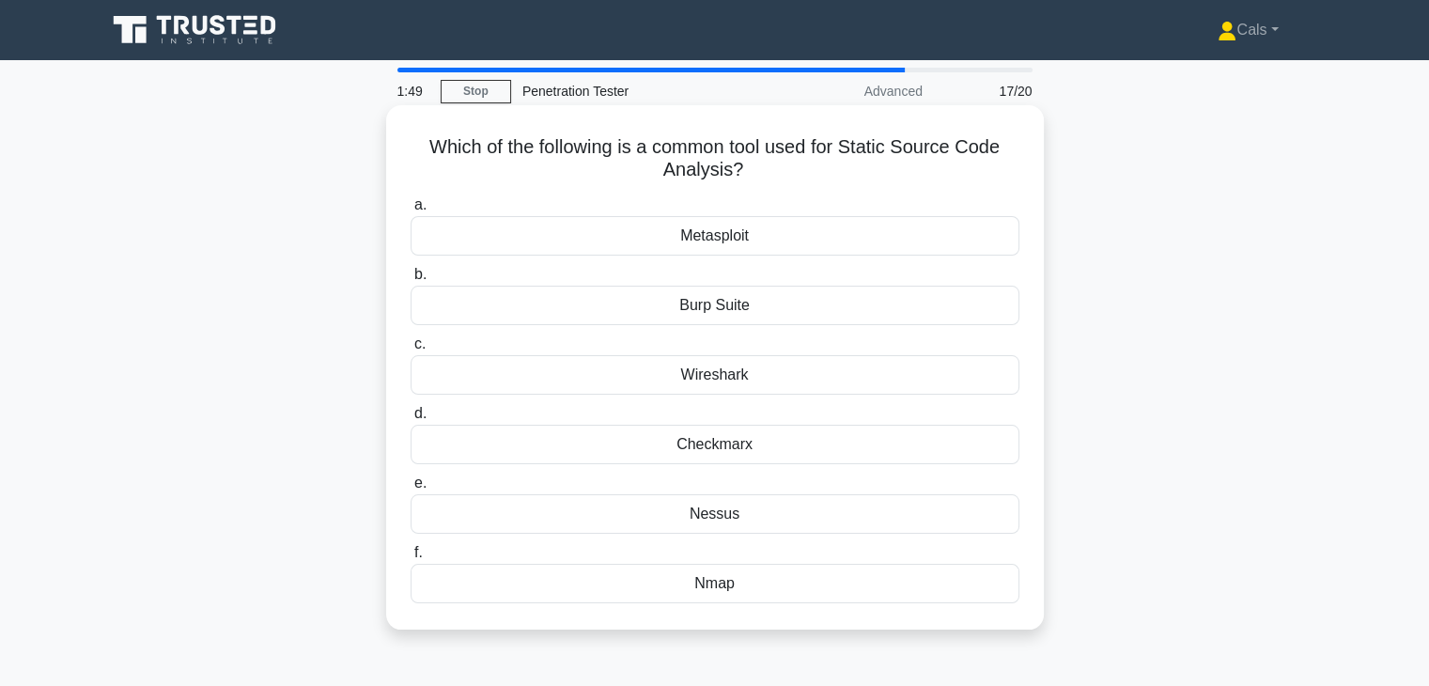
click at [761, 302] on div "Burp Suite" at bounding box center [715, 305] width 609 height 39
click at [411, 281] on input "b. Burp Suite" at bounding box center [411, 275] width 0 height 12
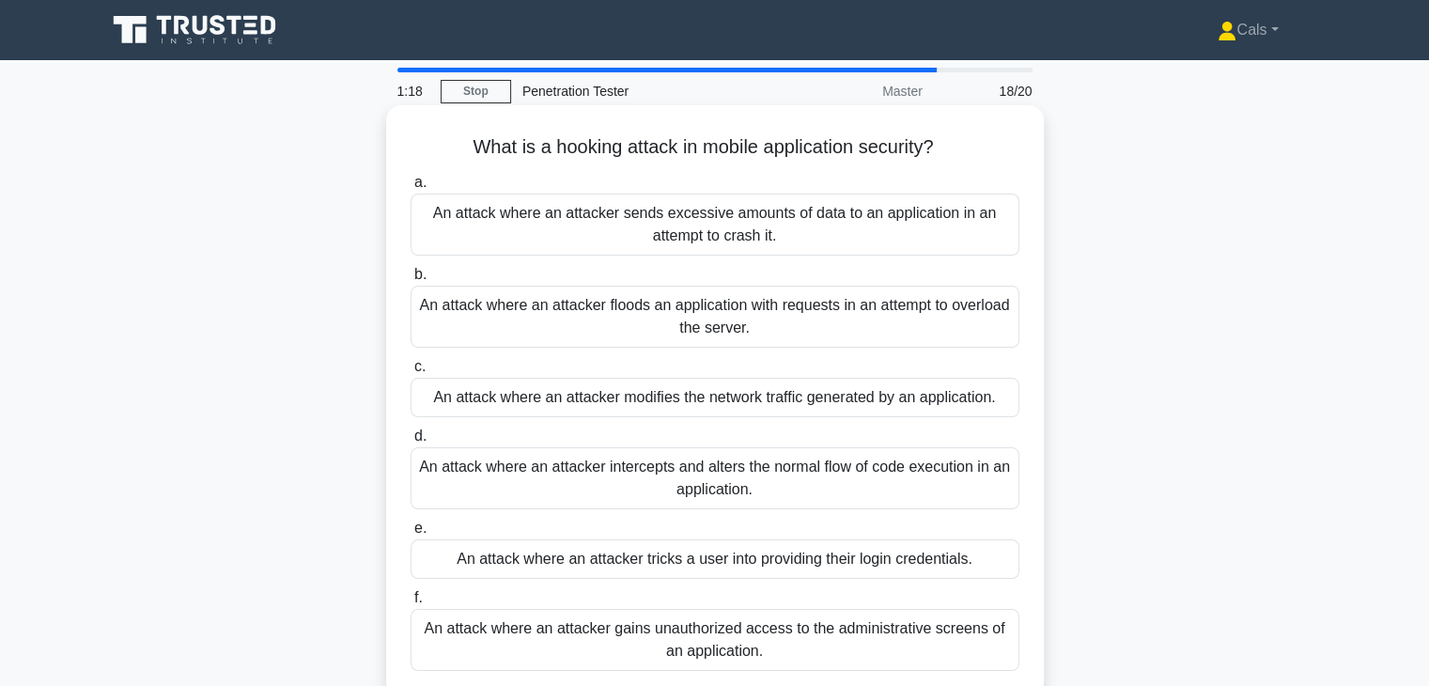
click at [803, 482] on div "An attack where an attacker intercepts and alters the normal flow of code execu…" at bounding box center [715, 478] width 609 height 62
click at [411, 443] on input "d. An attack where an attacker intercepts and alters the normal flow of code ex…" at bounding box center [411, 436] width 0 height 12
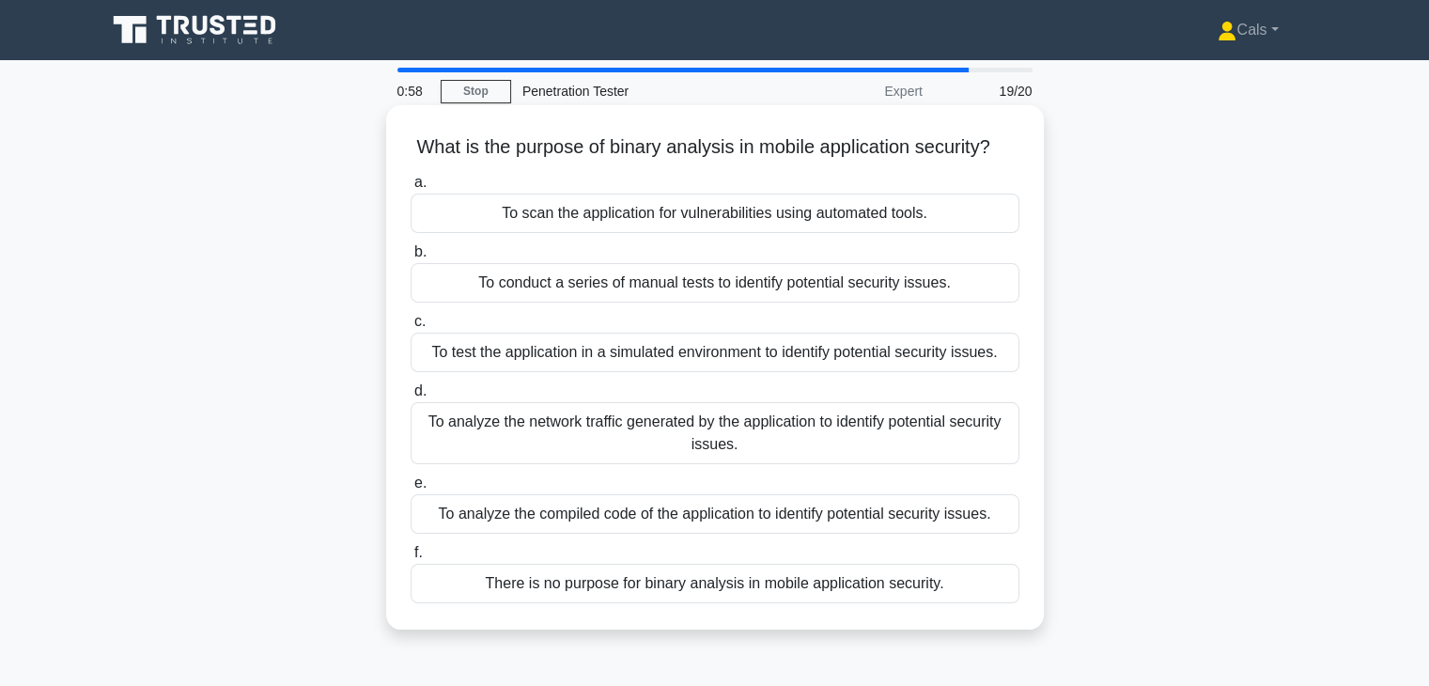
click at [790, 464] on div "To analyze the network traffic generated by the application to identify potenti…" at bounding box center [715, 433] width 609 height 62
click at [411, 397] on input "d. To analyze the network traffic generated by the application to identify pote…" at bounding box center [411, 391] width 0 height 12
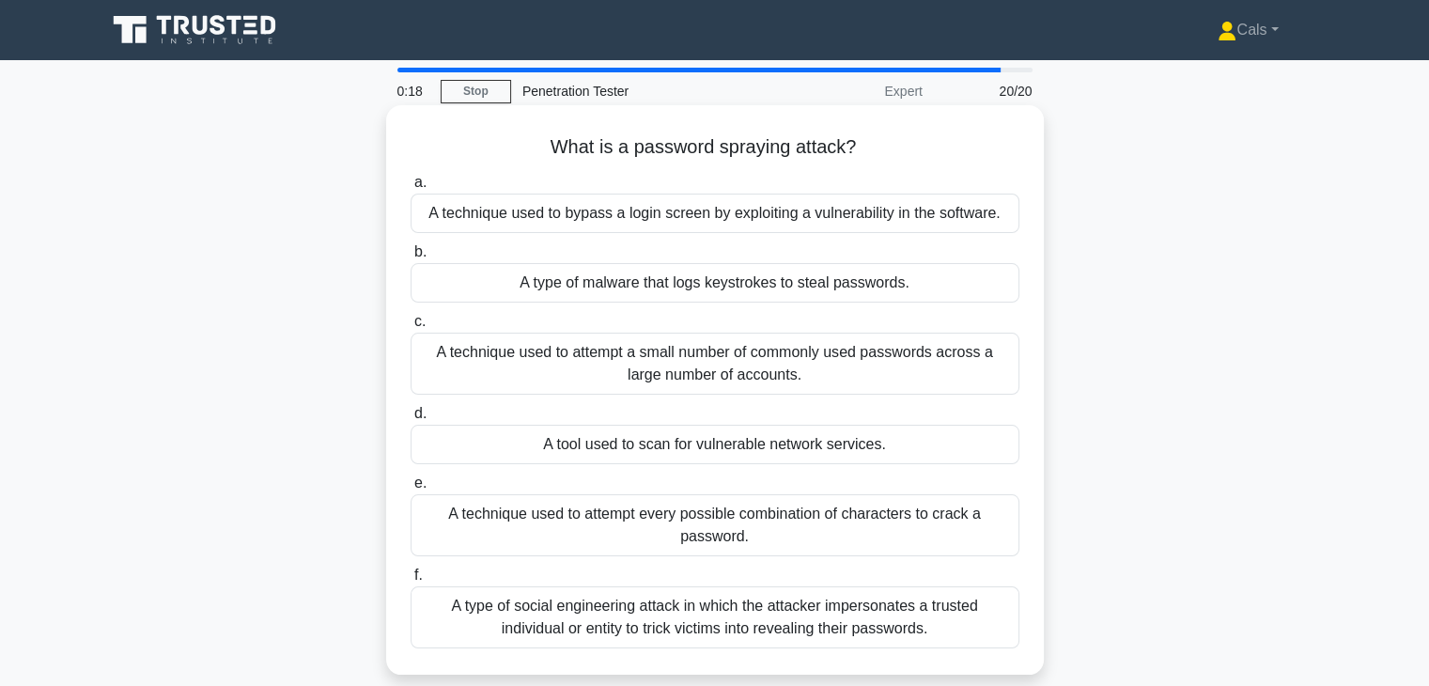
click at [846, 377] on div "A technique used to attempt a small number of commonly used passwords across a …" at bounding box center [715, 364] width 609 height 62
click at [411, 328] on input "c. A technique used to attempt a small number of commonly used passwords across…" at bounding box center [411, 322] width 0 height 12
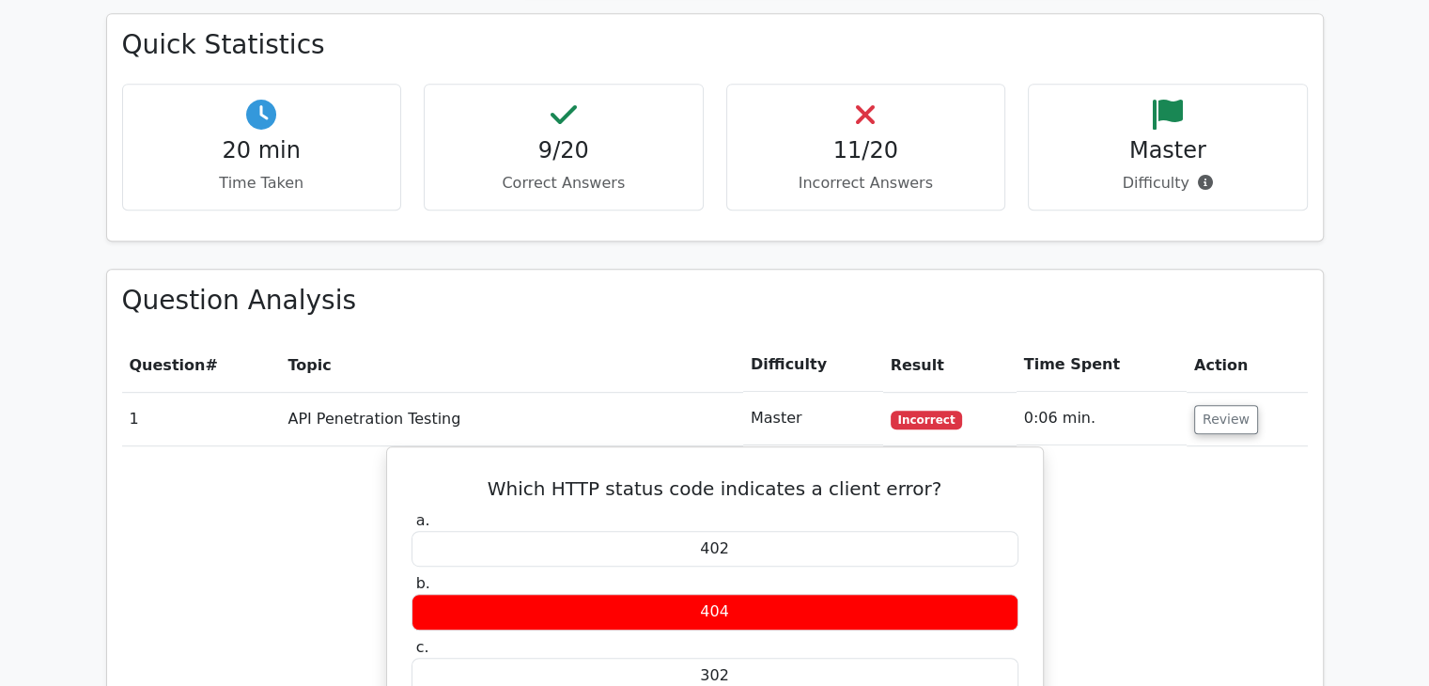
scroll to position [940, 0]
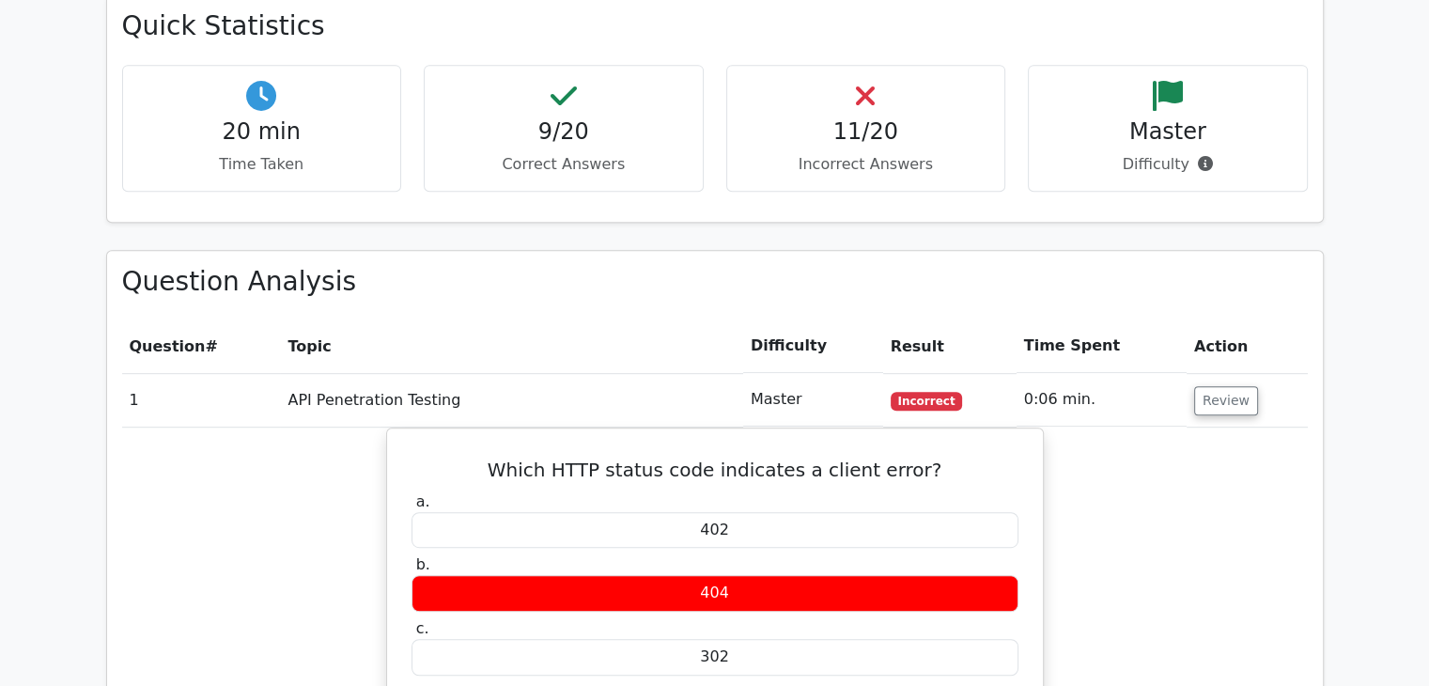
click at [878, 133] on h4 "11/20" at bounding box center [866, 131] width 248 height 27
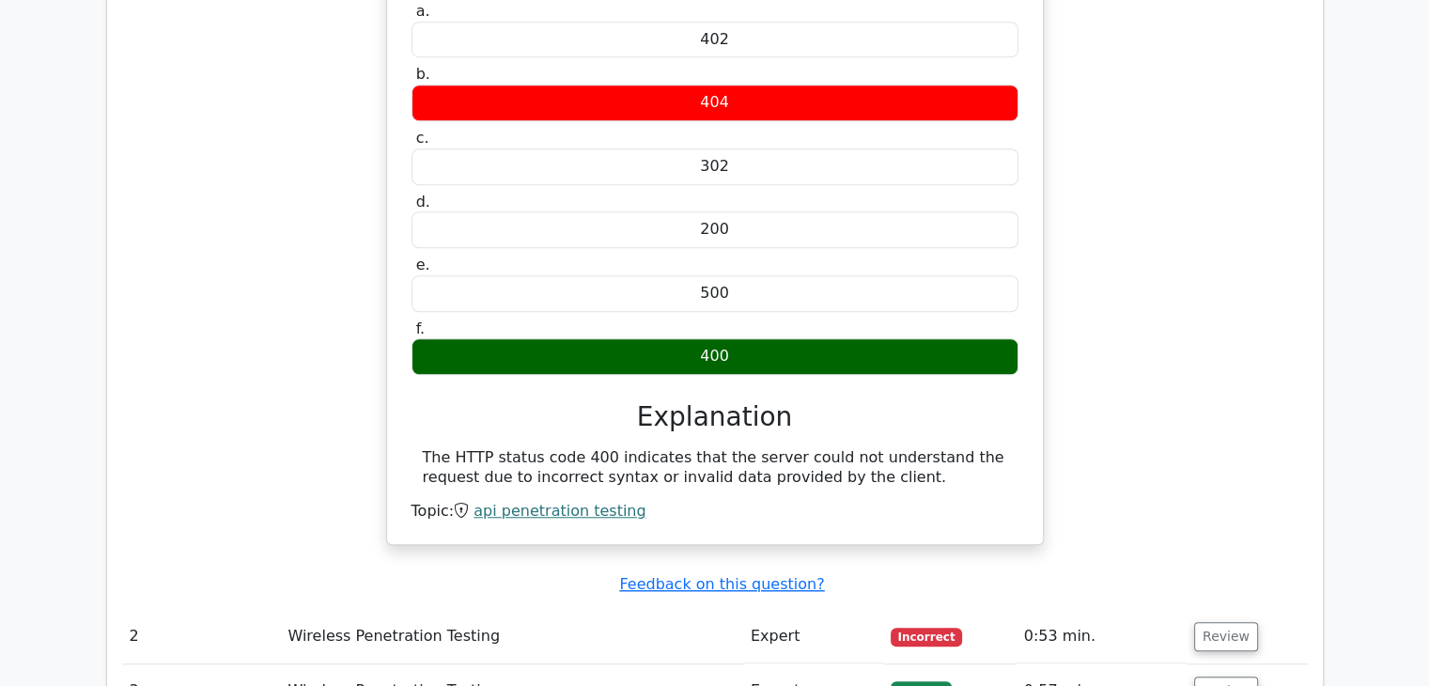
scroll to position [1659, 0]
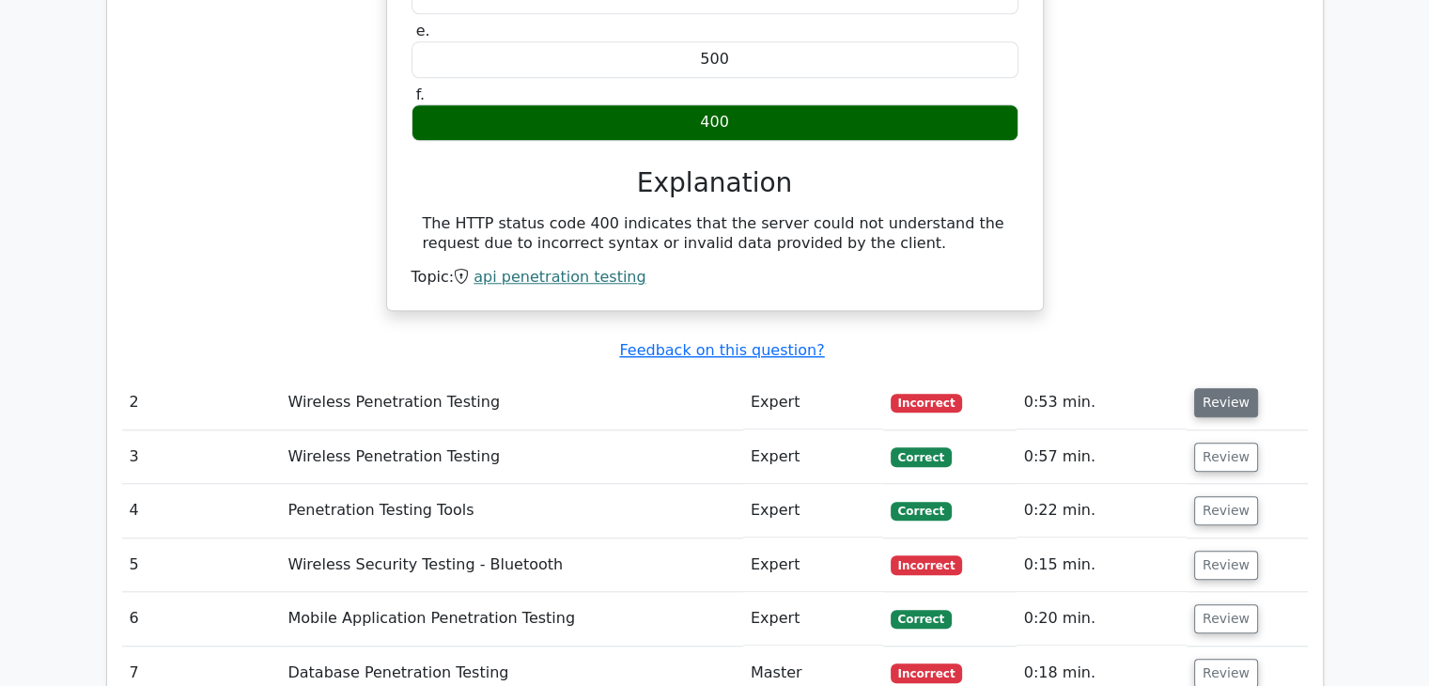
click at [1238, 403] on button "Review" at bounding box center [1226, 402] width 64 height 29
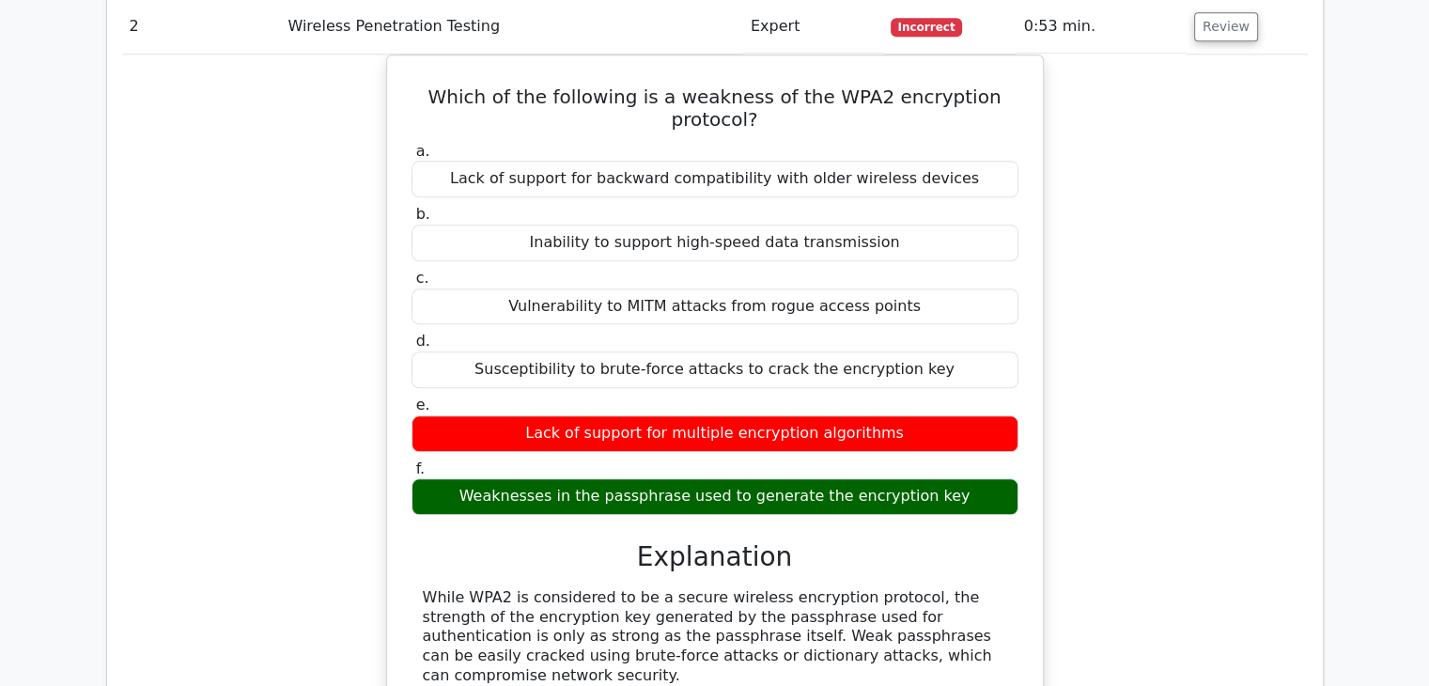
scroll to position [2411, 0]
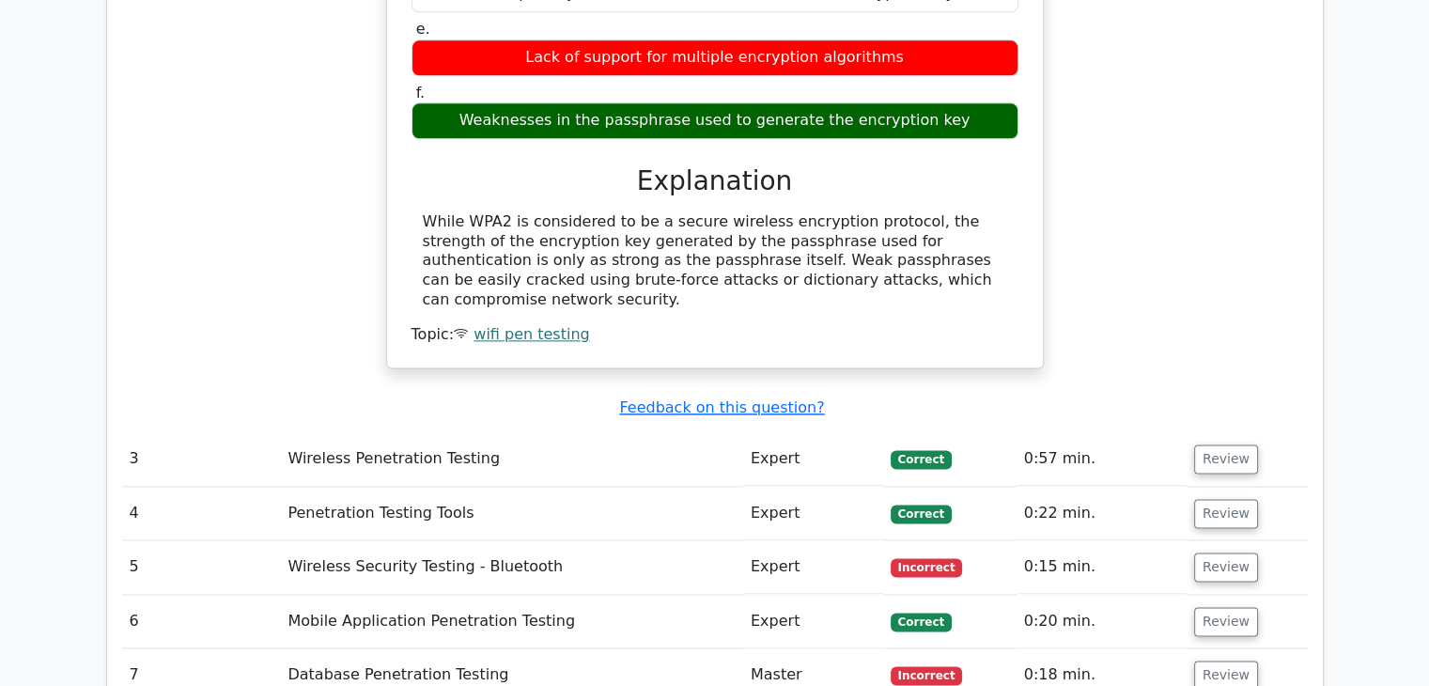
click at [1225, 540] on td "Review" at bounding box center [1247, 567] width 121 height 54
click at [1219, 552] on button "Review" at bounding box center [1226, 566] width 64 height 29
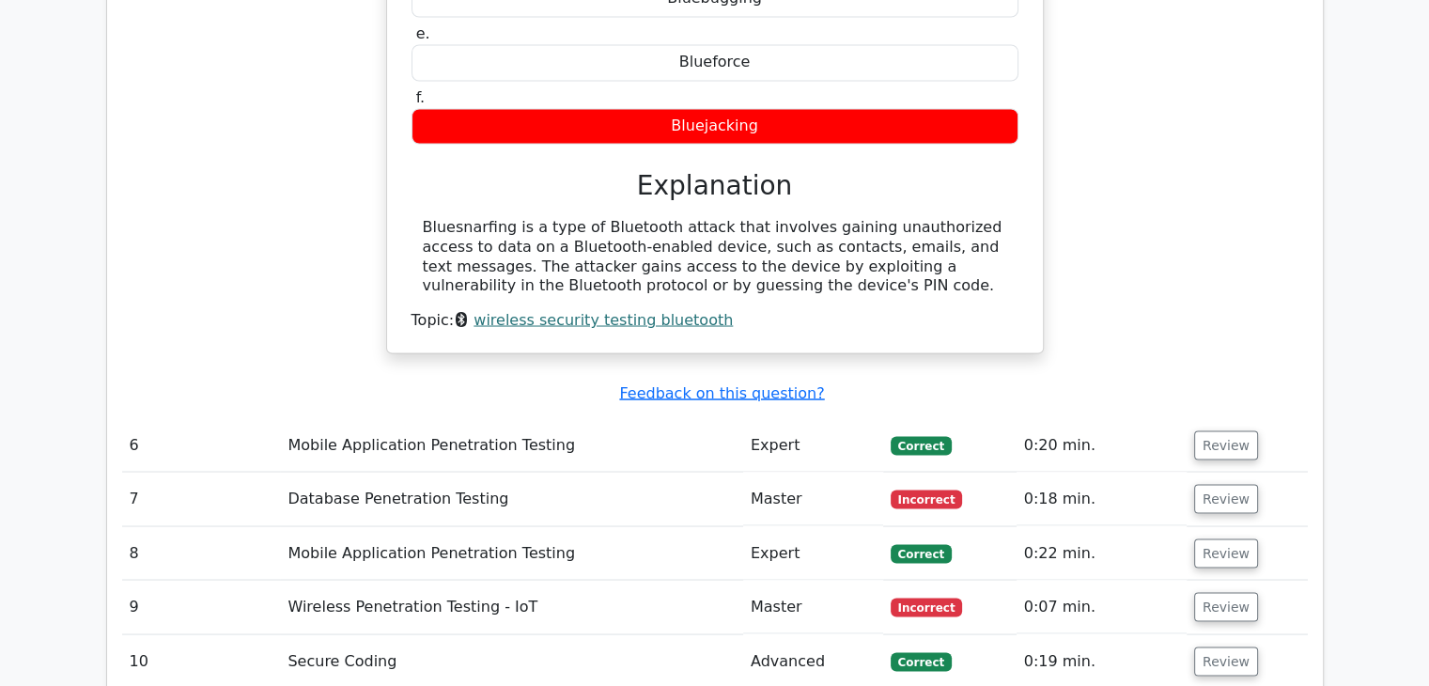
scroll to position [3350, 0]
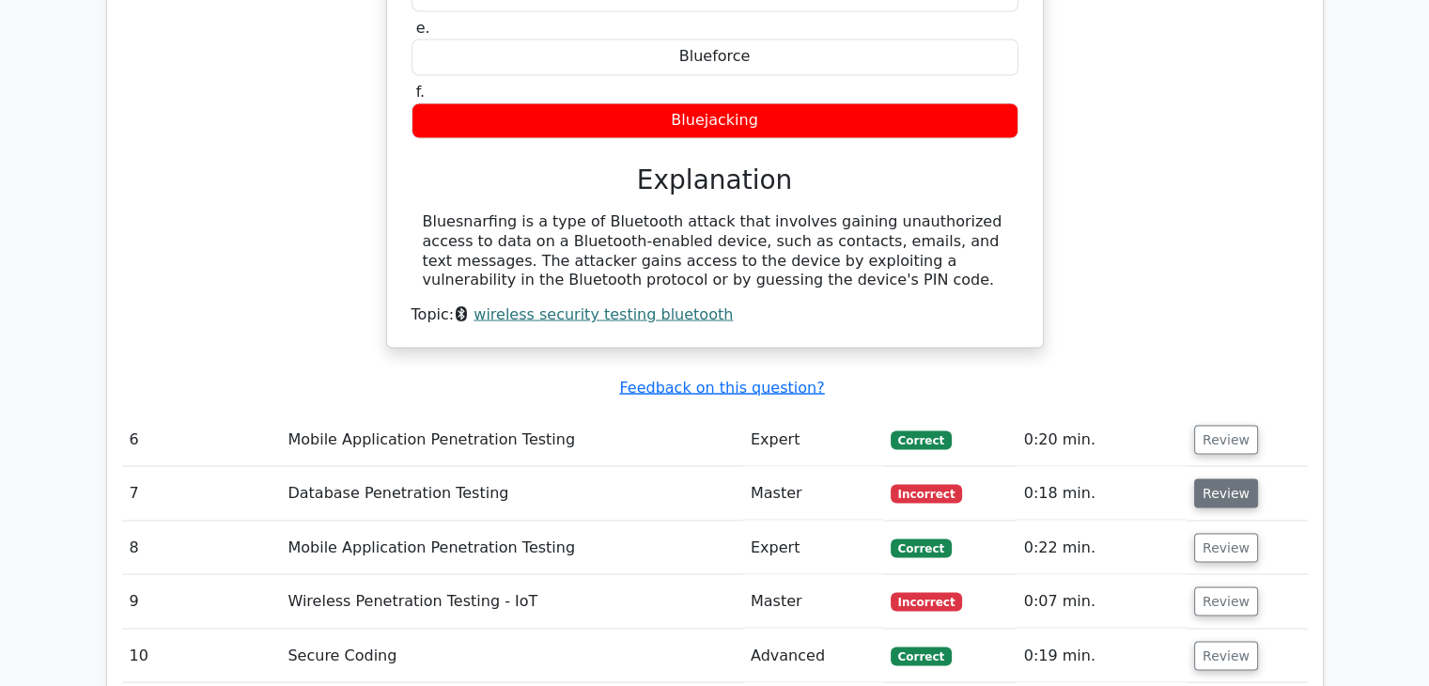
click at [1237, 478] on button "Review" at bounding box center [1226, 492] width 64 height 29
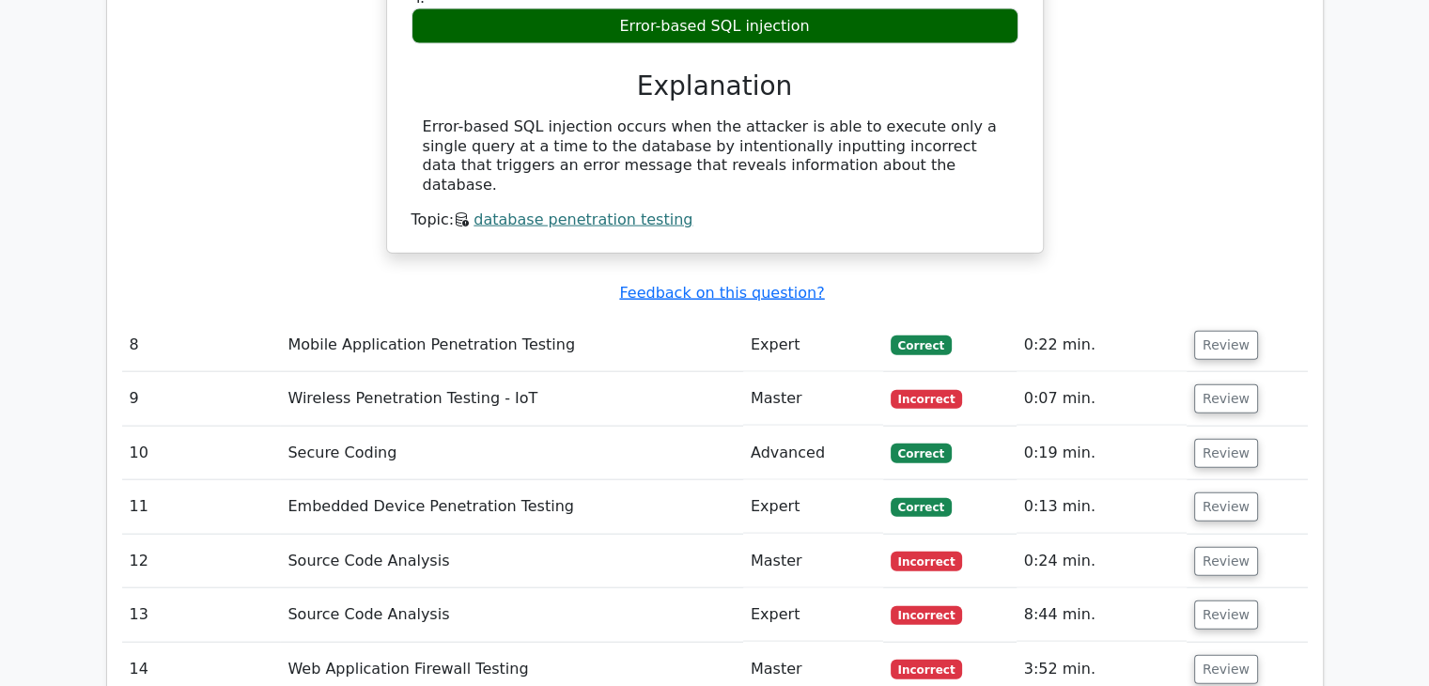
scroll to position [4290, 0]
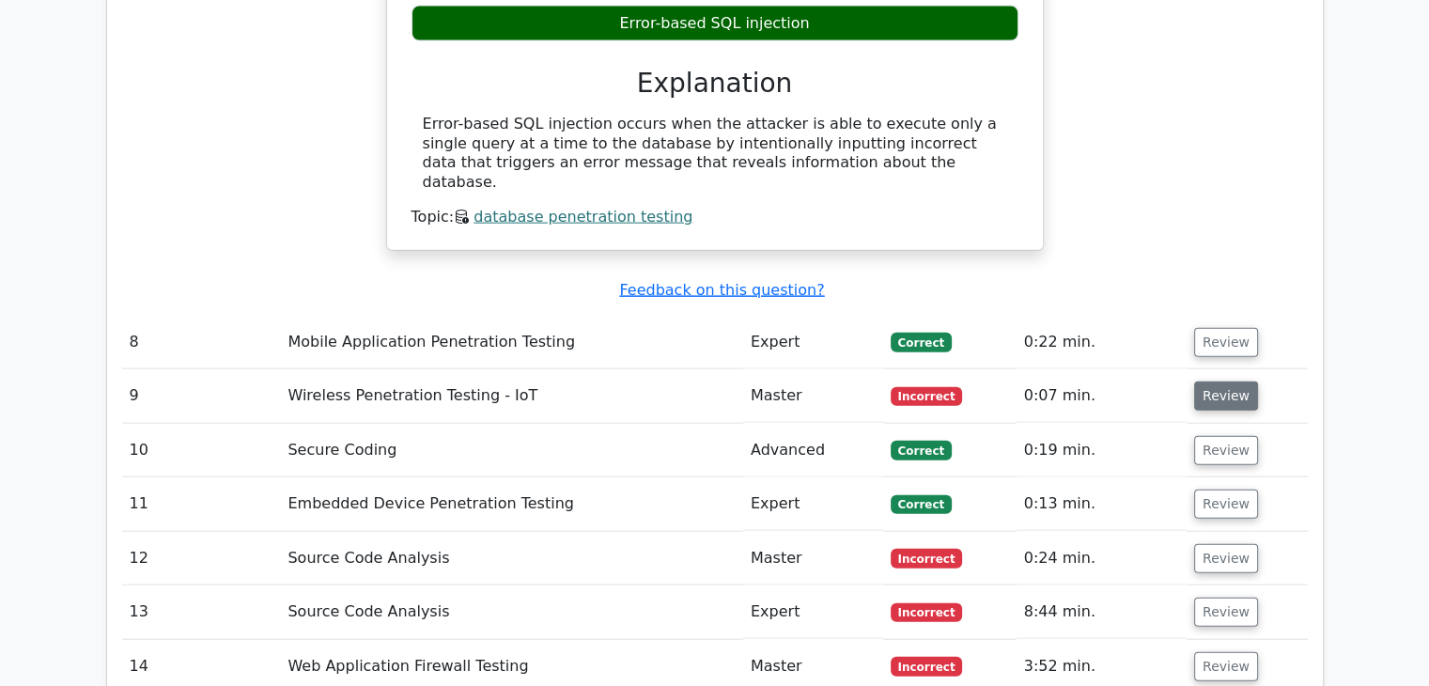
click at [1218, 381] on button "Review" at bounding box center [1226, 395] width 64 height 29
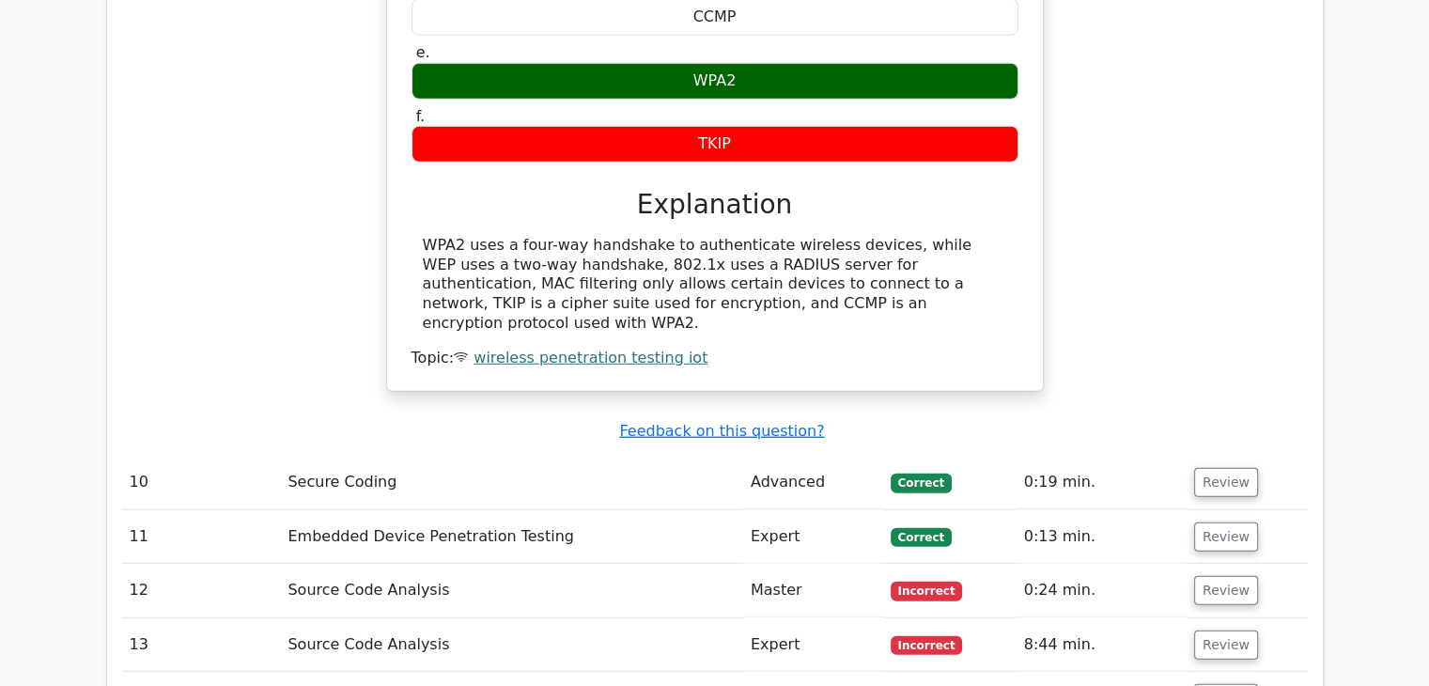
scroll to position [5135, 0]
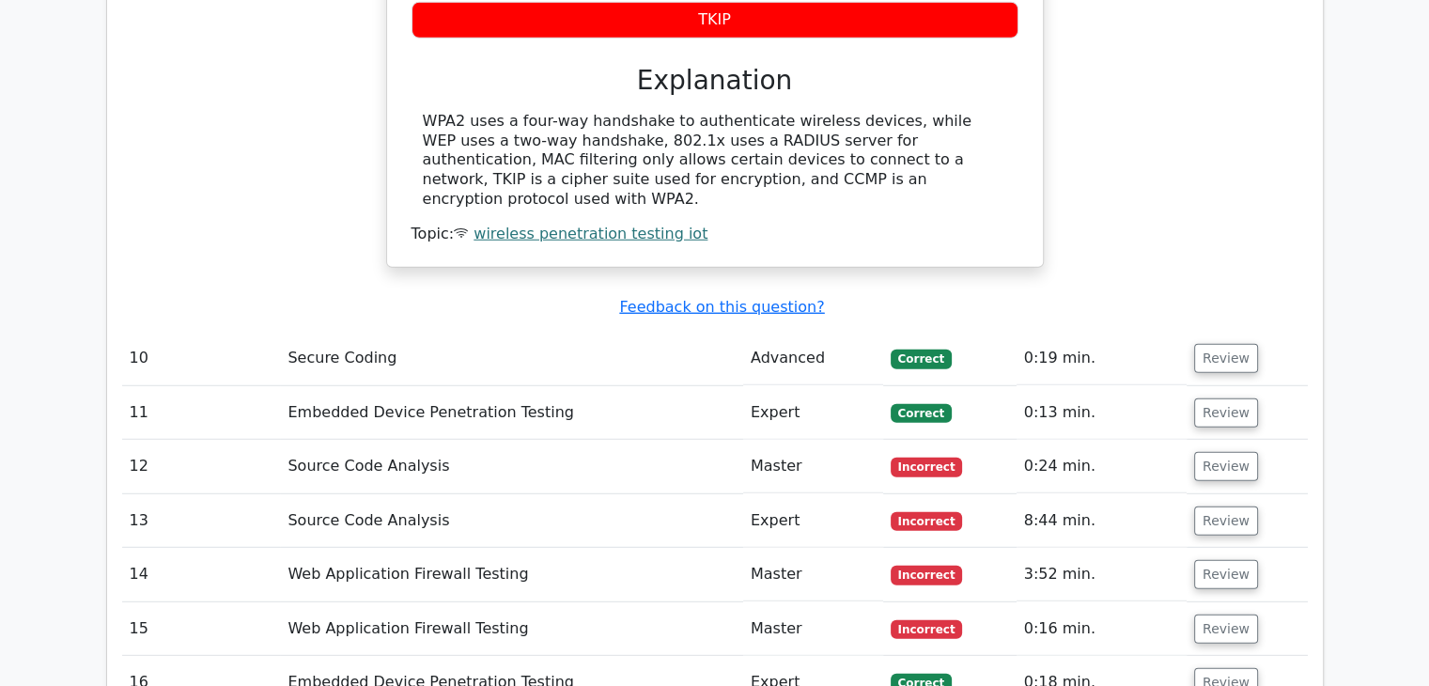
click at [1256, 440] on td "Review" at bounding box center [1247, 467] width 121 height 54
click at [1243, 452] on button "Review" at bounding box center [1226, 466] width 64 height 29
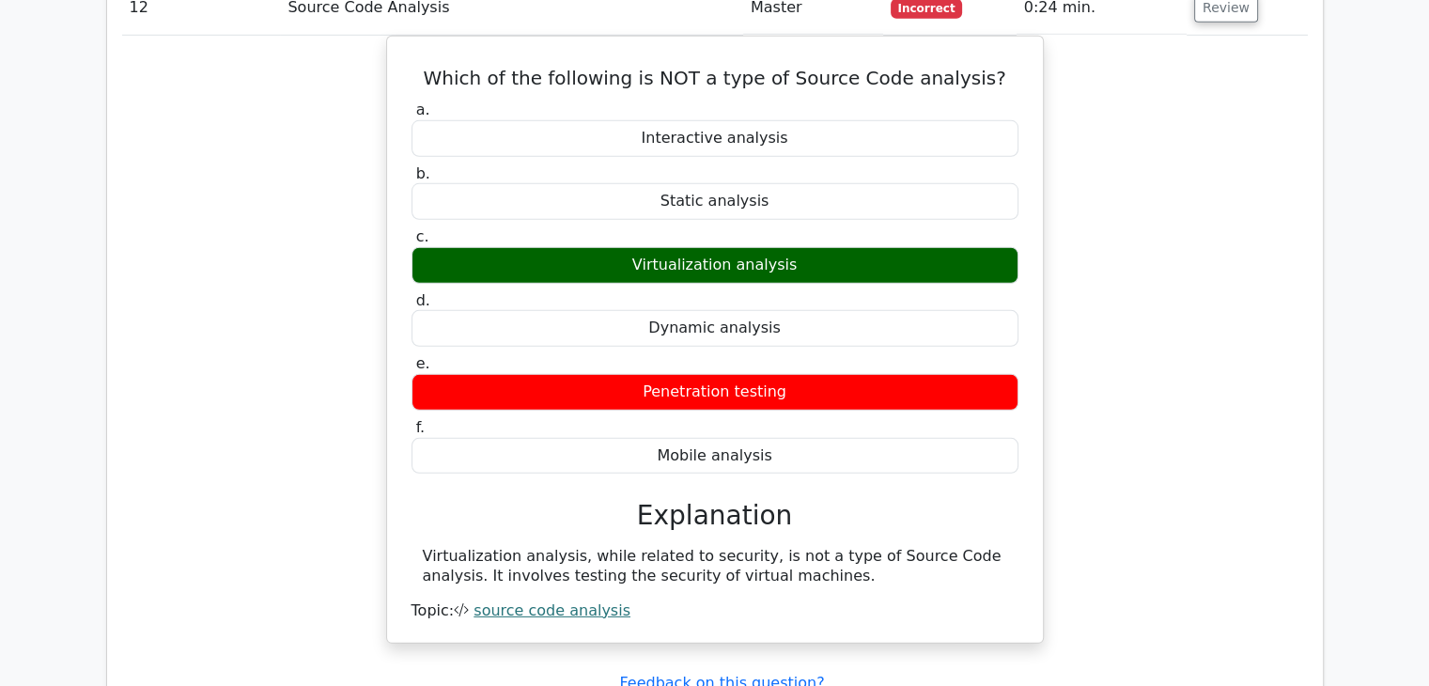
scroll to position [5793, 0]
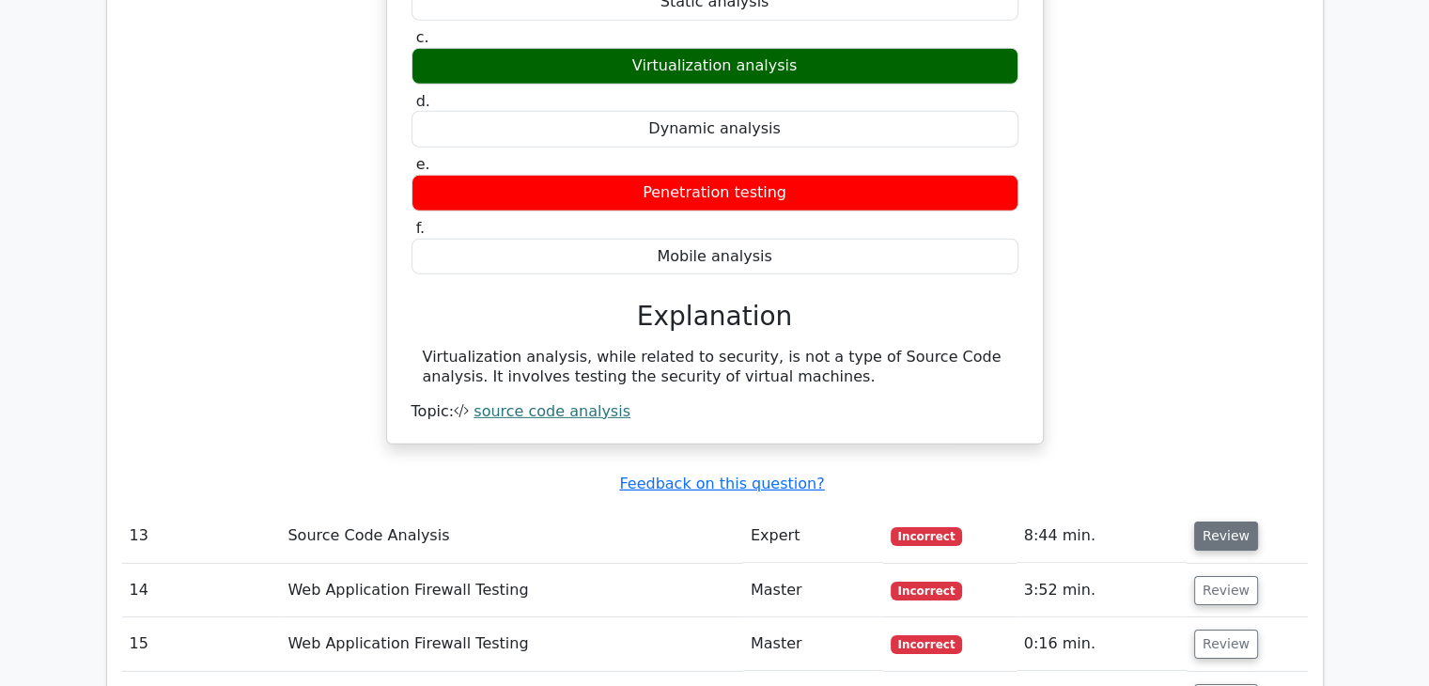
click at [1233, 521] on button "Review" at bounding box center [1226, 535] width 64 height 29
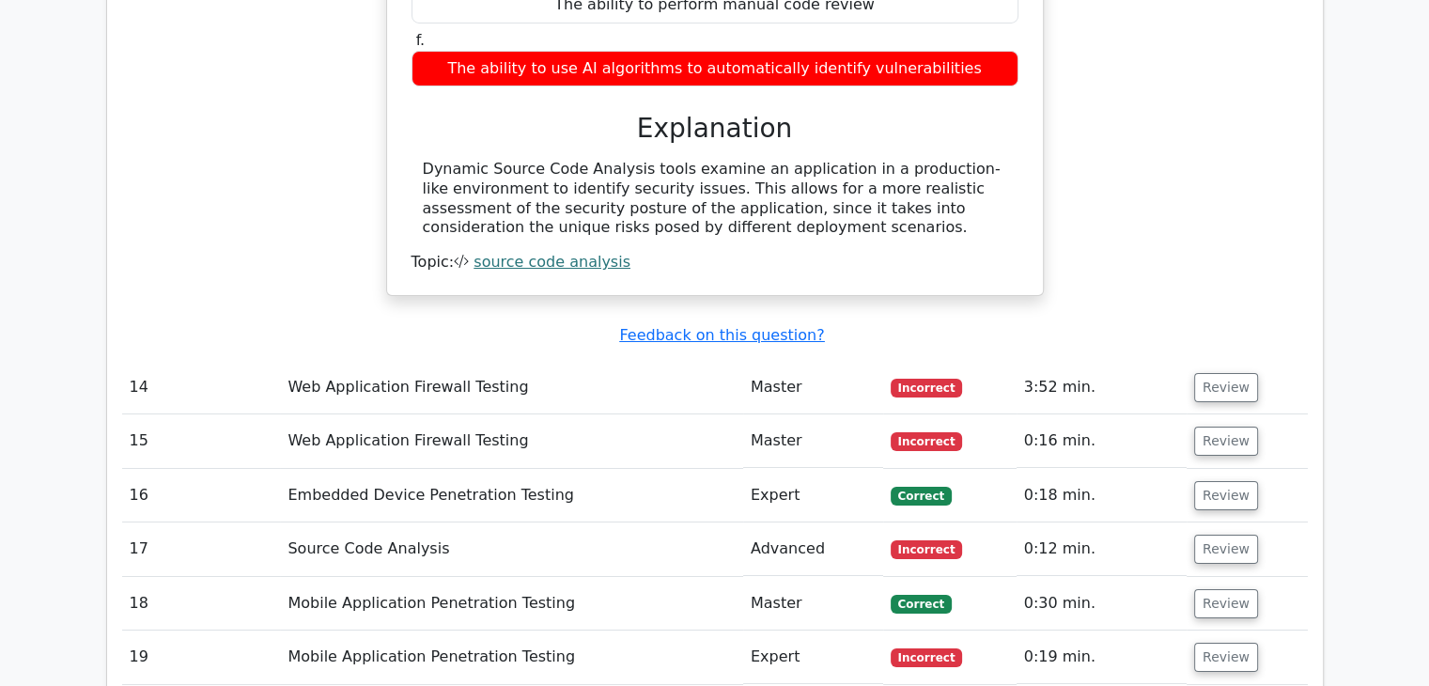
scroll to position [6732, 0]
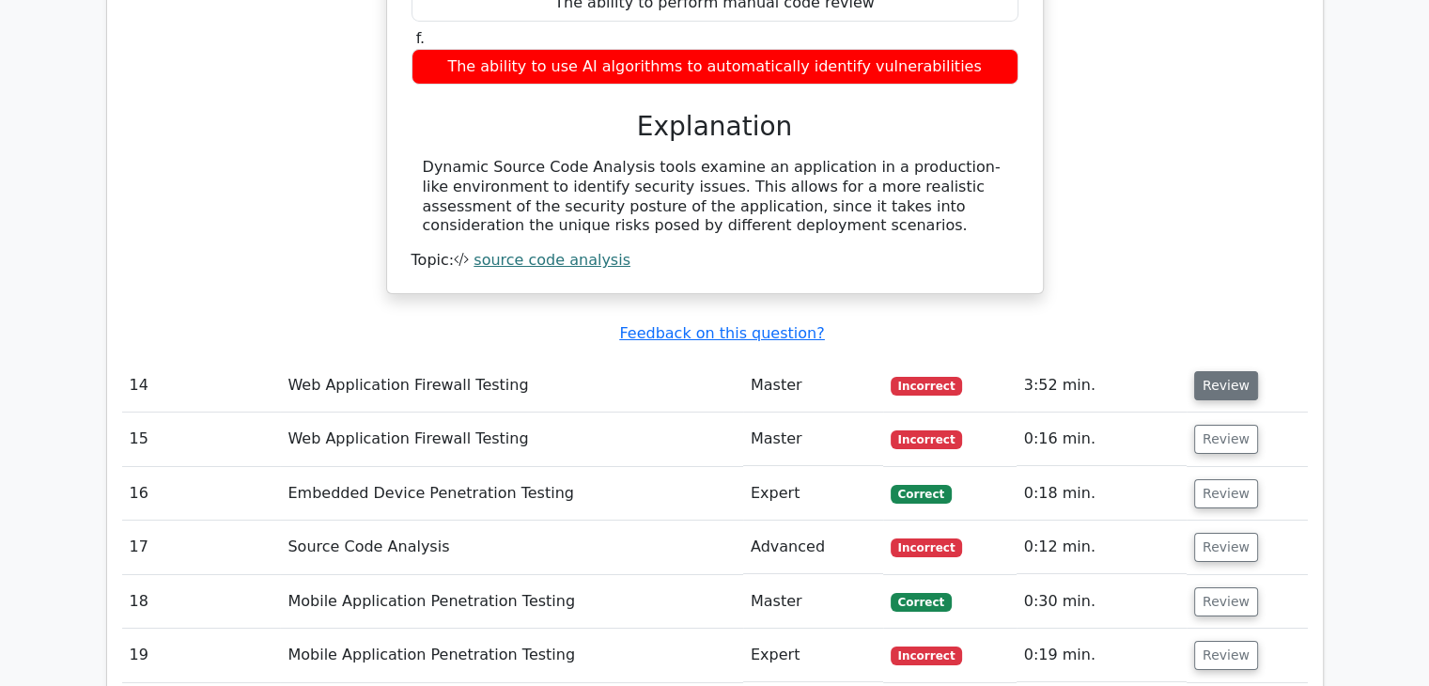
click at [1217, 371] on button "Review" at bounding box center [1226, 385] width 64 height 29
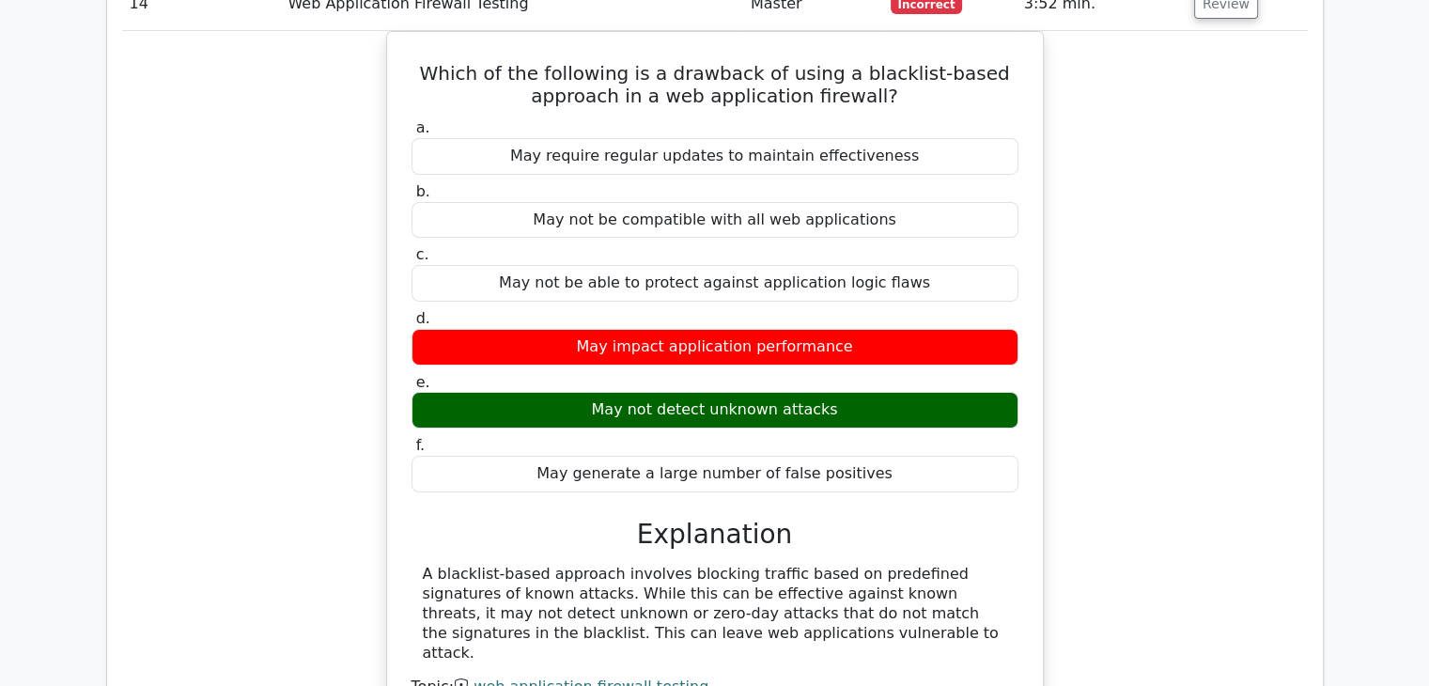
scroll to position [7390, 0]
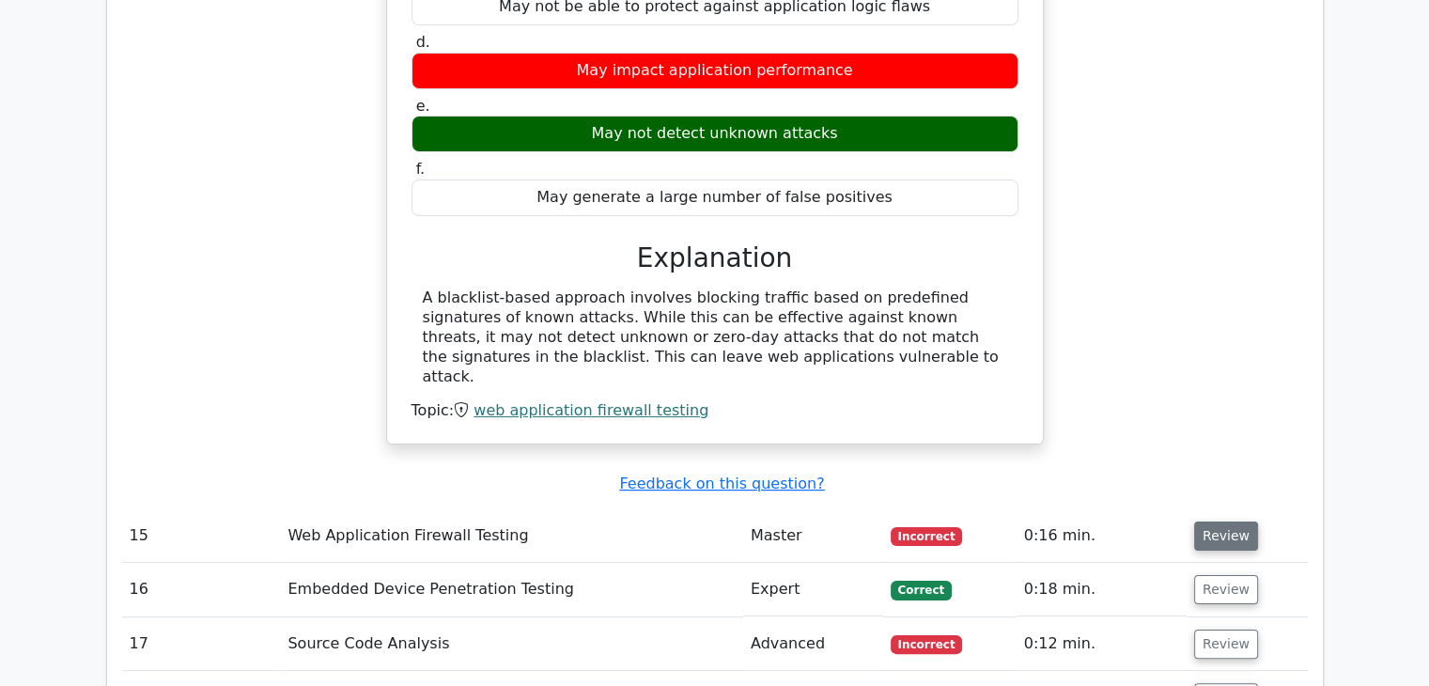
click at [1235, 521] on button "Review" at bounding box center [1226, 535] width 64 height 29
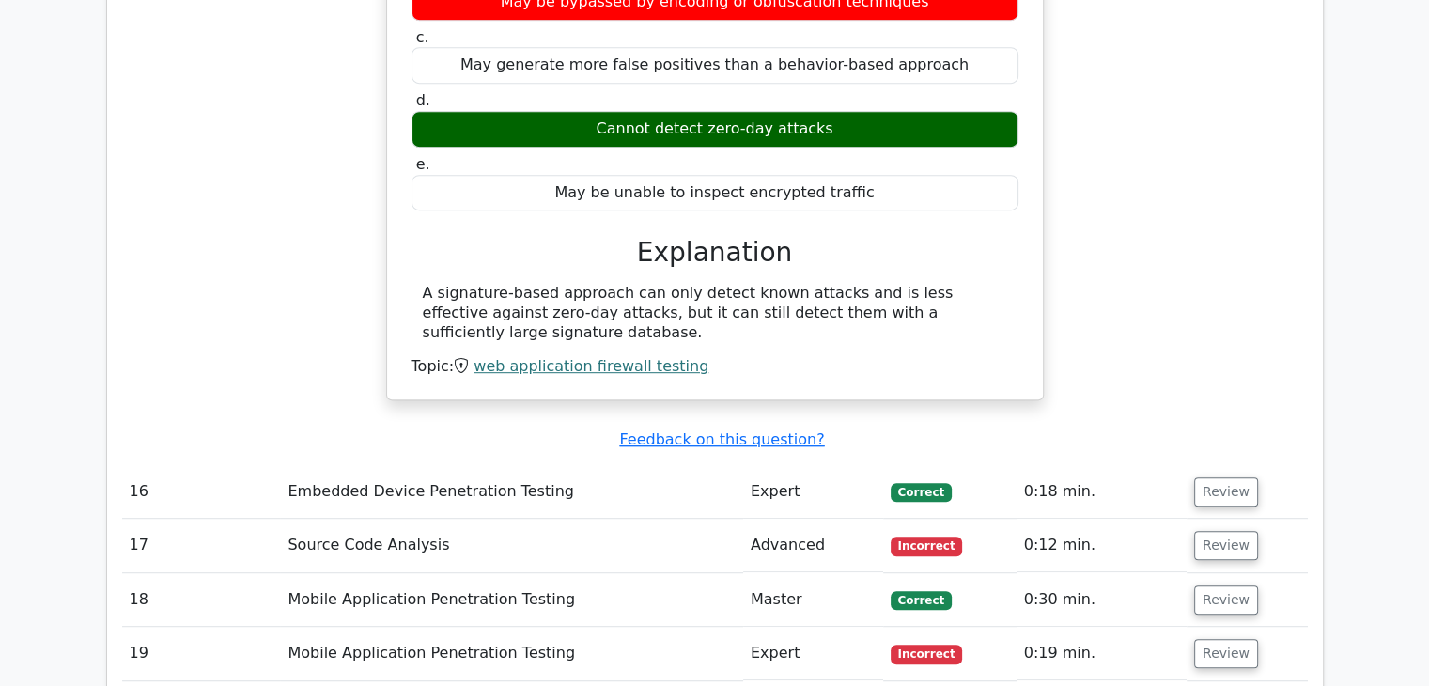
scroll to position [8142, 0]
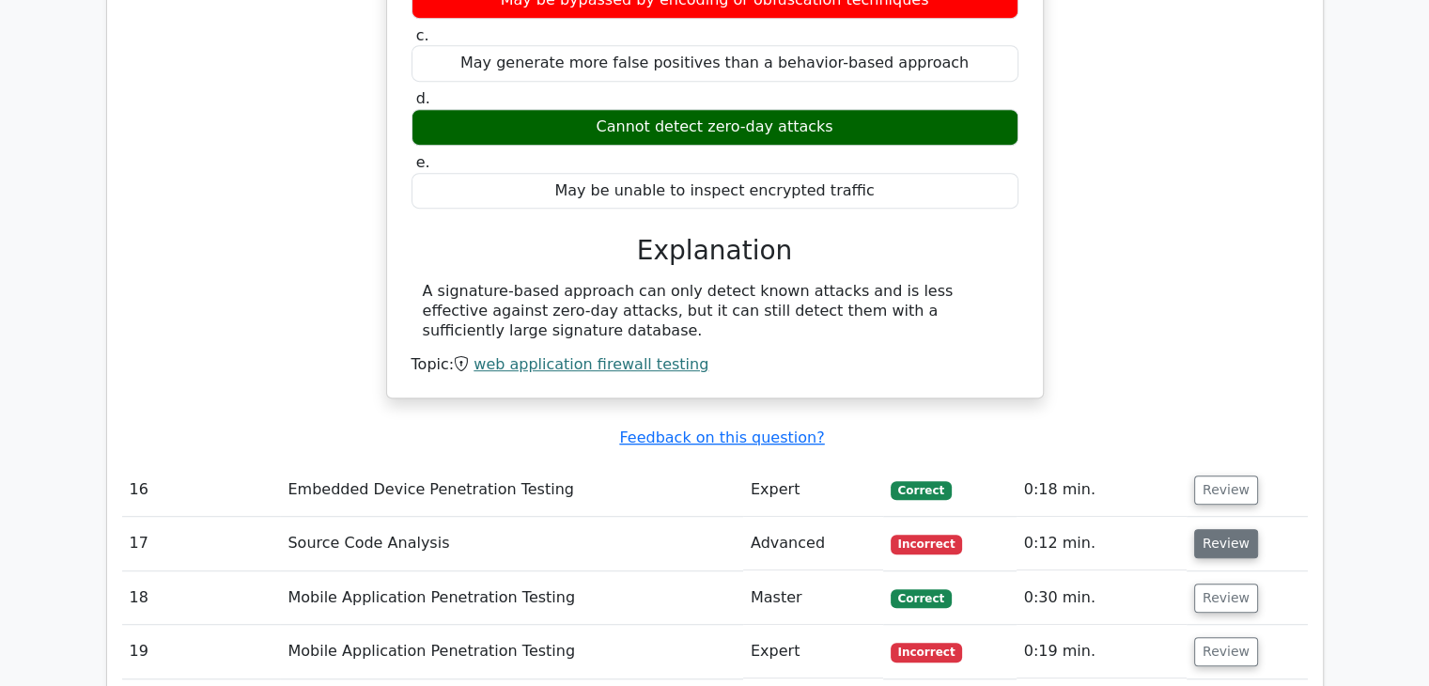
click at [1211, 529] on button "Review" at bounding box center [1226, 543] width 64 height 29
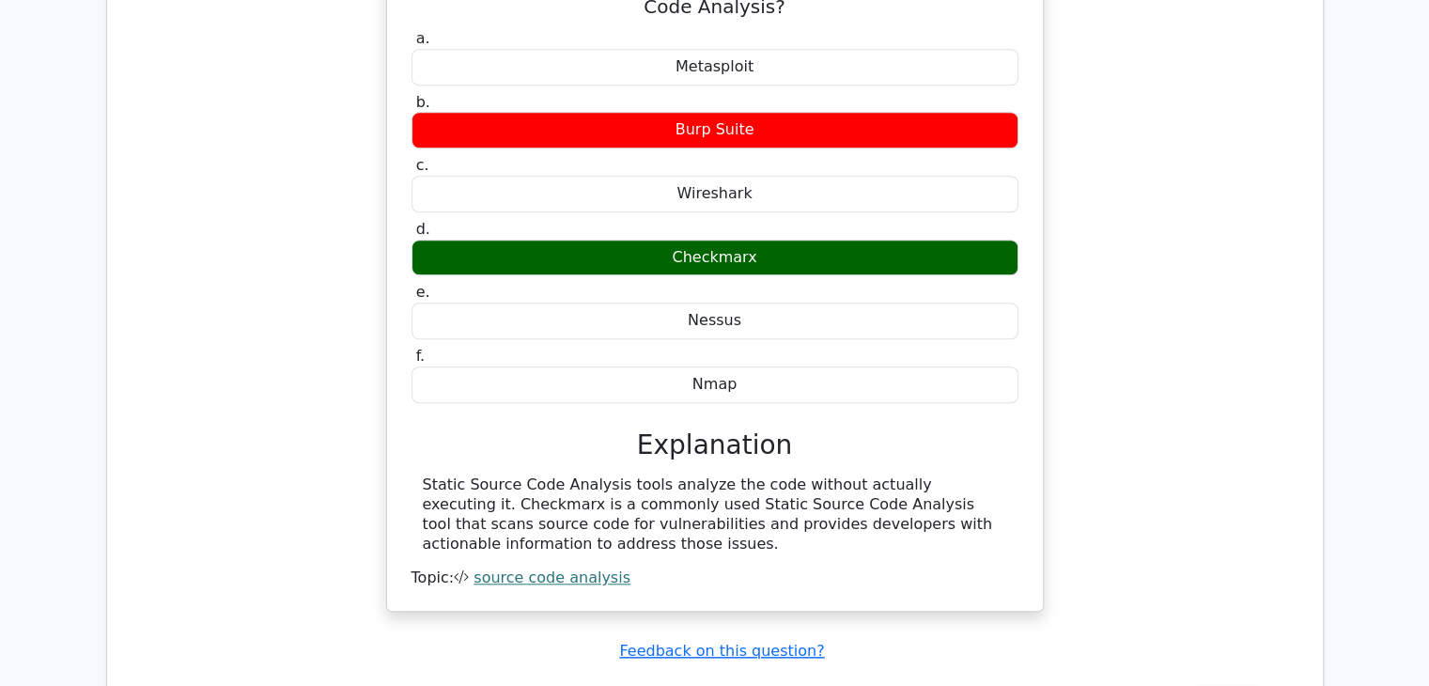
scroll to position [8893, 0]
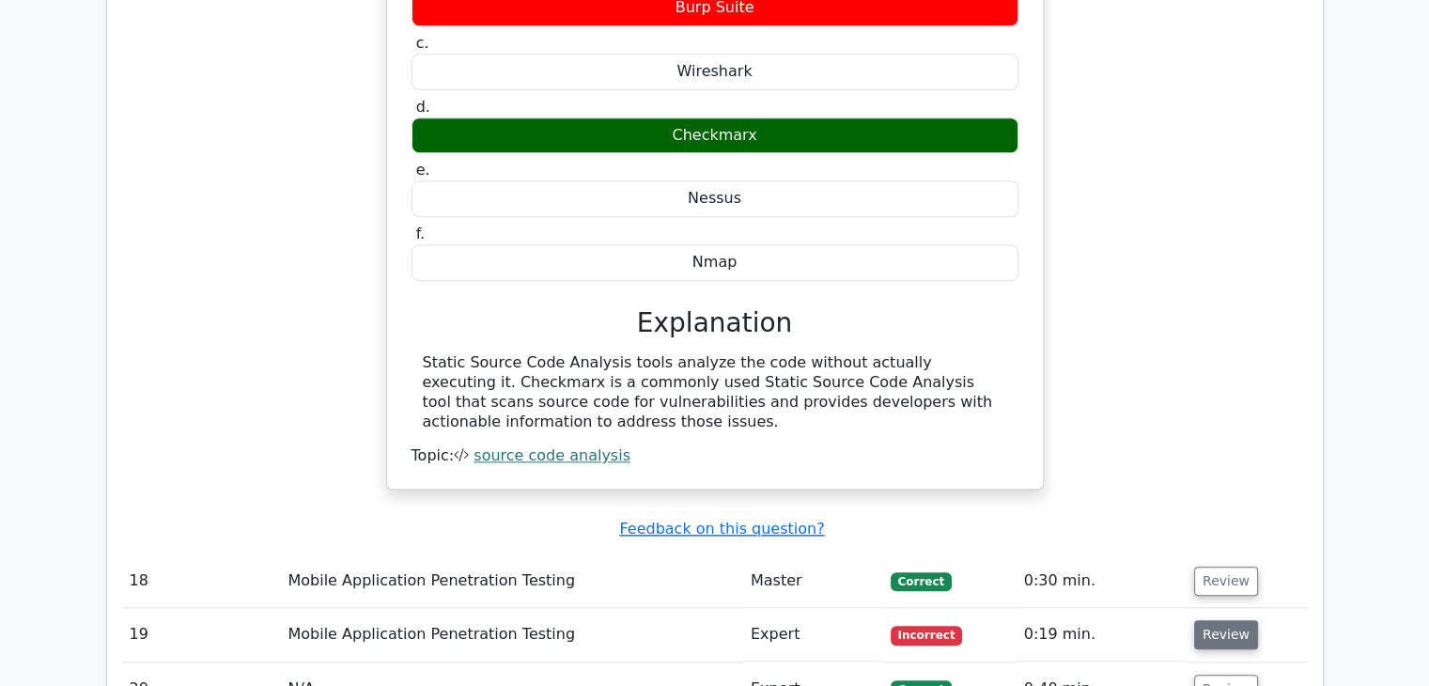
click at [1232, 620] on button "Review" at bounding box center [1226, 634] width 64 height 29
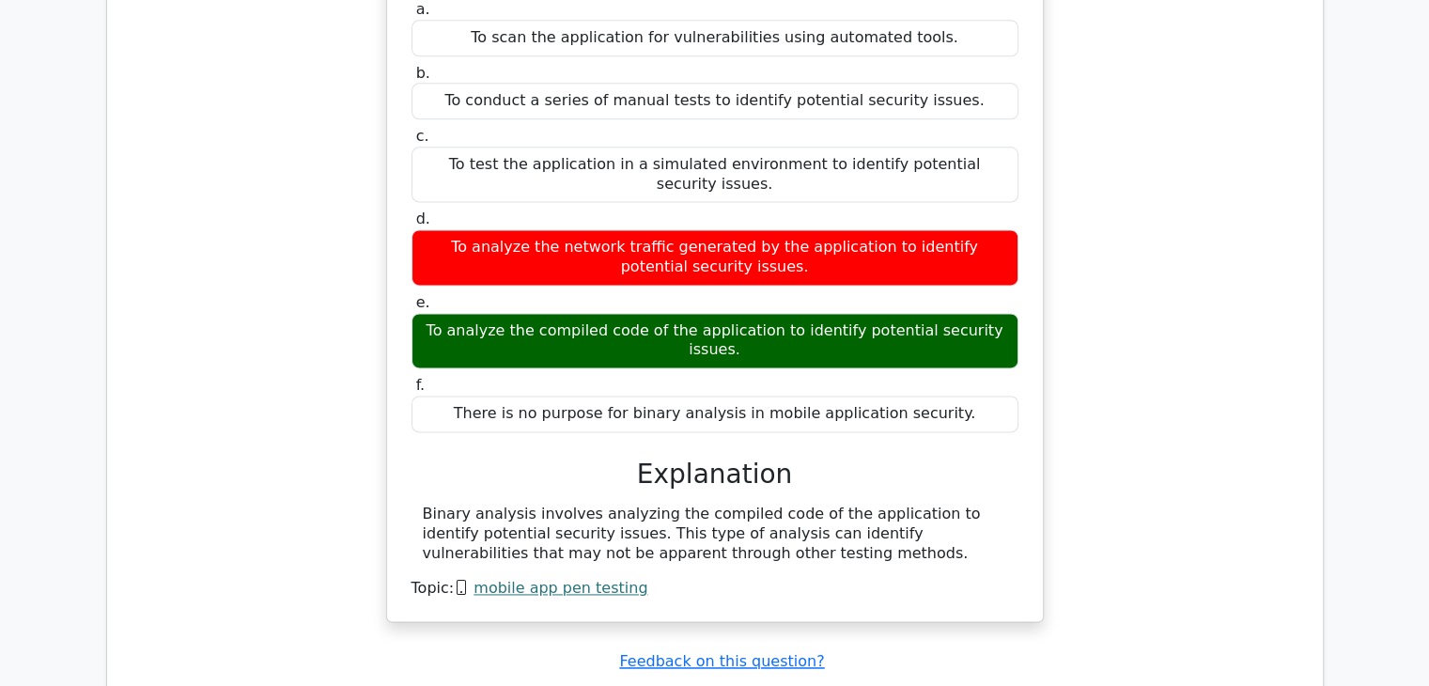
scroll to position [9645, 0]
